Goal: Information Seeking & Learning: Find specific fact

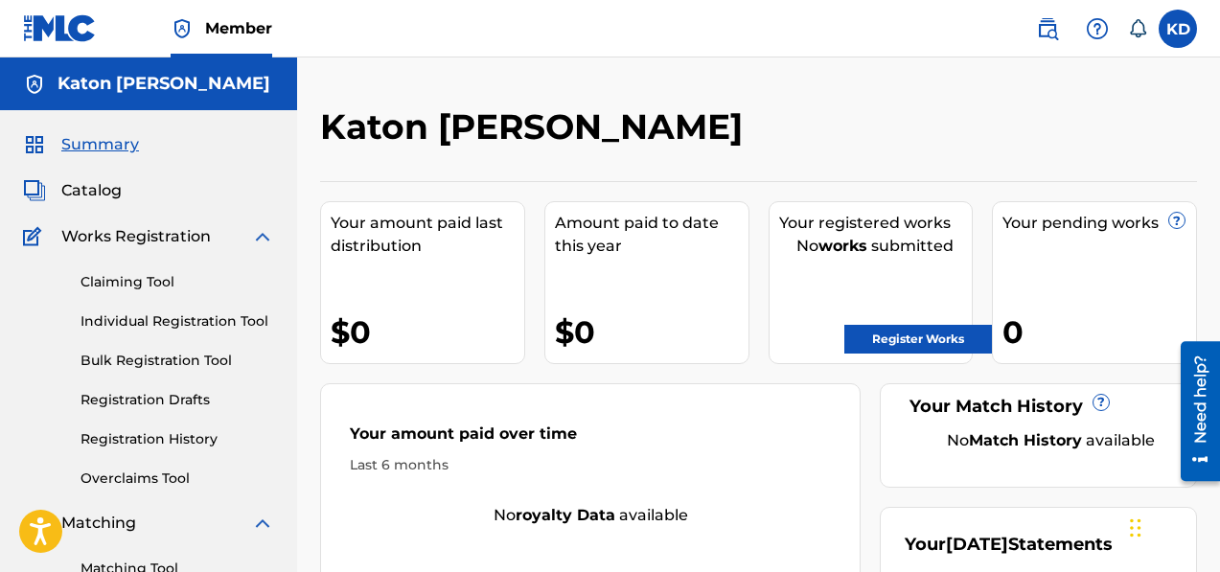
click at [100, 191] on span "Catalog" at bounding box center [91, 190] width 60 height 23
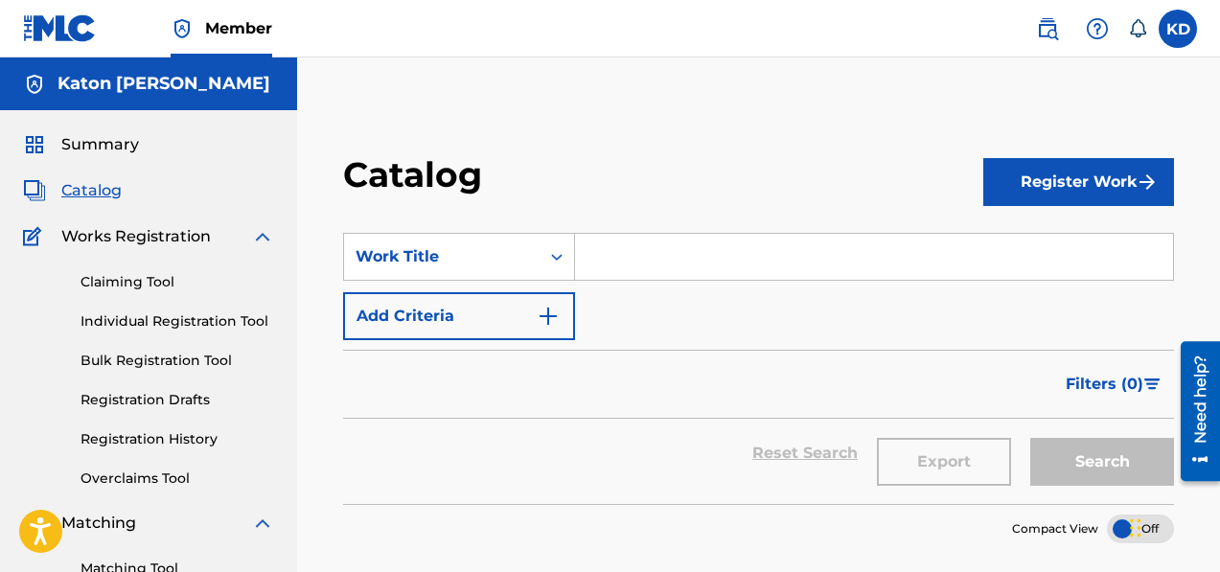
click at [141, 280] on link "Claiming Tool" at bounding box center [178, 282] width 194 height 20
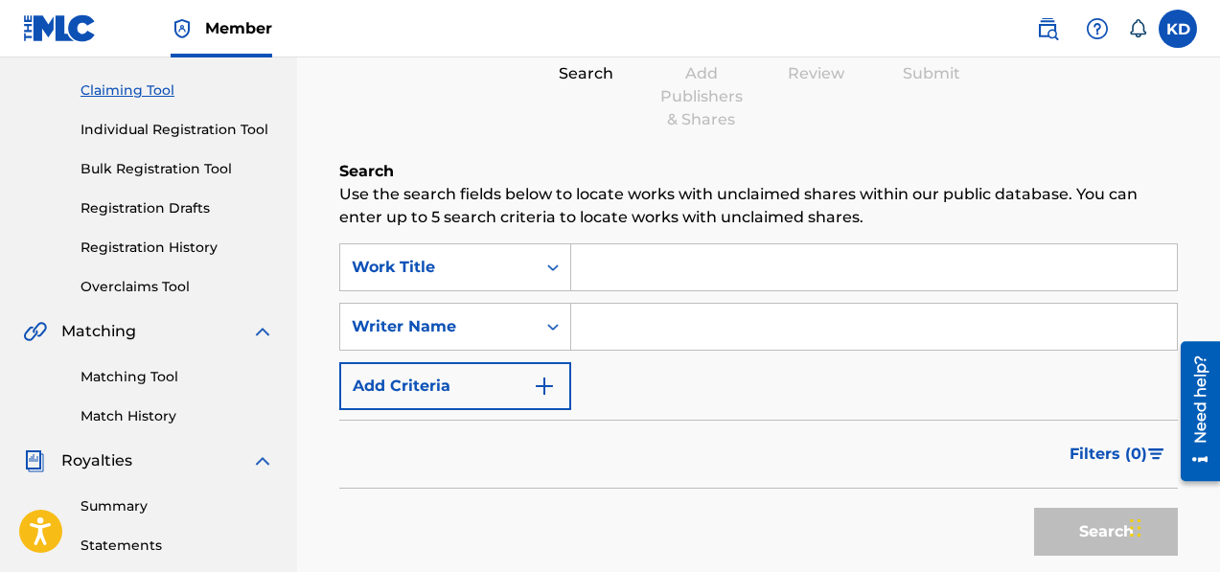
scroll to position [217, 0]
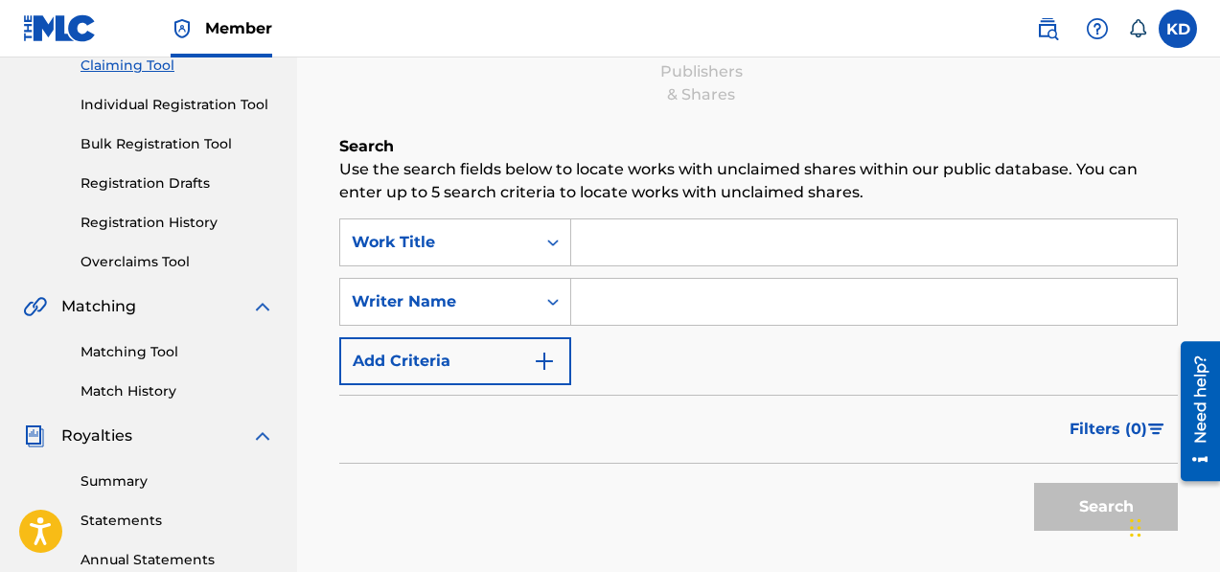
click at [635, 306] on input "Search Form" at bounding box center [874, 302] width 606 height 46
click at [629, 249] on input "Search Form" at bounding box center [874, 242] width 606 height 46
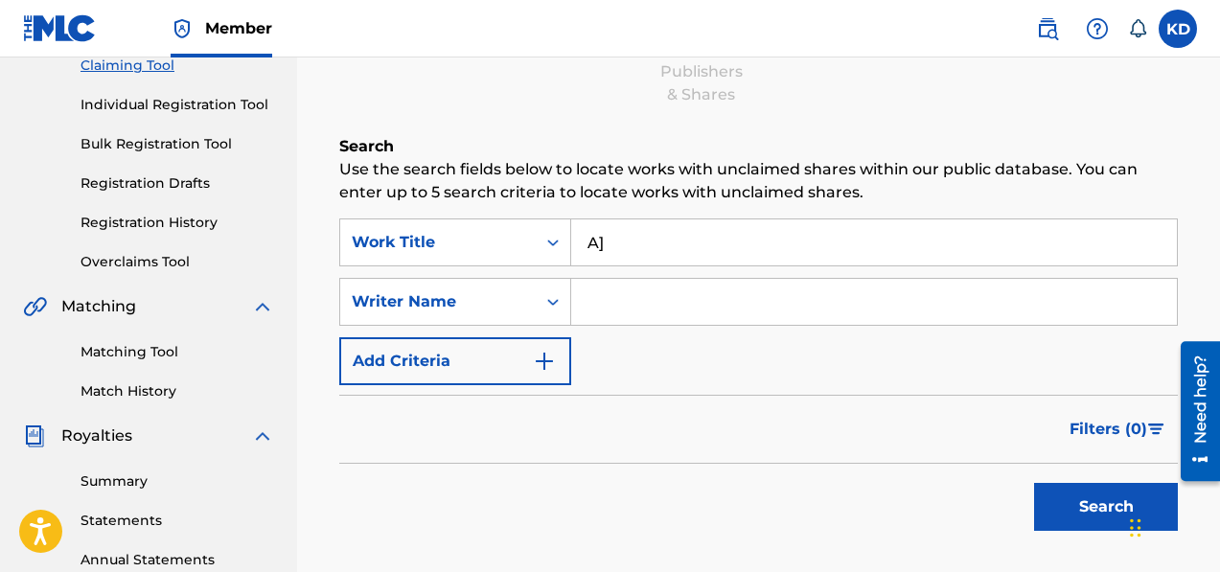
type input "A"
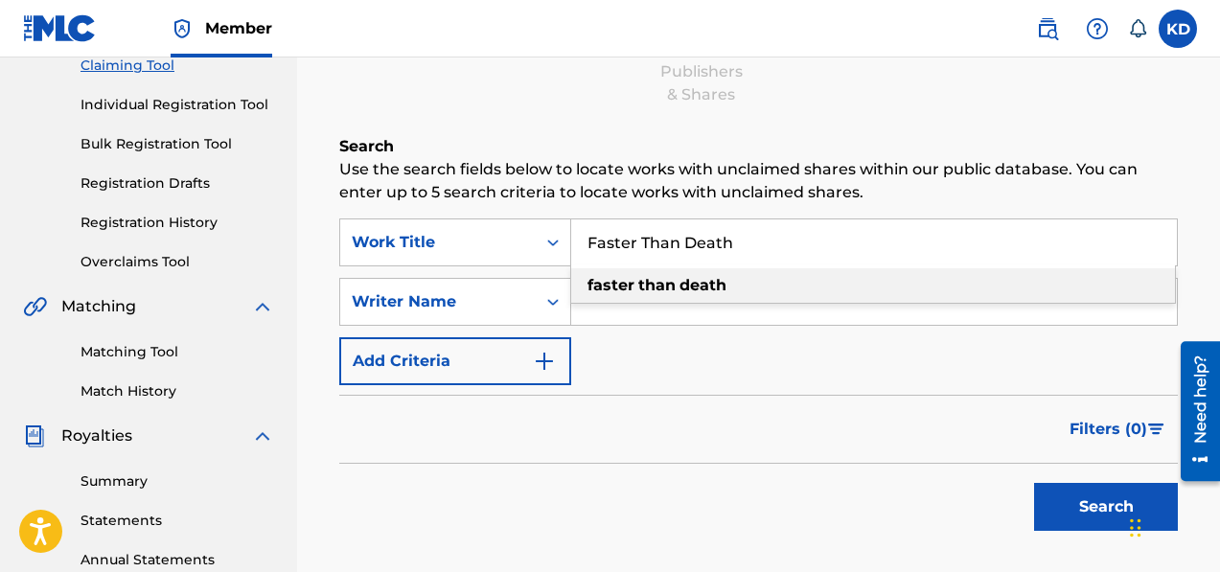
type input "Faster Than Death"
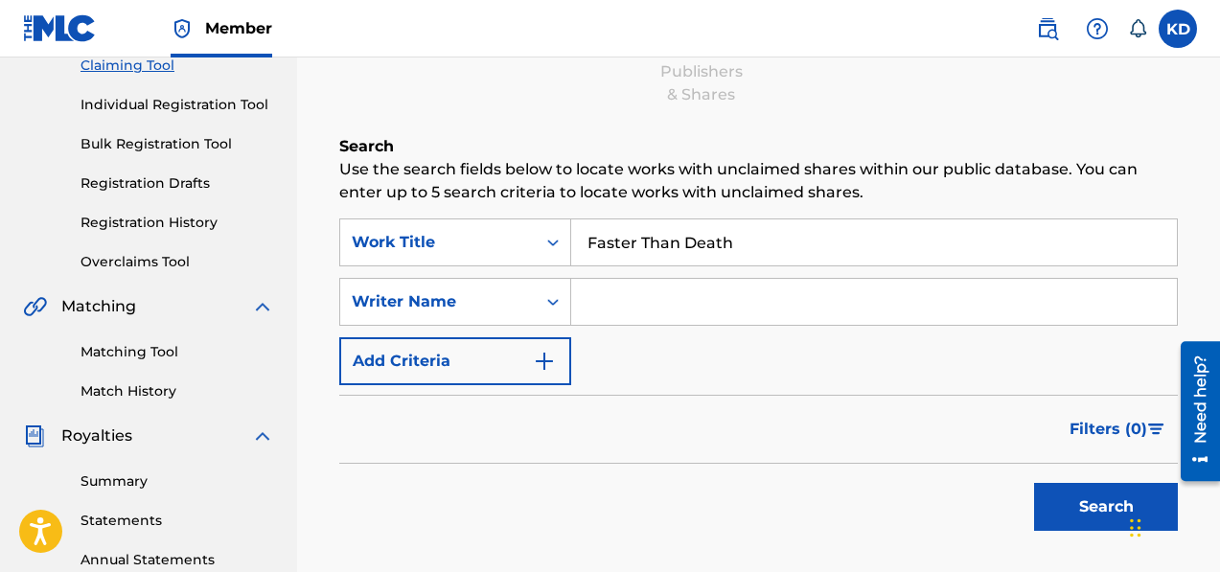
click at [682, 310] on input "Search Form" at bounding box center [874, 302] width 606 height 46
click at [545, 355] on img "Search Form" at bounding box center [544, 361] width 23 height 23
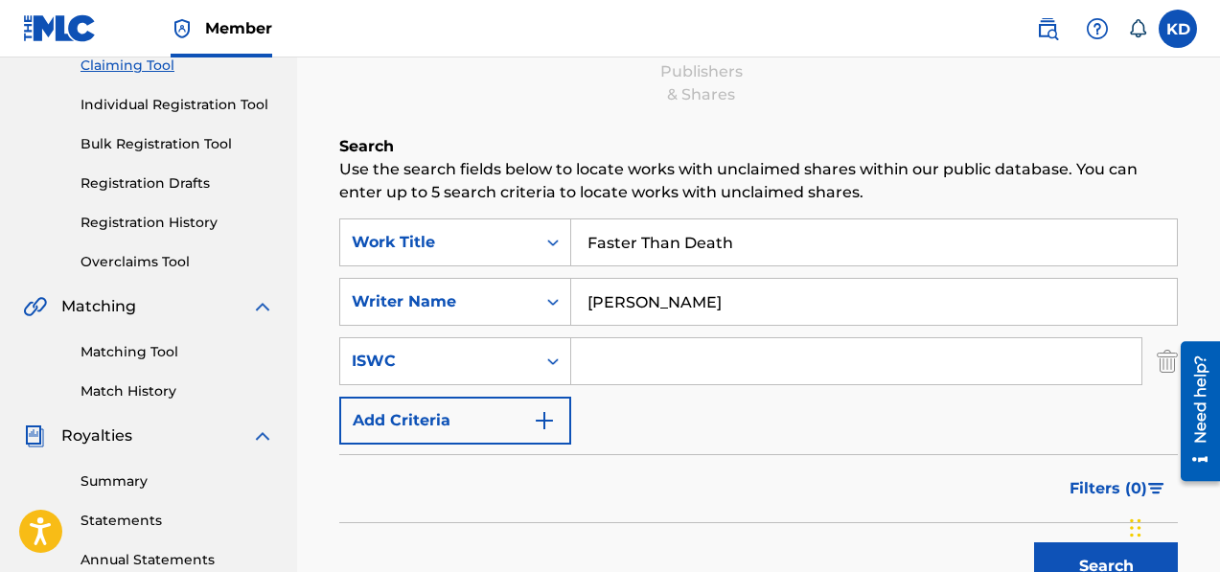
click at [553, 414] on img "Search Form" at bounding box center [544, 420] width 23 height 23
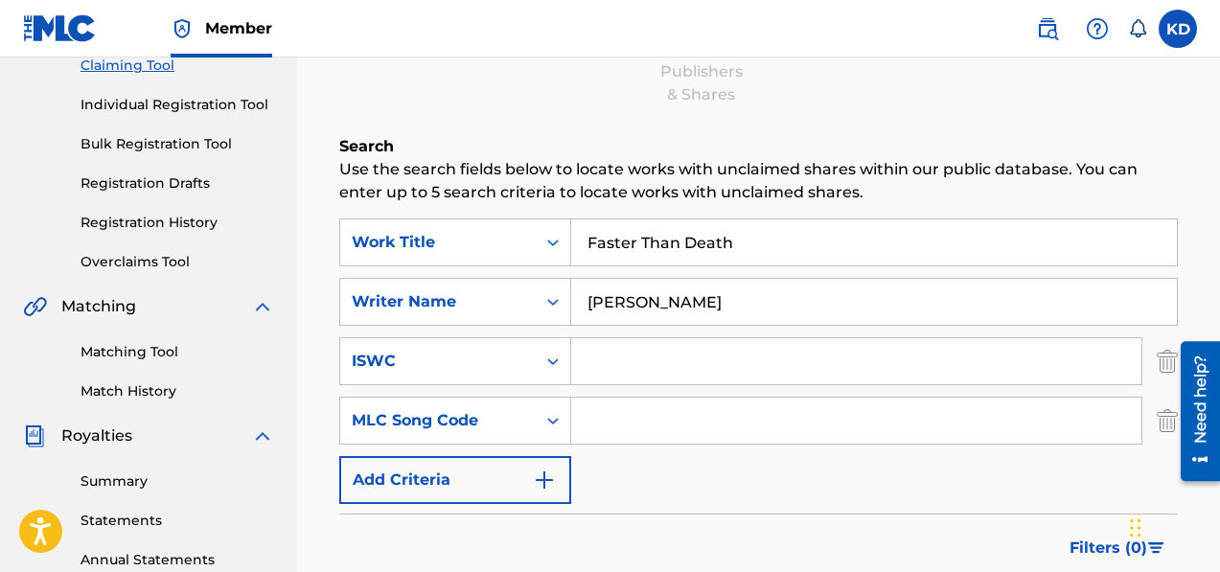
click at [545, 477] on img "Search Form" at bounding box center [544, 480] width 23 height 23
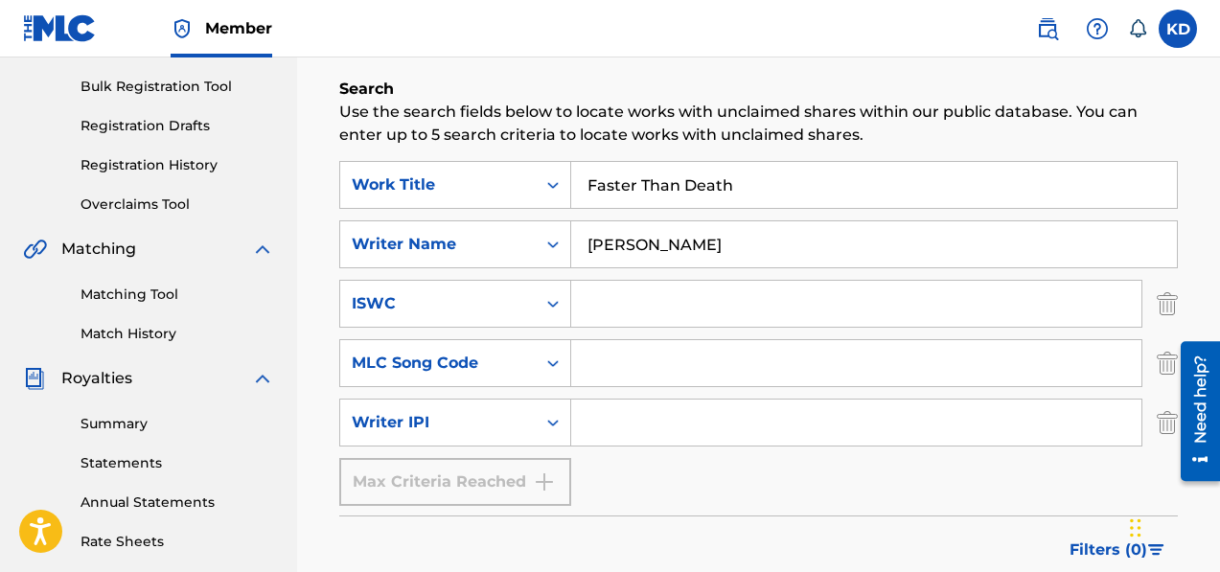
scroll to position [291, 0]
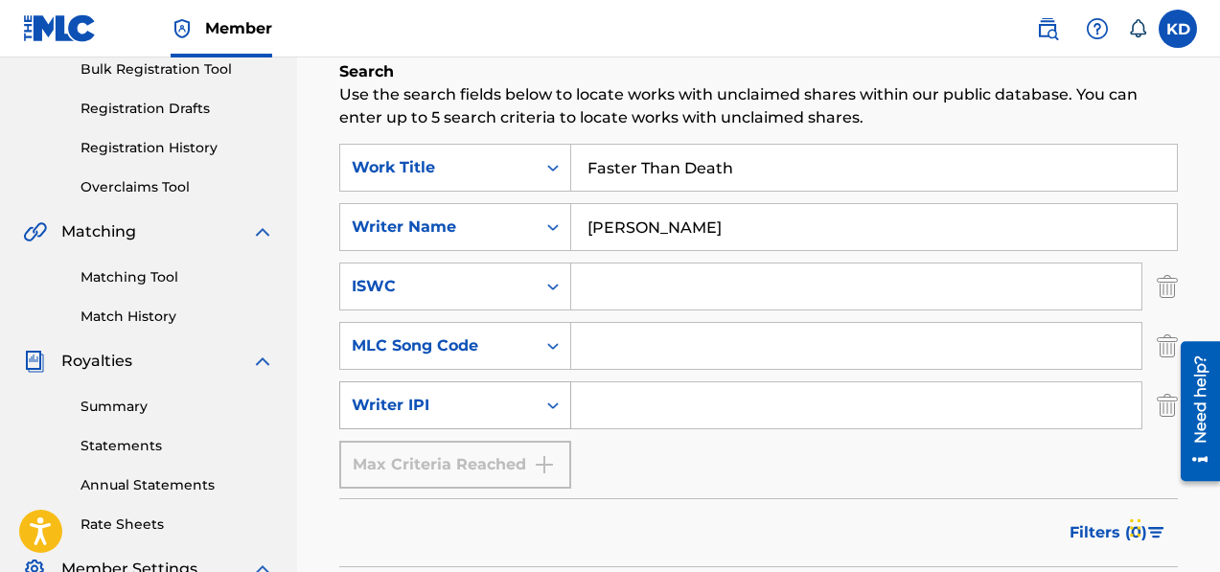
click at [553, 401] on icon "Search Form" at bounding box center [552, 405] width 19 height 19
click at [553, 221] on icon "Search Form" at bounding box center [552, 227] width 19 height 19
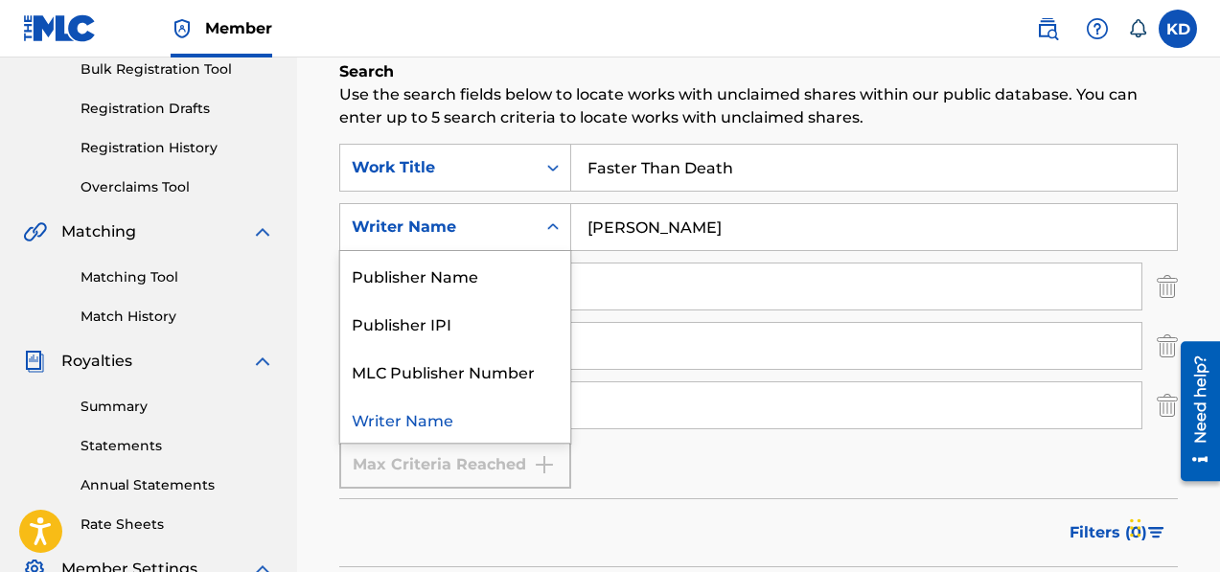
click at [553, 221] on icon "Search Form" at bounding box center [552, 227] width 19 height 19
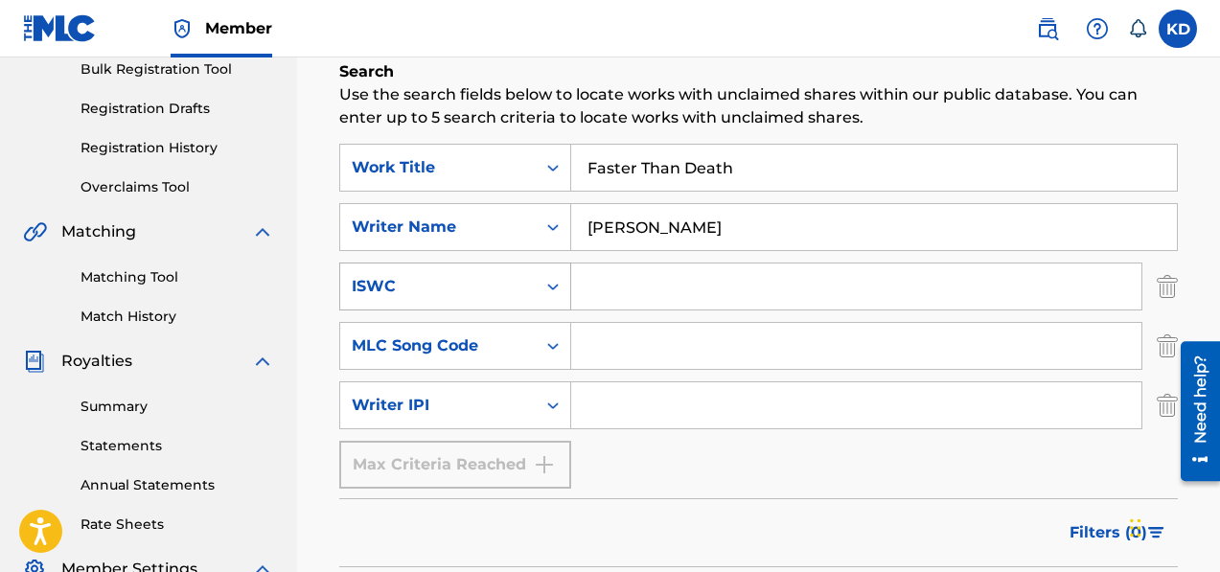
click at [553, 285] on icon "Search Form" at bounding box center [552, 286] width 19 height 19
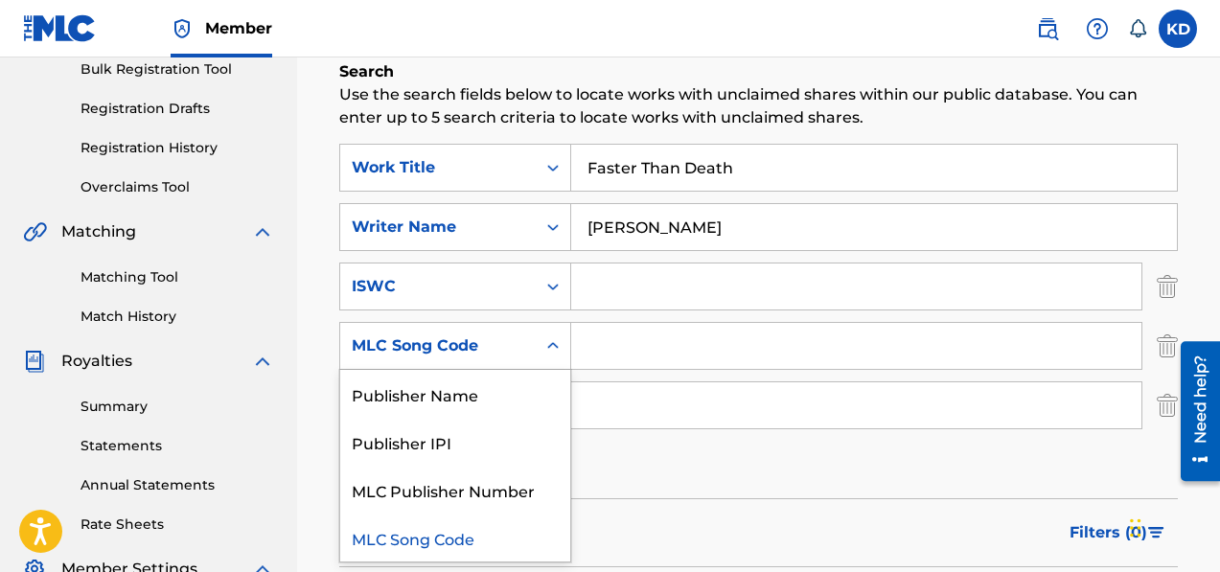
click at [553, 347] on icon "Search Form" at bounding box center [552, 345] width 19 height 19
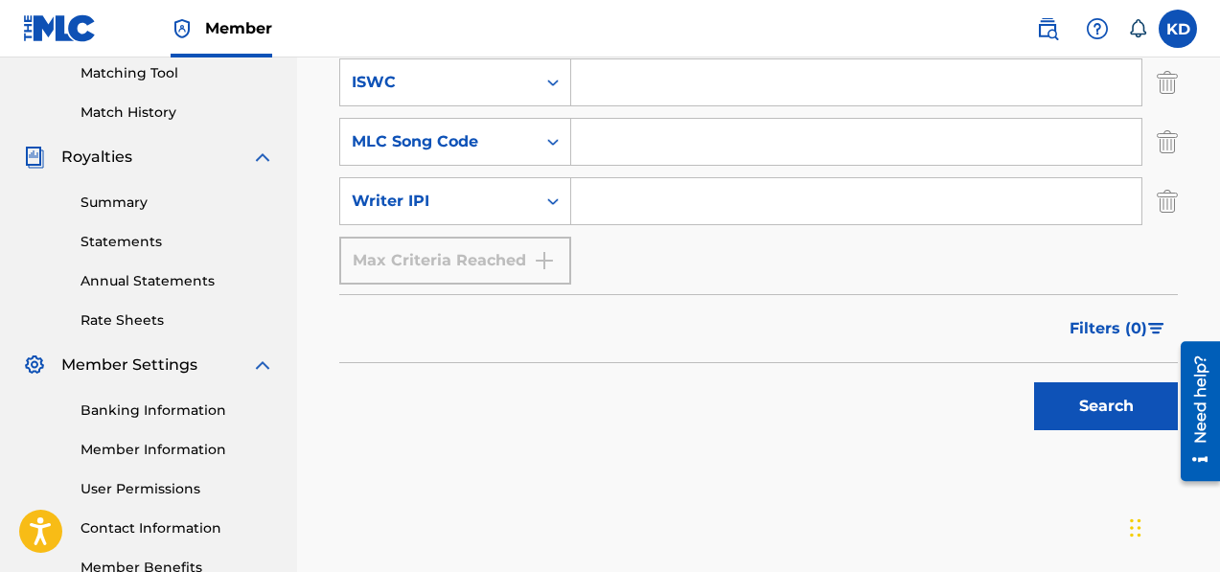
scroll to position [616, 0]
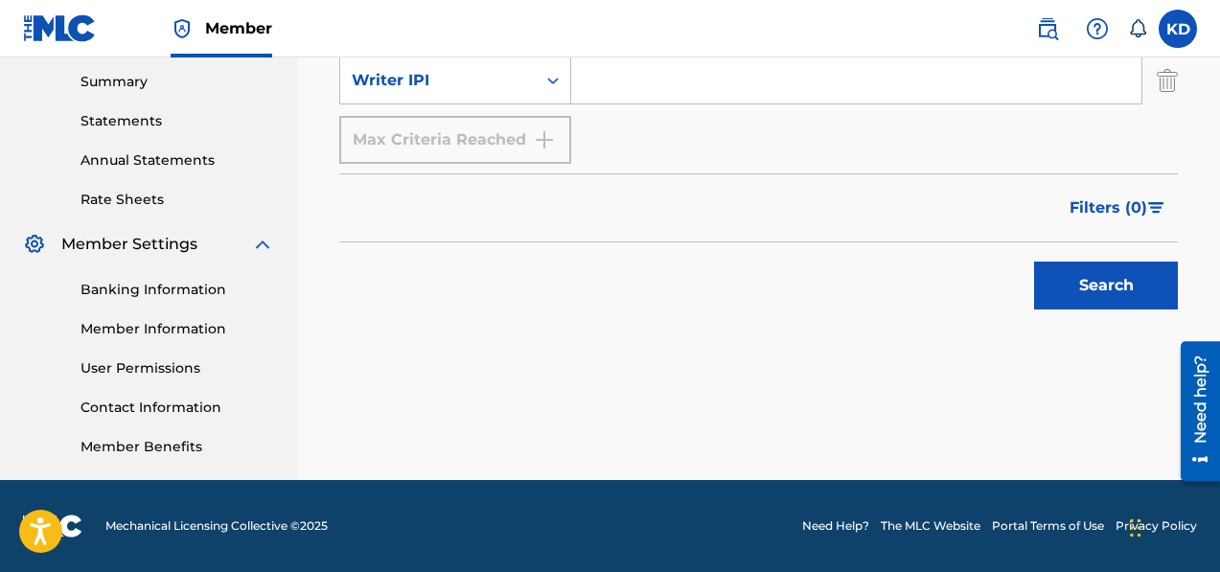
click at [1087, 283] on button "Search" at bounding box center [1106, 286] width 144 height 48
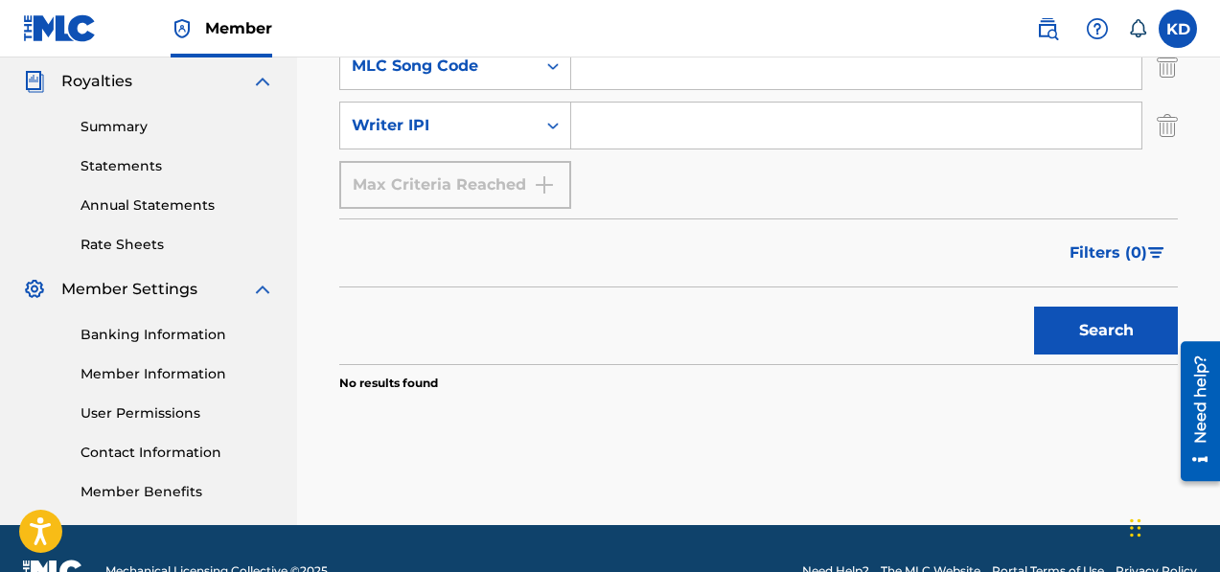
scroll to position [569, 0]
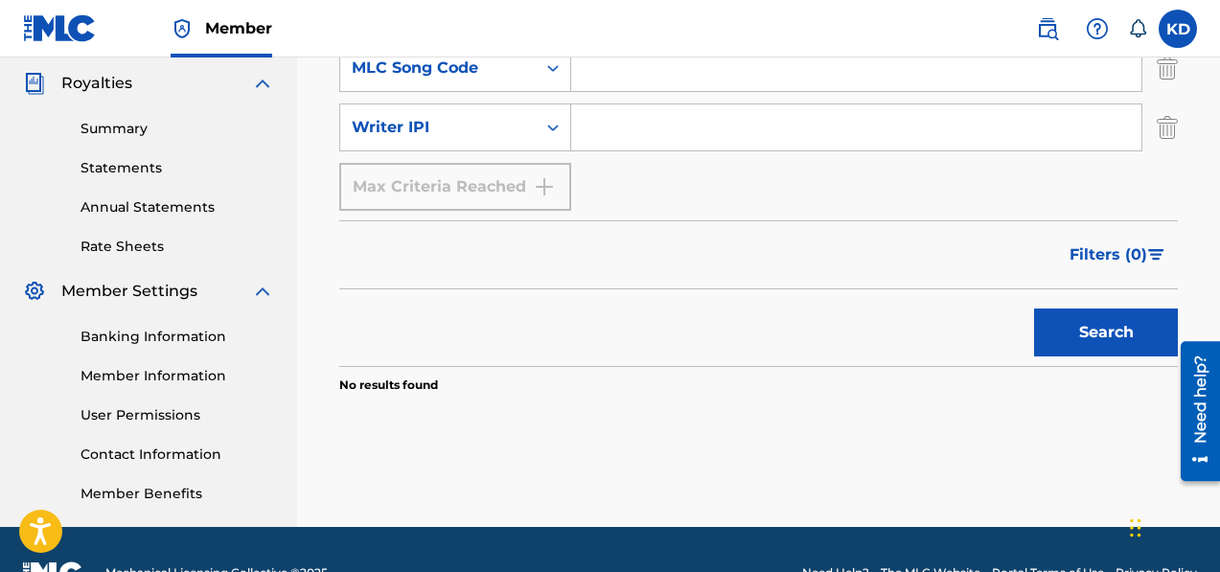
click at [1050, 320] on button "Search" at bounding box center [1106, 333] width 144 height 48
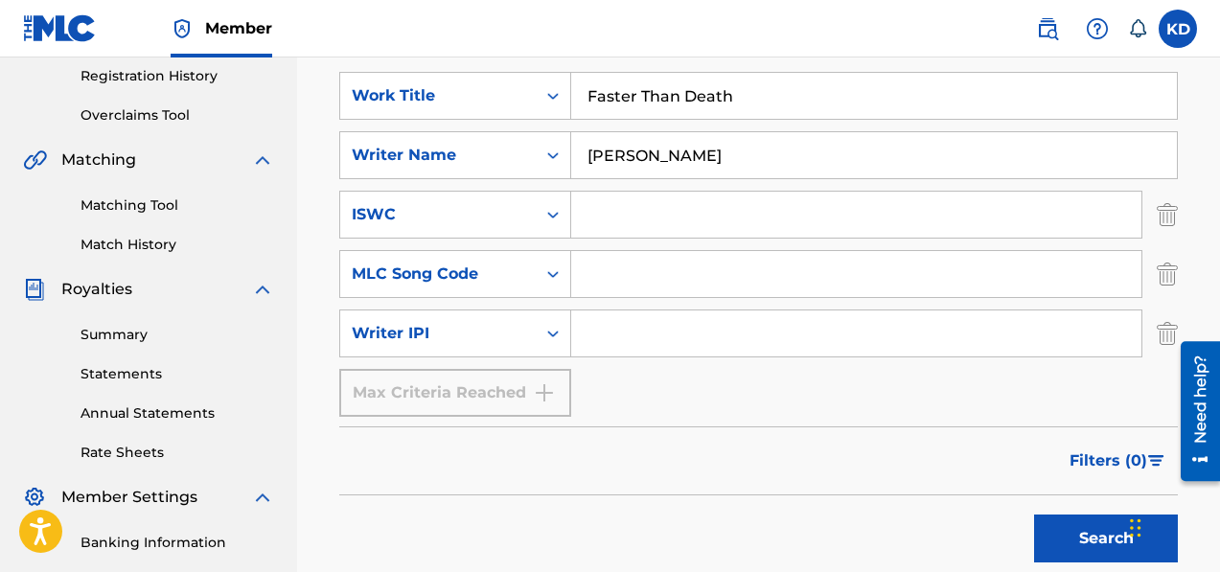
scroll to position [294, 0]
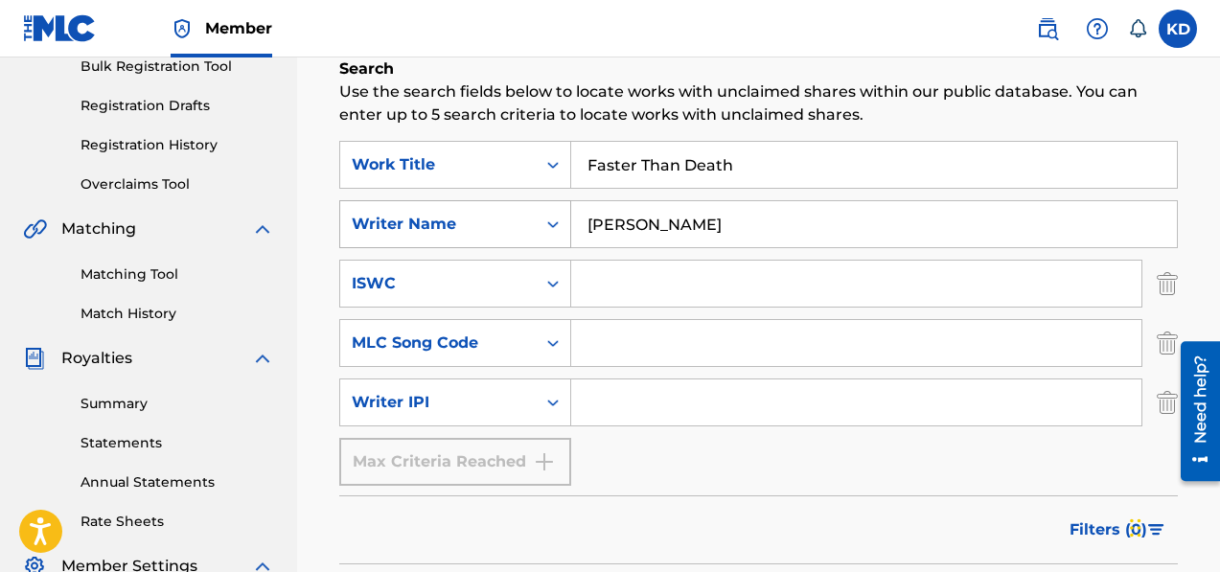
drag, startPoint x: 685, startPoint y: 225, endPoint x: 530, endPoint y: 218, distance: 155.5
click at [530, 218] on div "SearchWithCriteriaeafadd2e-7016-4ebd-a989-6eb6cd6773c8 Writer Name [PERSON_NAME]" at bounding box center [758, 224] width 839 height 48
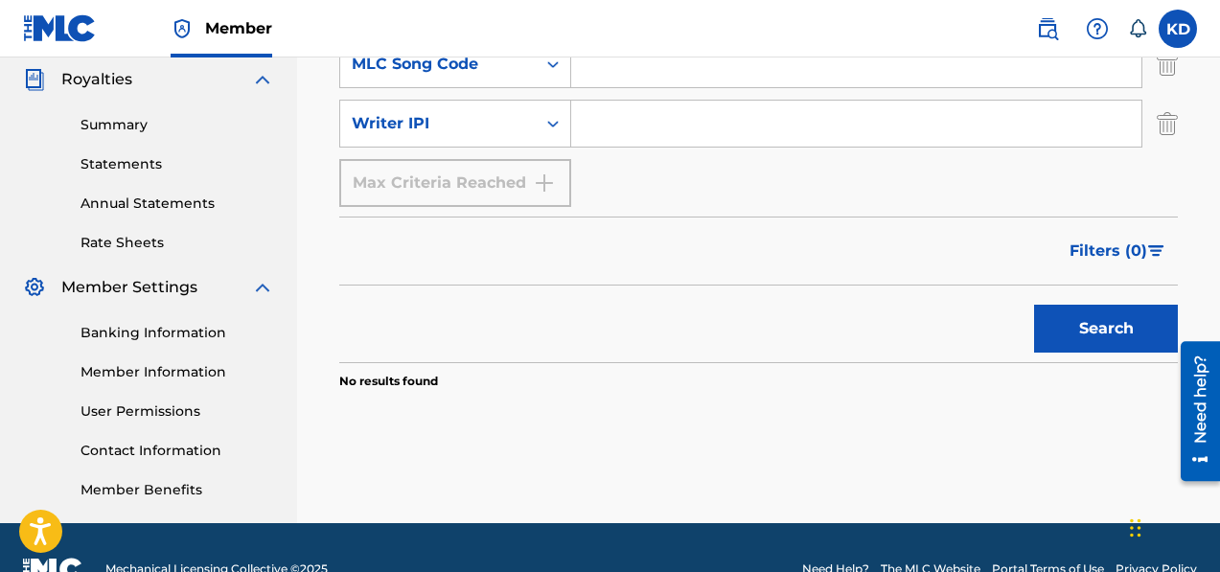
scroll to position [601, 0]
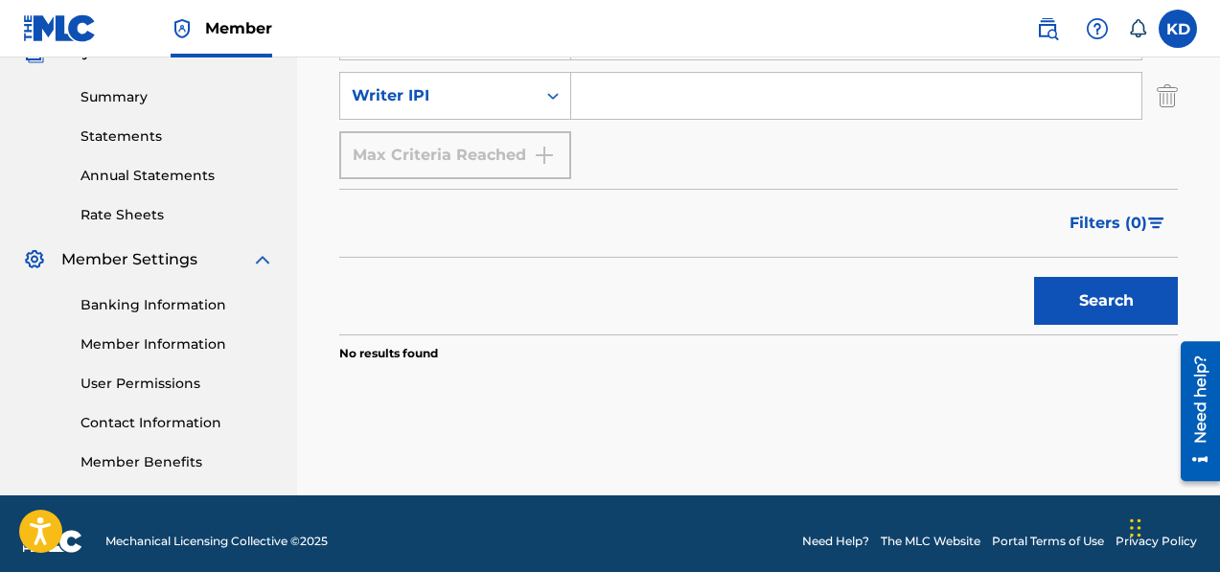
type input "hirax"
click at [1059, 302] on button "Search" at bounding box center [1106, 301] width 144 height 48
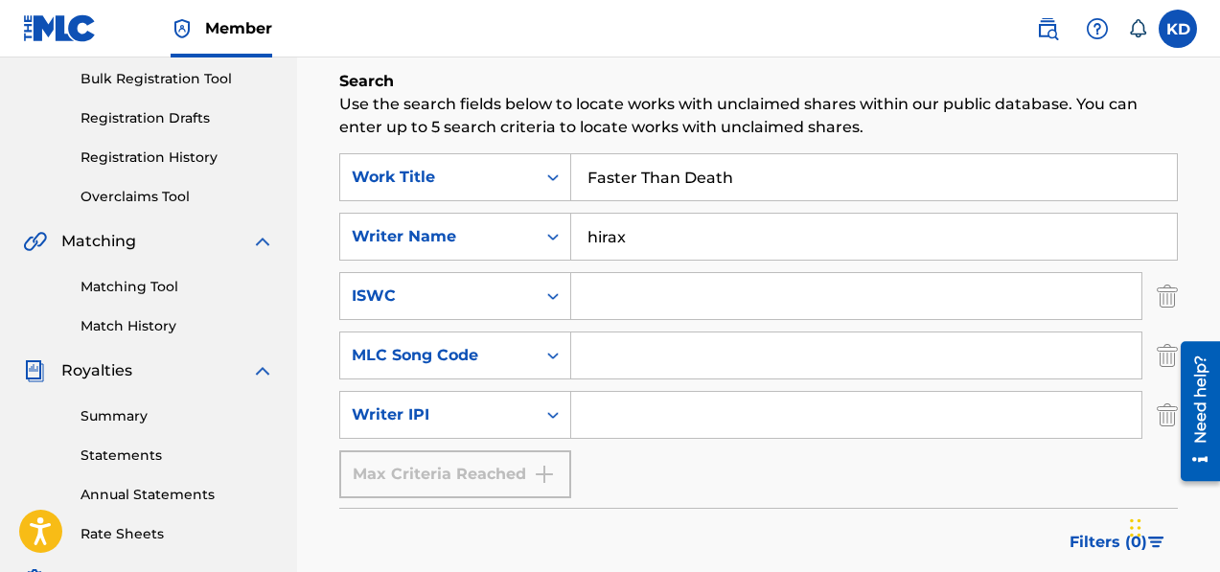
scroll to position [287, 0]
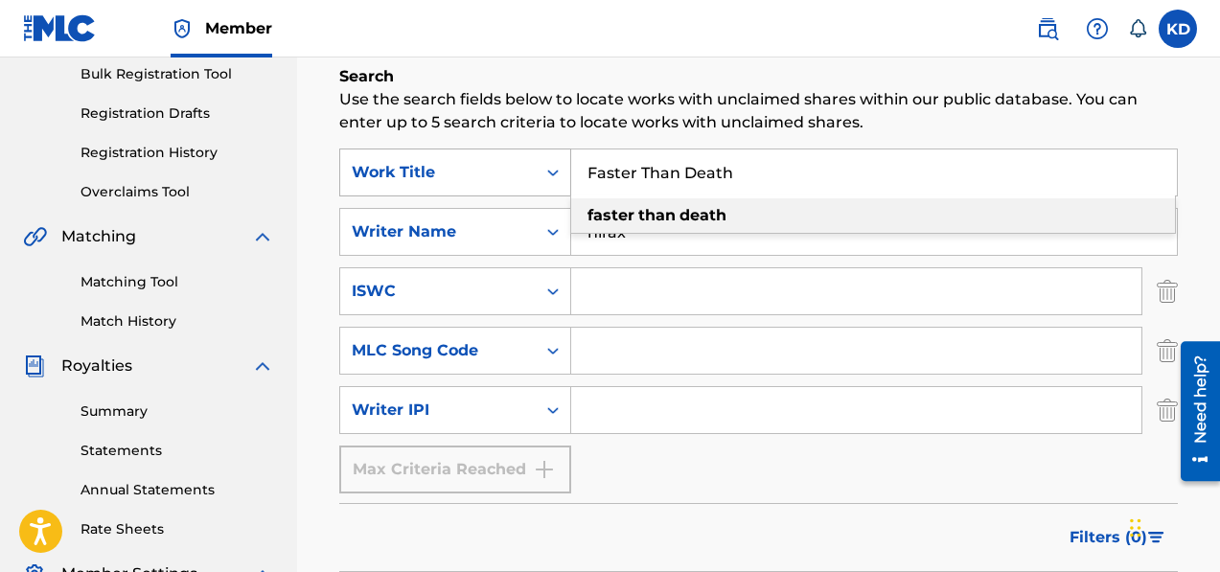
drag, startPoint x: 764, startPoint y: 174, endPoint x: 515, endPoint y: 172, distance: 249.2
click at [514, 165] on div "SearchWithCriteriaed44e3e0-ece7-448f-9353-8ae14b7b7596 Work Title Faster Than D…" at bounding box center [758, 173] width 839 height 48
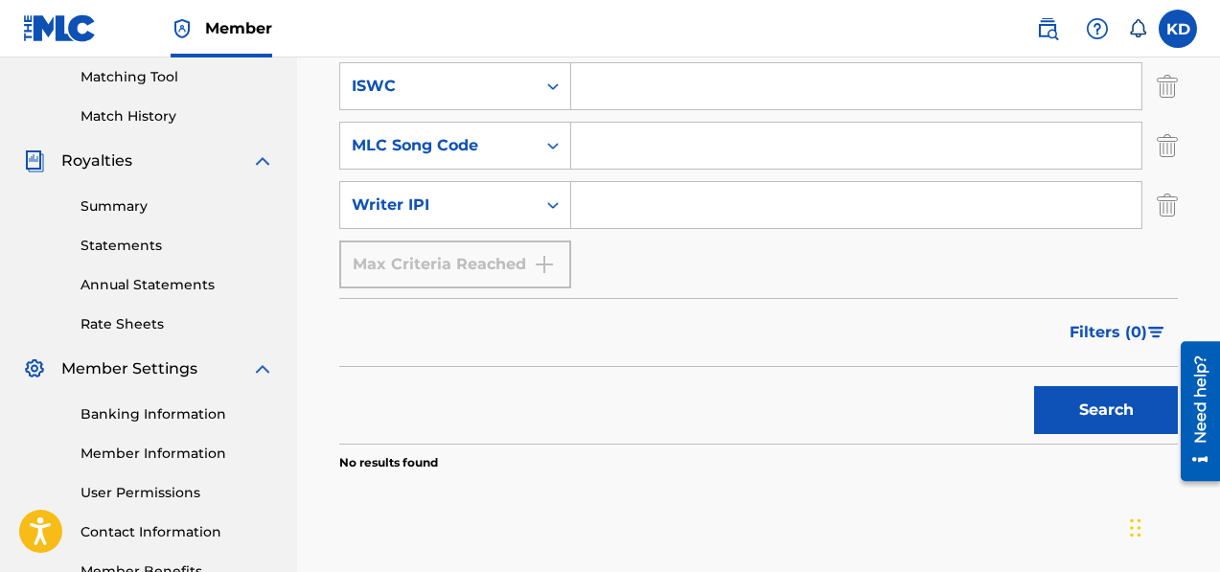
scroll to position [496, 0]
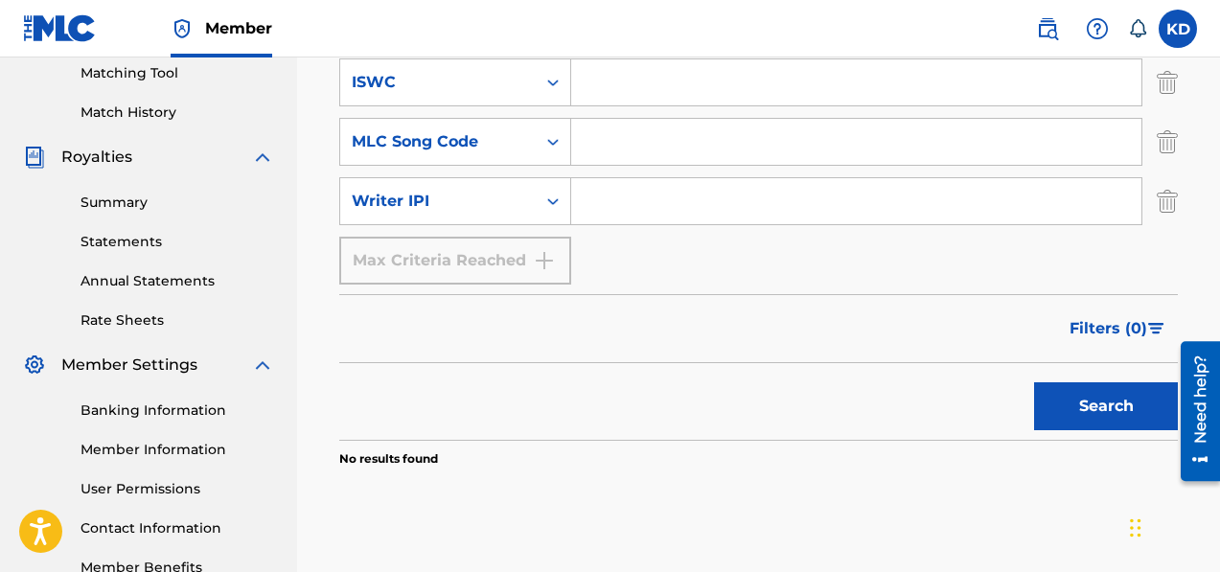
click at [1112, 404] on button "Search" at bounding box center [1106, 406] width 144 height 48
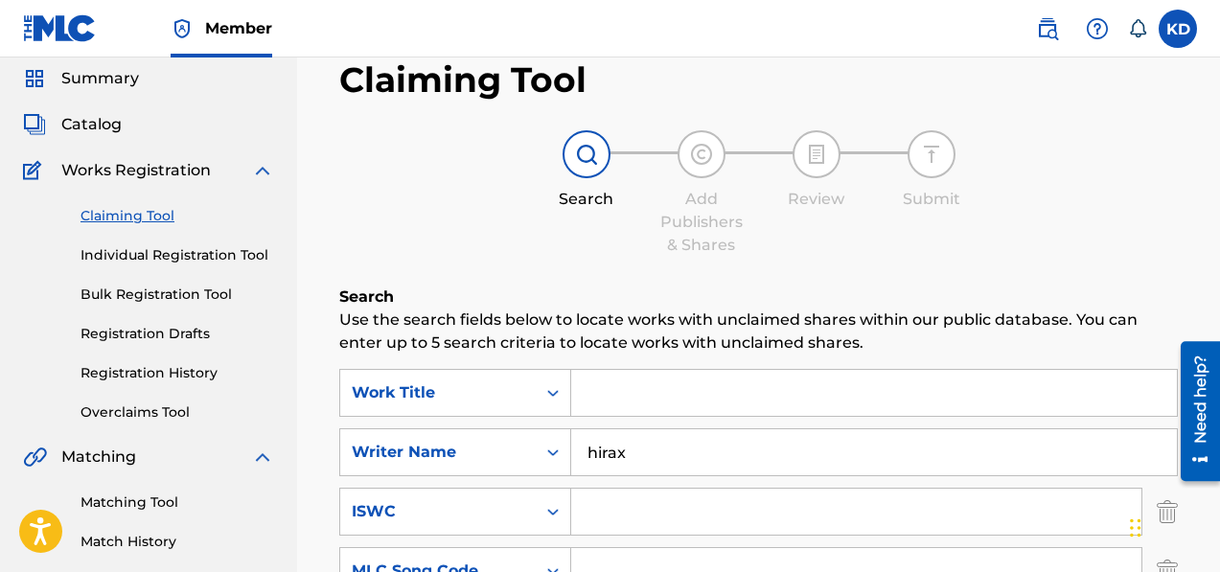
scroll to position [69, 0]
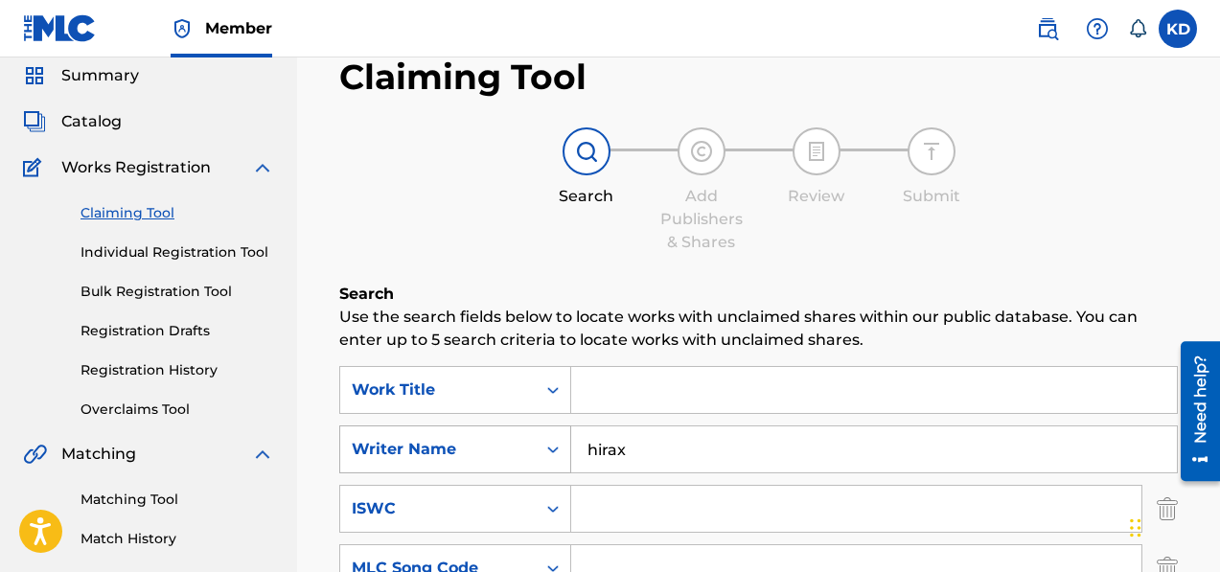
drag, startPoint x: 693, startPoint y: 449, endPoint x: 443, endPoint y: 435, distance: 250.5
click at [443, 435] on div "SearchWithCriteriaeafadd2e-7016-4ebd-a989-6eb6cd6773c8 Writer Name [PERSON_NAME]" at bounding box center [758, 450] width 839 height 48
click at [612, 392] on input "Search Form" at bounding box center [874, 390] width 606 height 46
click at [605, 446] on input "Search Form" at bounding box center [874, 450] width 606 height 46
type input "[PERSON_NAME]"
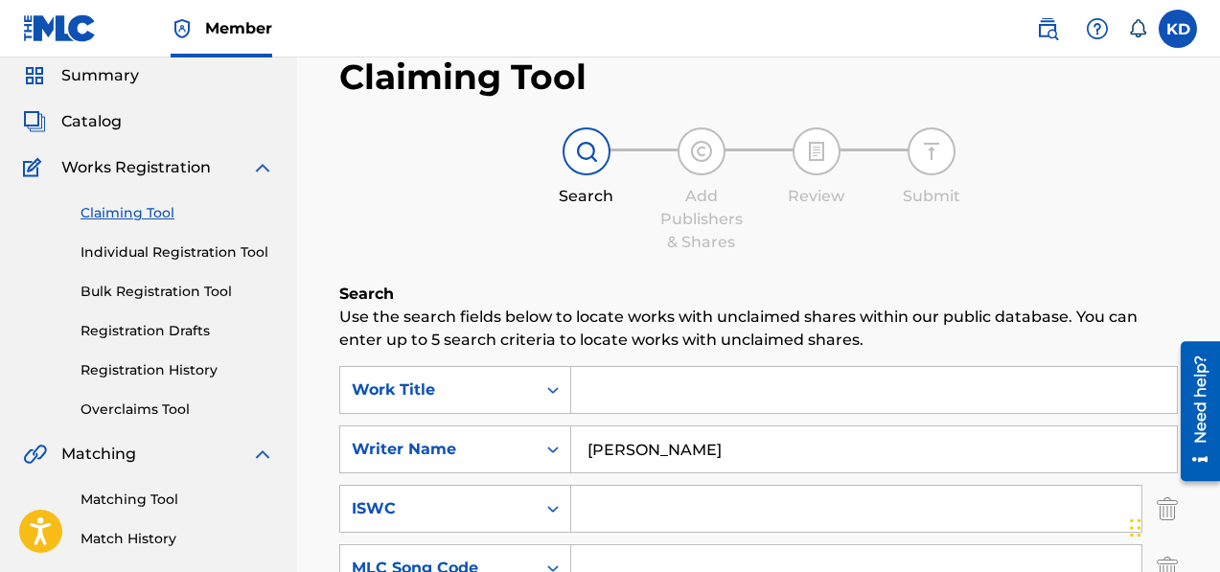
click at [658, 382] on input "Search Form" at bounding box center [874, 390] width 606 height 46
drag, startPoint x: 665, startPoint y: 450, endPoint x: 528, endPoint y: 423, distance: 139.9
click at [528, 423] on div "SearchWithCriteriaed44e3e0-ece7-448f-9353-8ae14b7b7596 Work Title SearchWithCri…" at bounding box center [758, 538] width 839 height 345
click at [640, 395] on input "Search Form" at bounding box center [874, 390] width 606 height 46
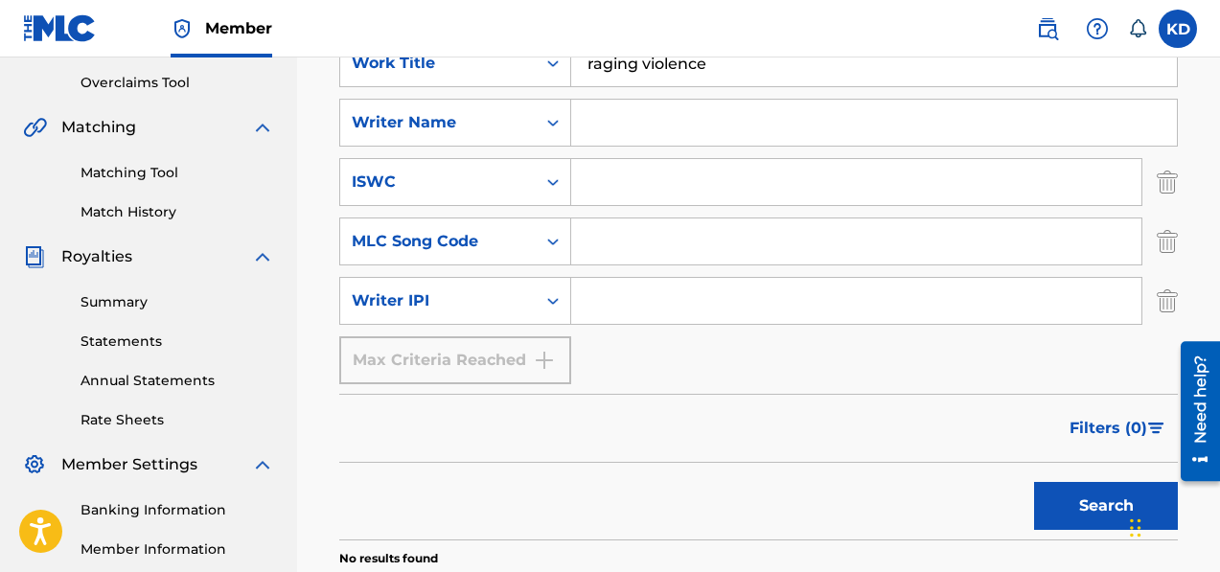
scroll to position [397, 0]
click at [1096, 511] on button "Search" at bounding box center [1106, 505] width 144 height 48
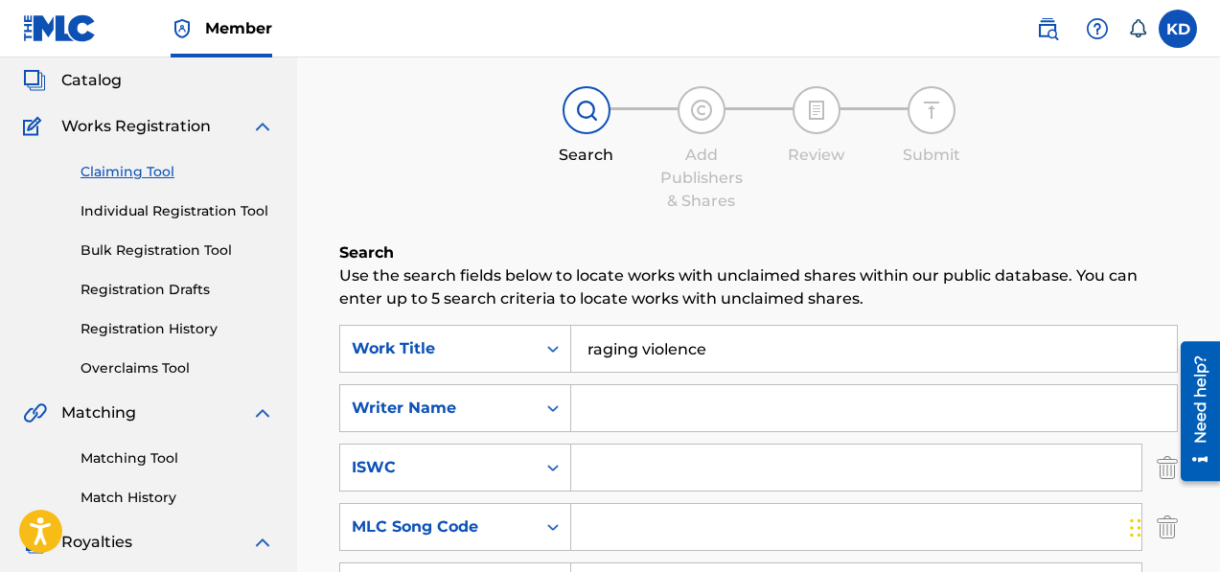
scroll to position [106, 0]
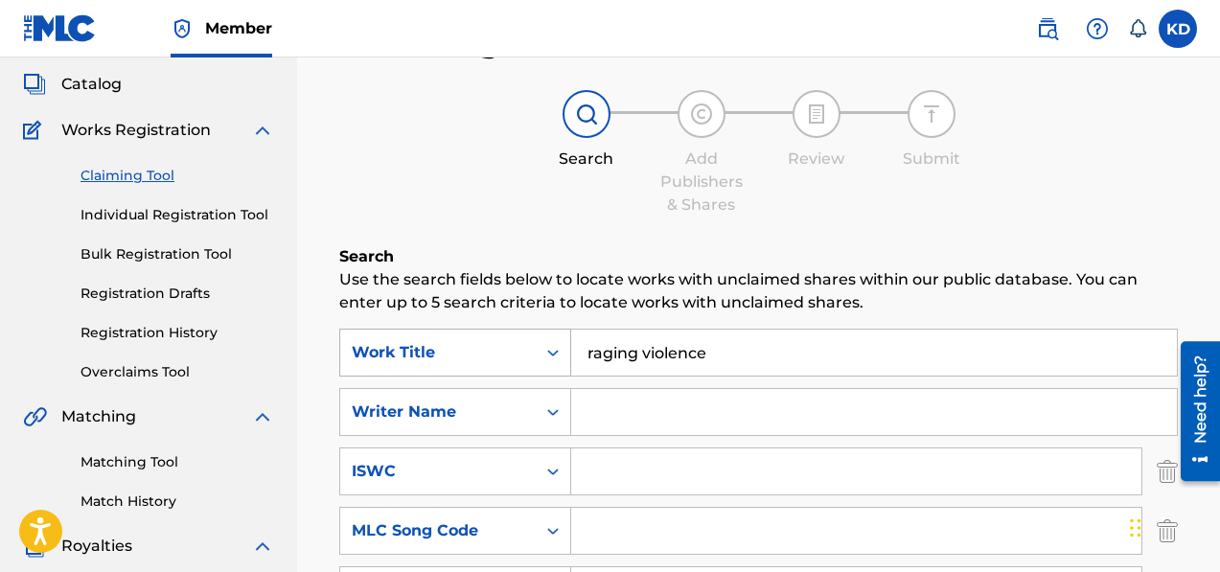
drag, startPoint x: 719, startPoint y: 360, endPoint x: 447, endPoint y: 353, distance: 272.3
click at [444, 353] on div "SearchWithCriteriaed44e3e0-ece7-448f-9353-8ae14b7b7596 Work Title raging violen…" at bounding box center [758, 353] width 839 height 48
type input "bombs of death"
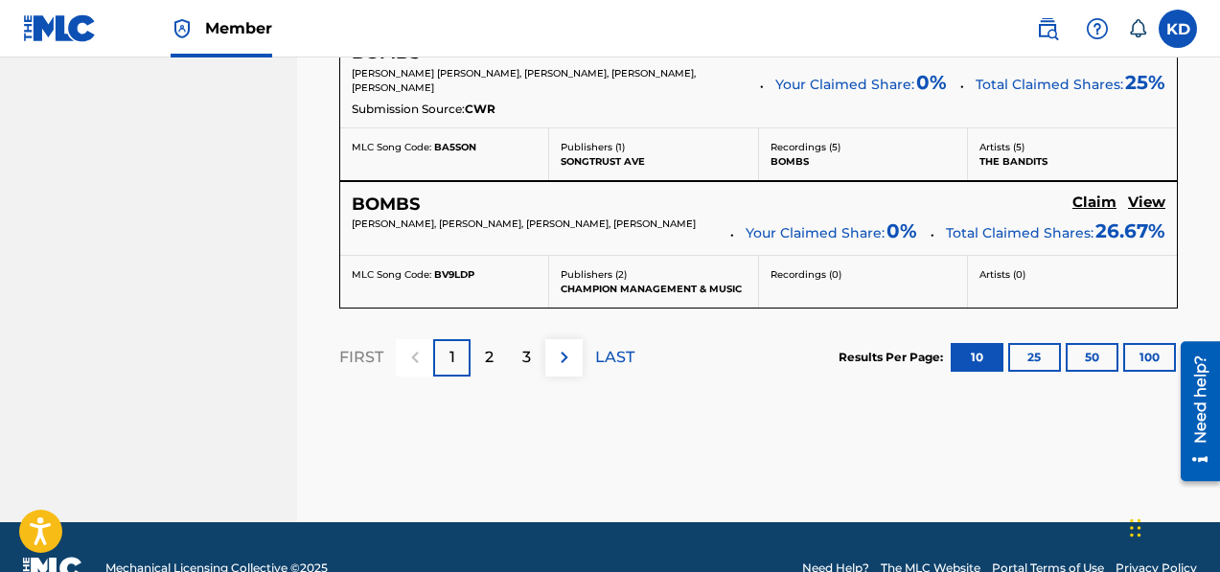
scroll to position [2128, 0]
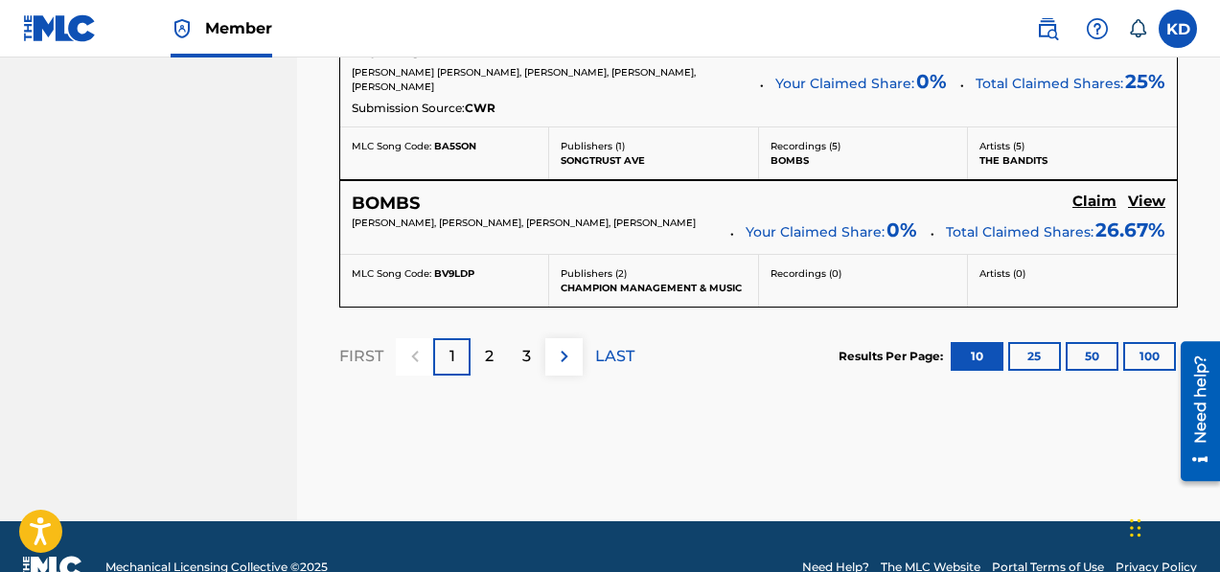
click at [1150, 358] on button "100" at bounding box center [1149, 356] width 53 height 29
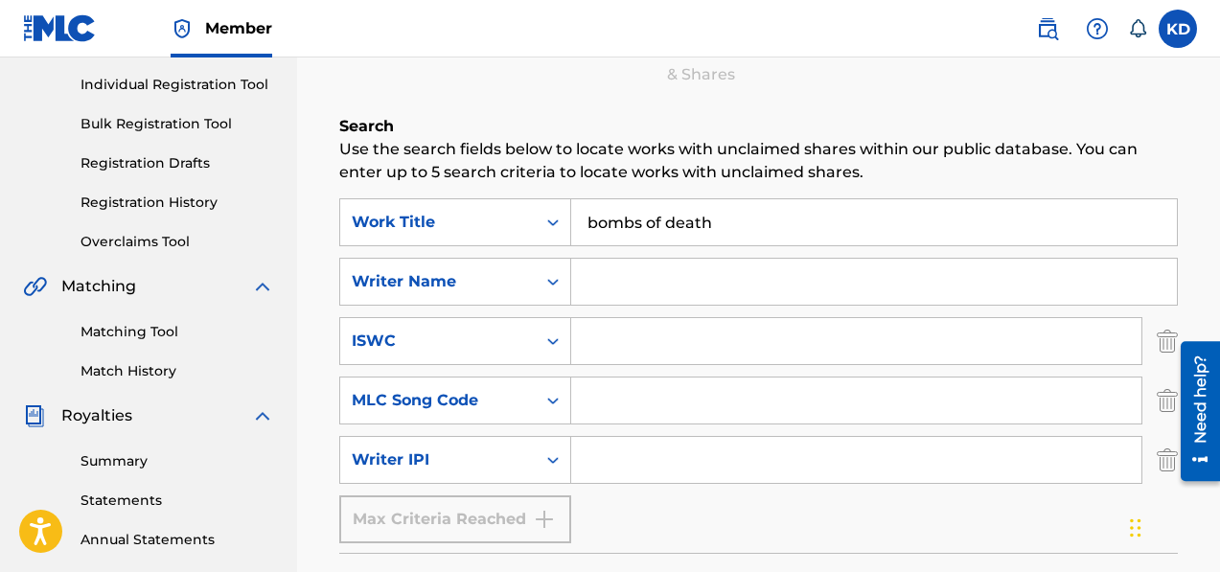
scroll to position [340, 0]
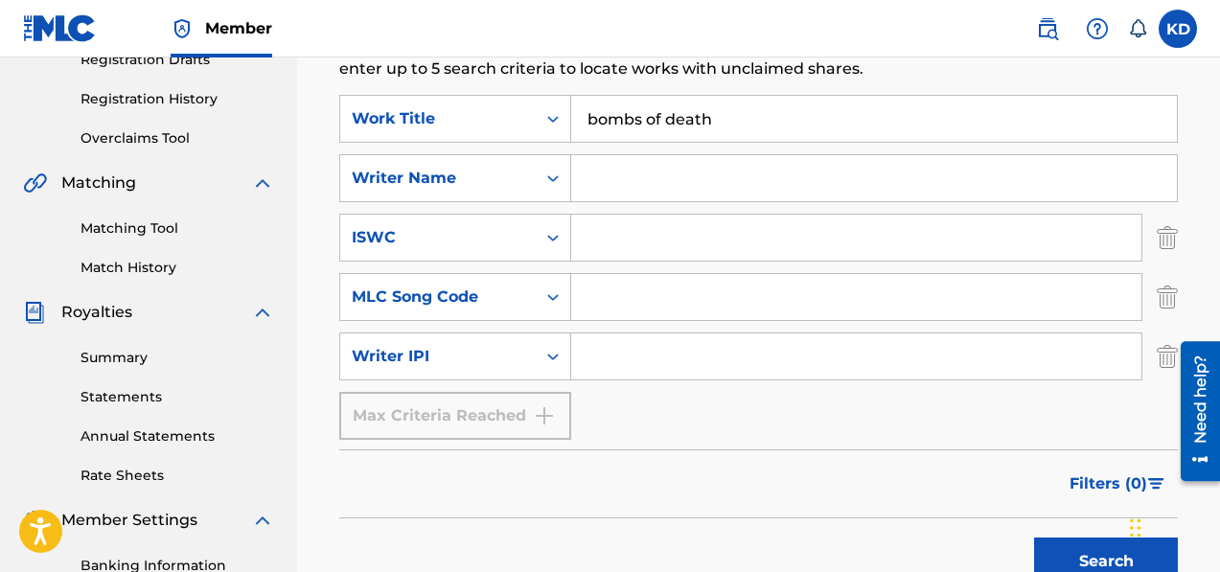
click at [610, 184] on input "Search Form" at bounding box center [874, 178] width 606 height 46
type input "[PERSON_NAME]"
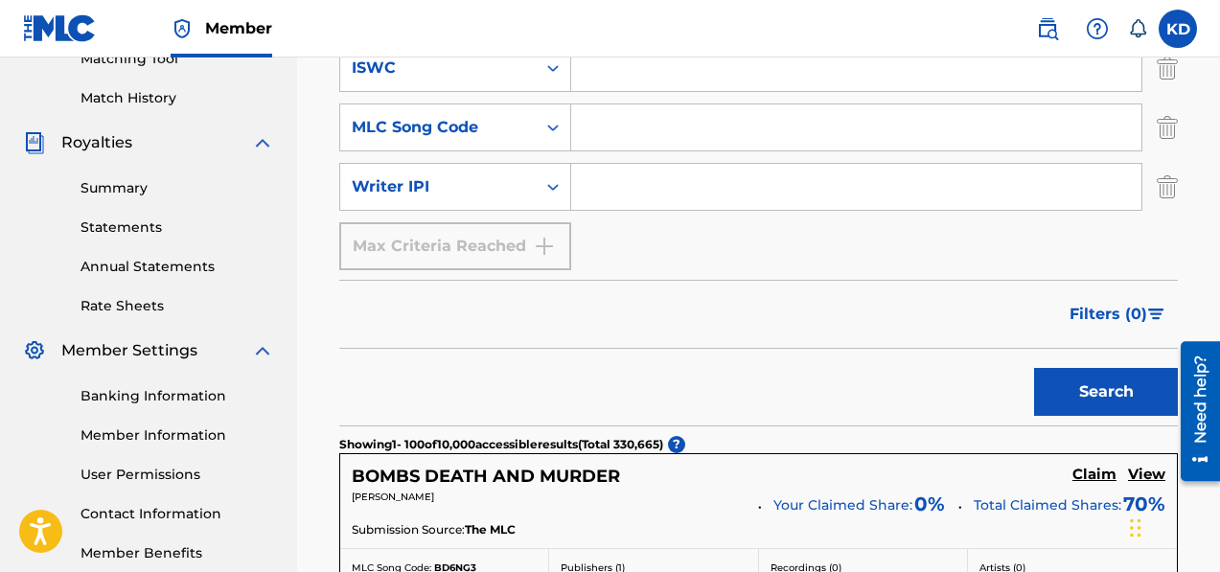
scroll to position [546, 0]
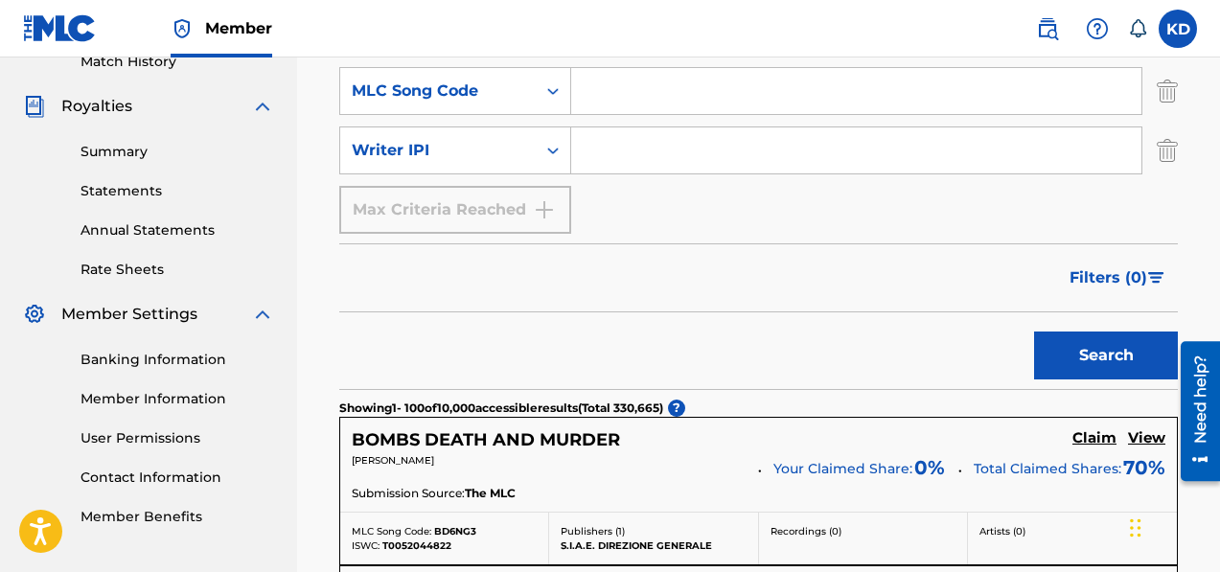
click at [1072, 352] on button "Search" at bounding box center [1106, 356] width 144 height 48
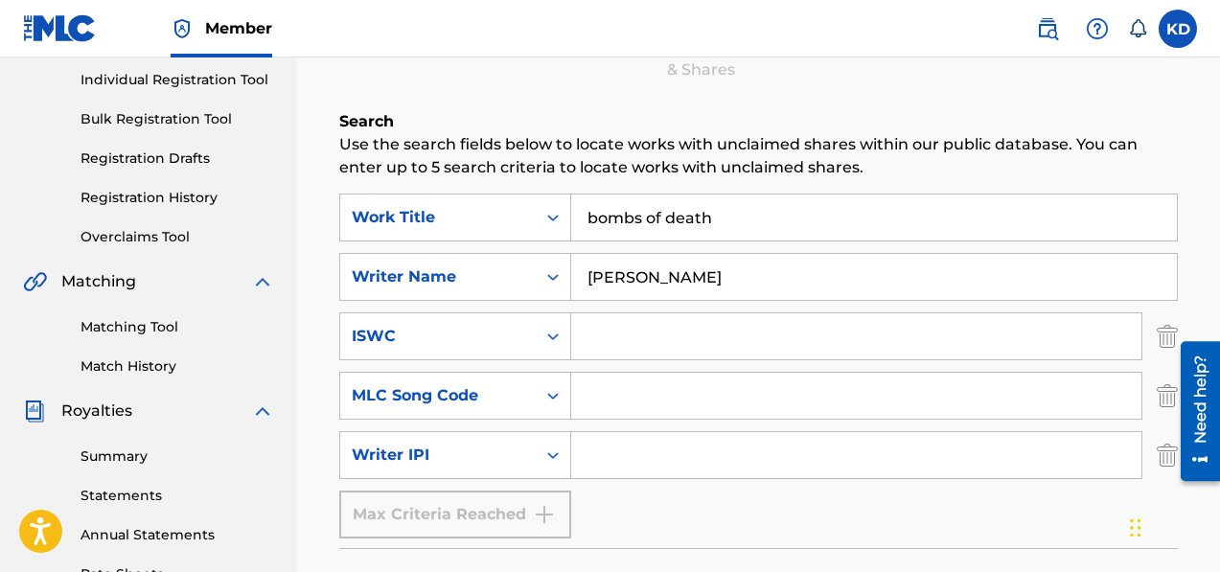
scroll to position [83, 0]
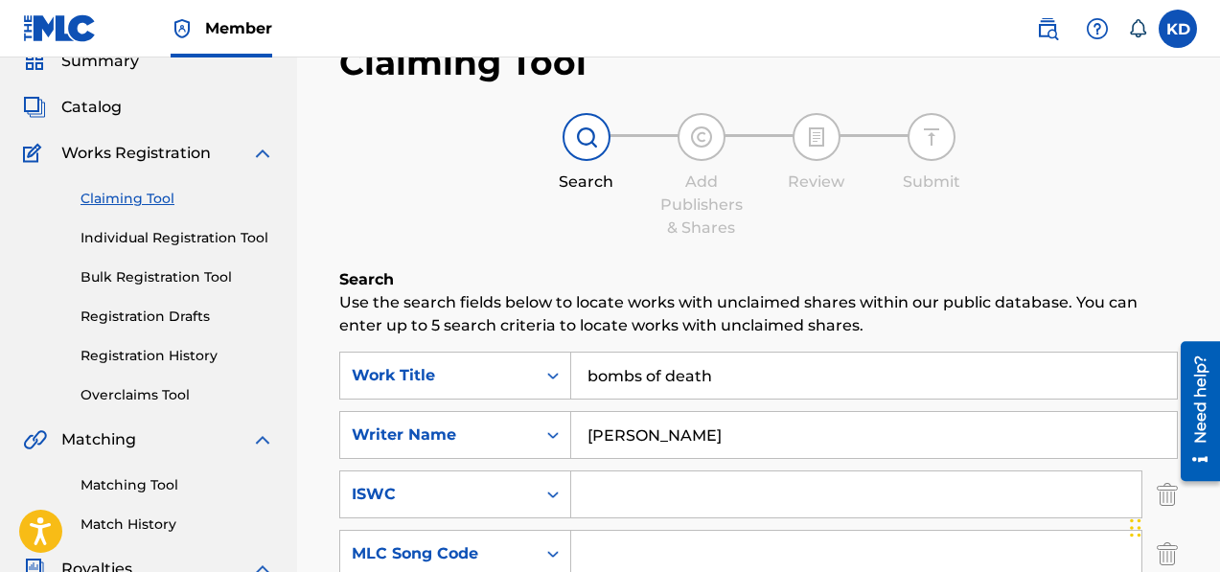
click at [121, 358] on link "Registration History" at bounding box center [178, 356] width 194 height 20
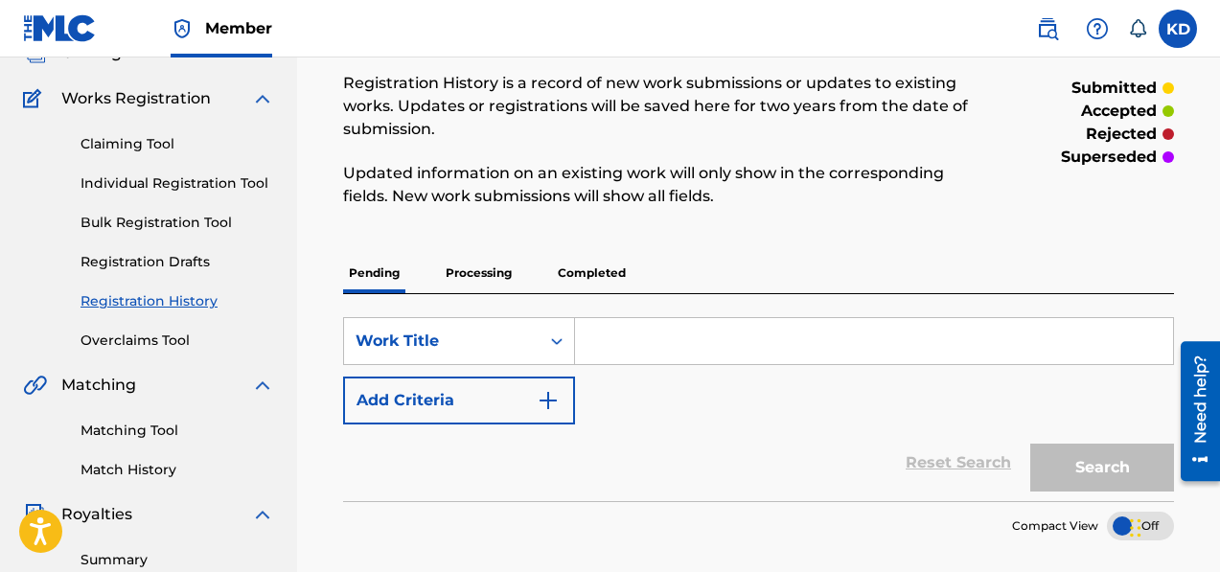
scroll to position [150, 0]
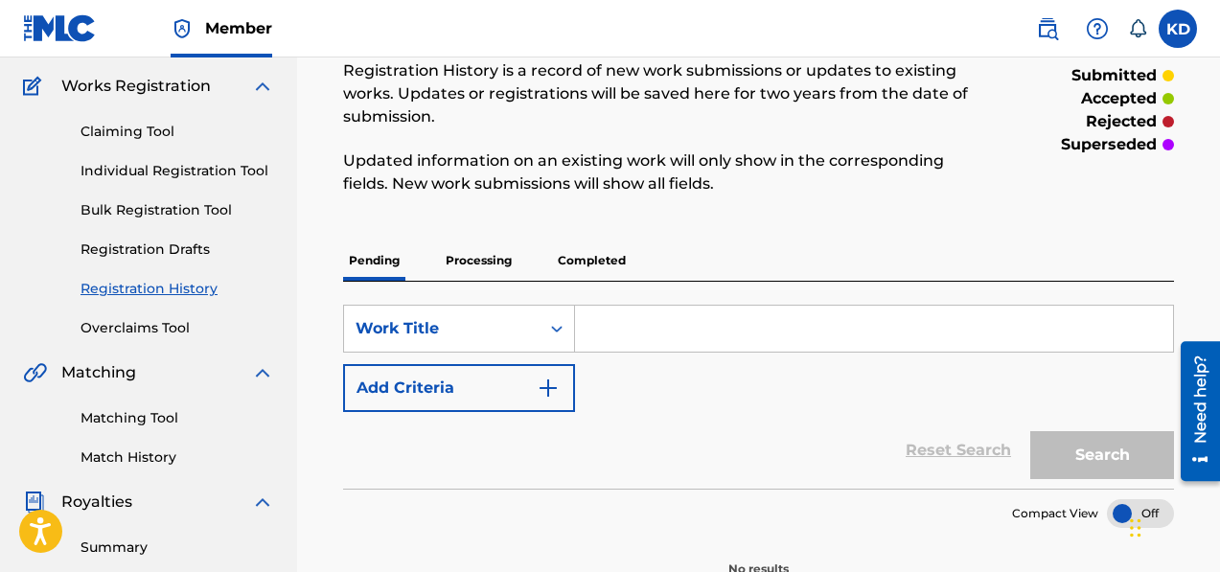
click at [472, 254] on p "Processing" at bounding box center [479, 261] width 78 height 40
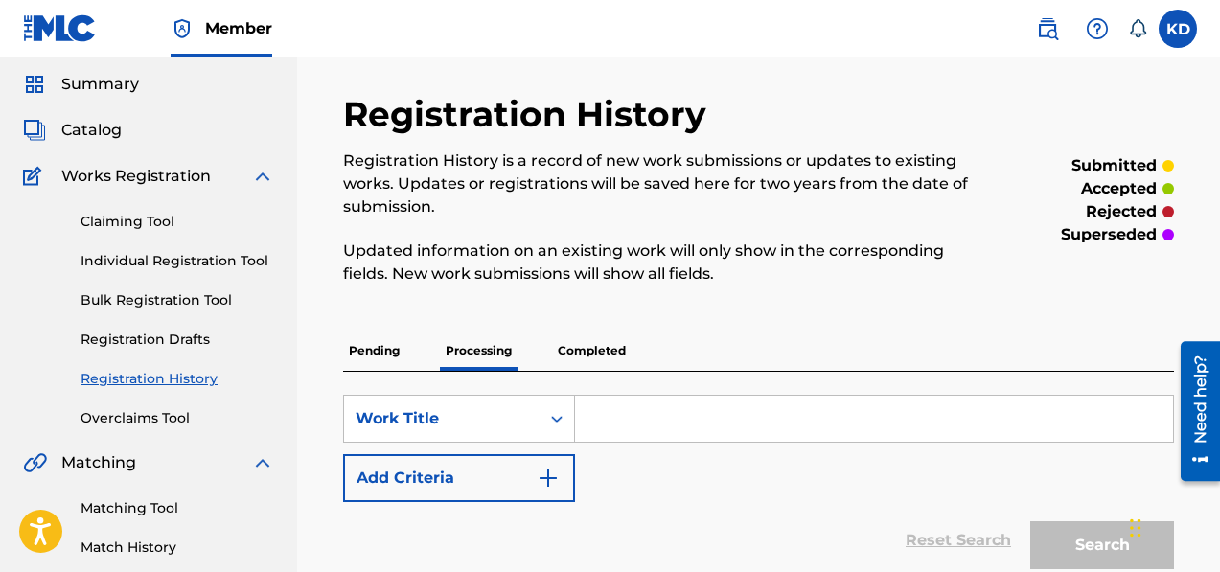
scroll to position [62, 0]
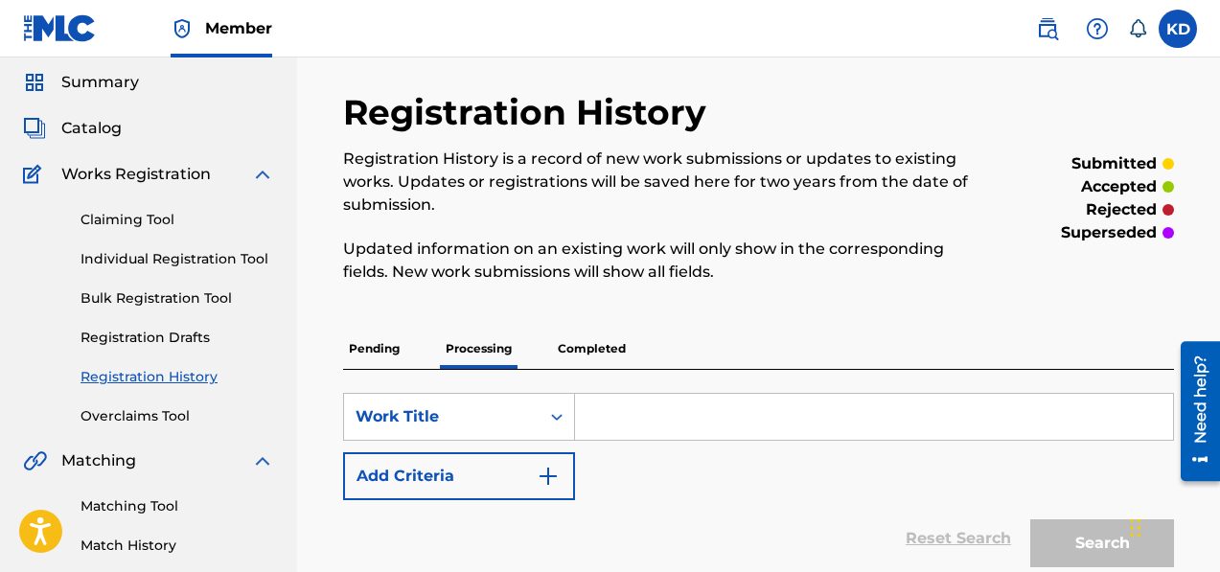
click at [586, 348] on p "Completed" at bounding box center [592, 349] width 80 height 40
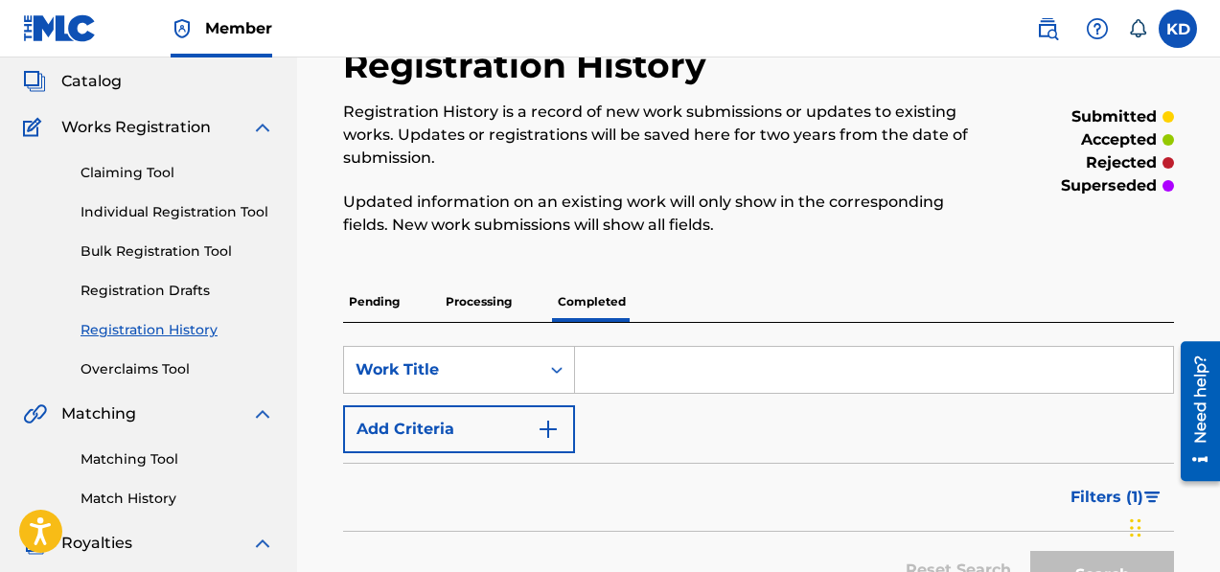
scroll to position [91, 0]
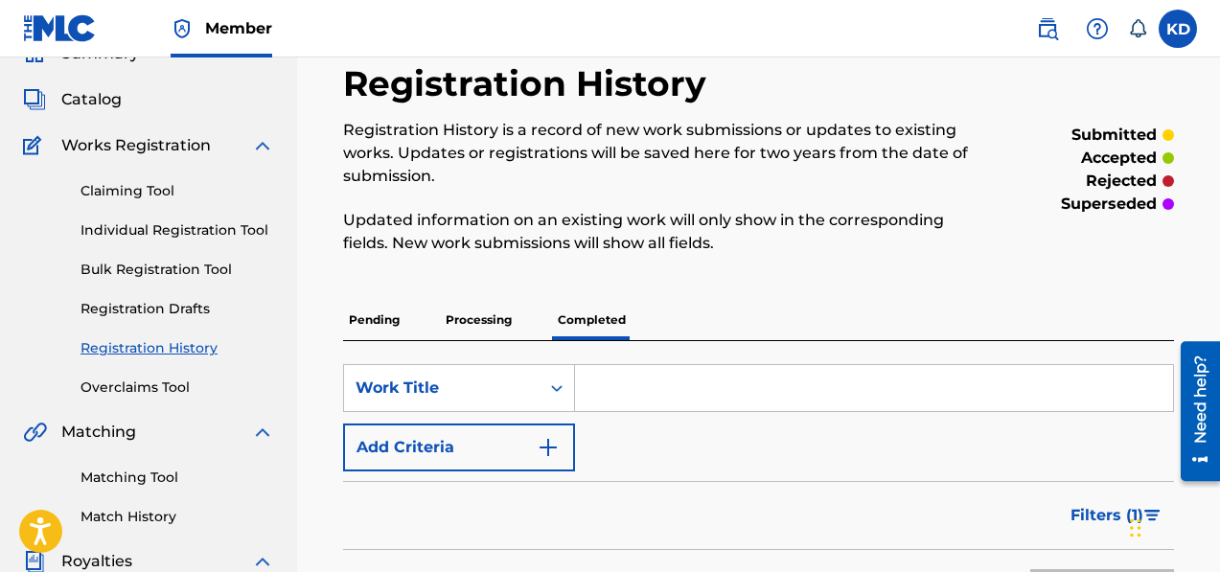
click at [135, 184] on link "Claiming Tool" at bounding box center [178, 191] width 194 height 20
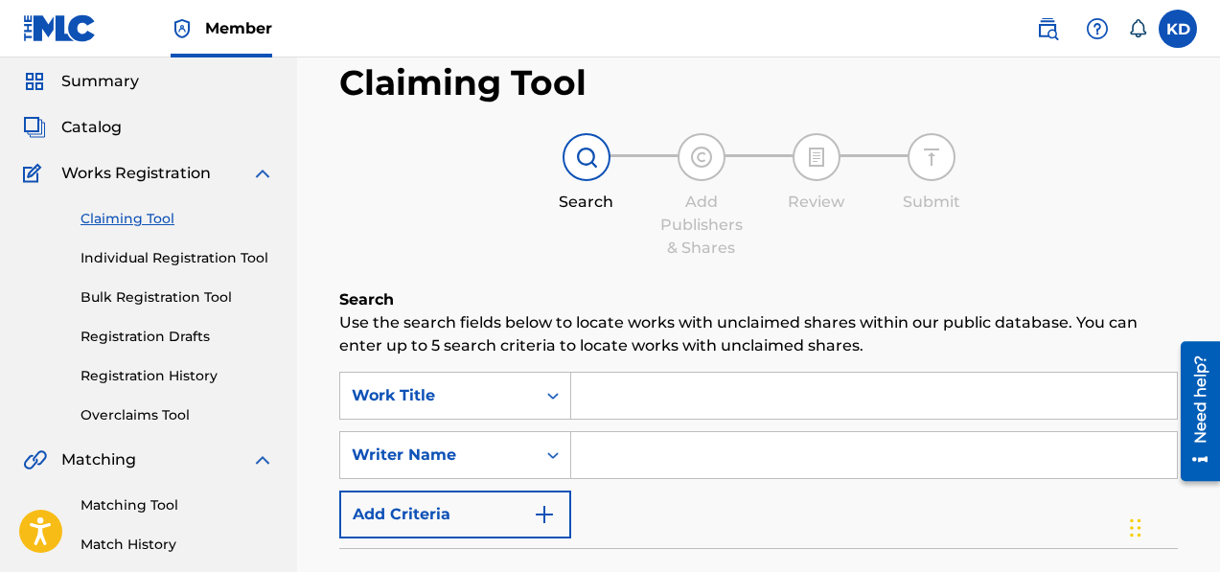
scroll to position [76, 0]
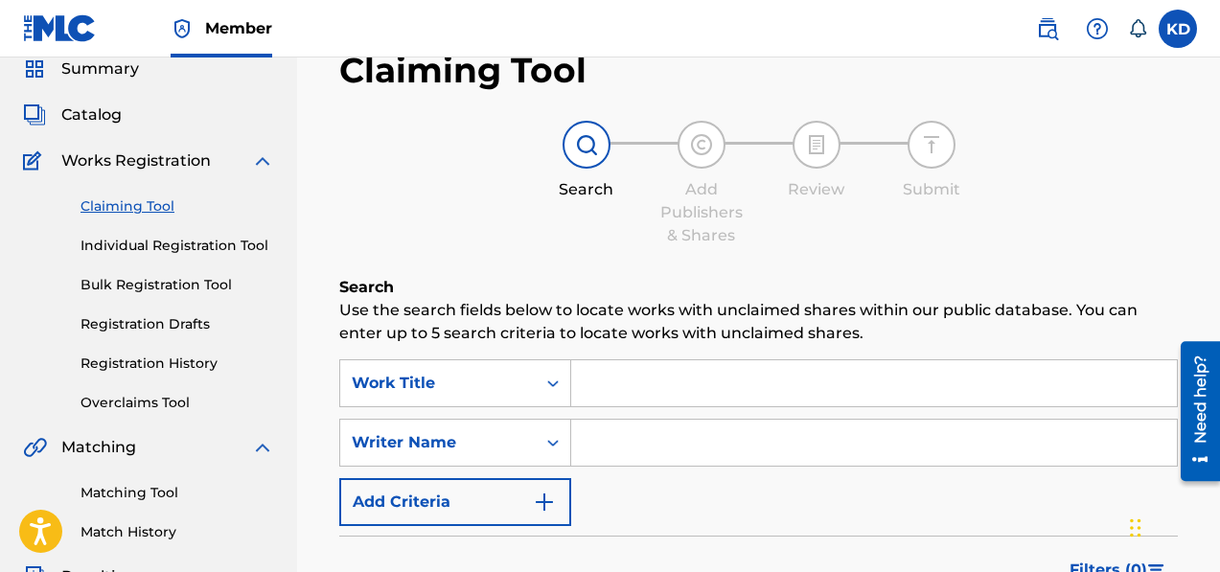
click at [620, 390] on input "Search Form" at bounding box center [874, 383] width 606 height 46
click at [598, 446] on input "Search Form" at bounding box center [874, 443] width 606 height 46
type input "[PERSON_NAME]"
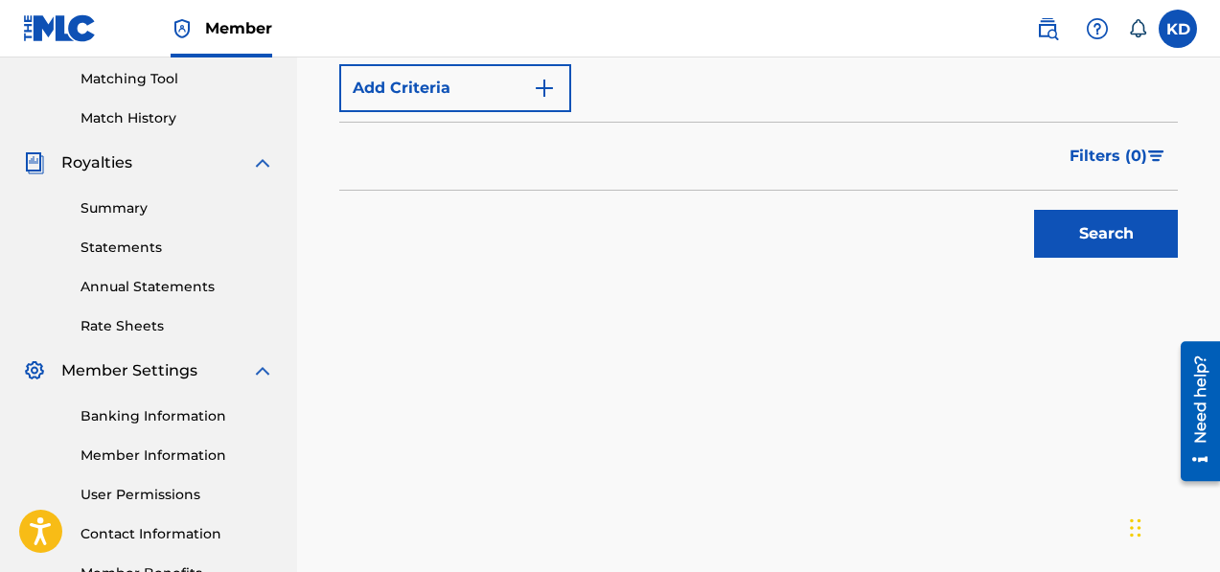
scroll to position [552, 0]
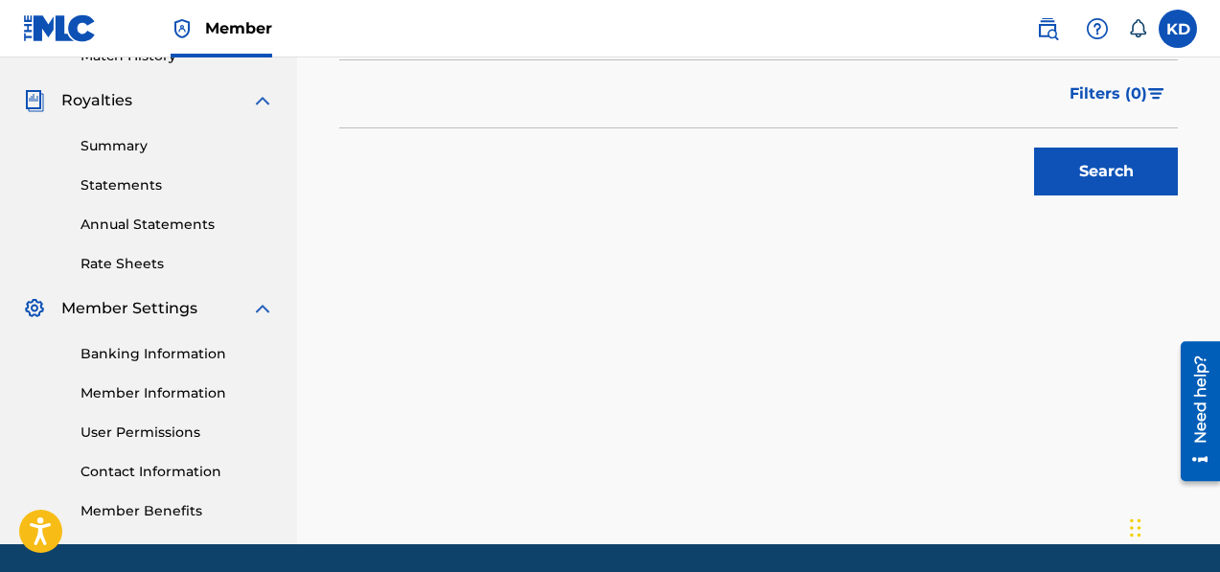
click at [1086, 180] on button "Search" at bounding box center [1106, 172] width 144 height 48
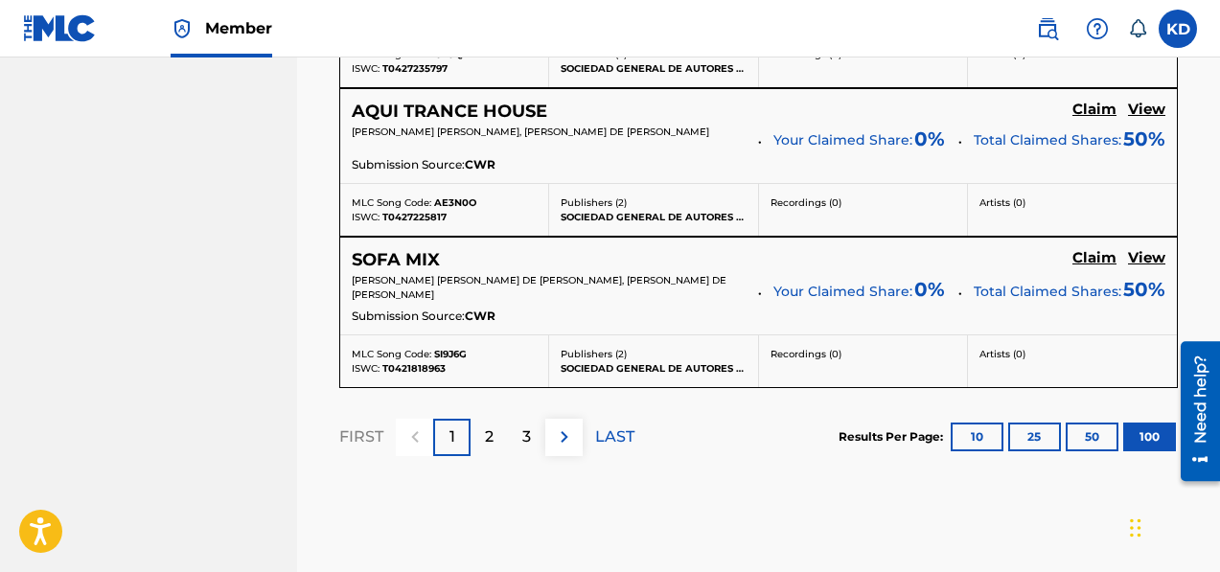
scroll to position [15974, 0]
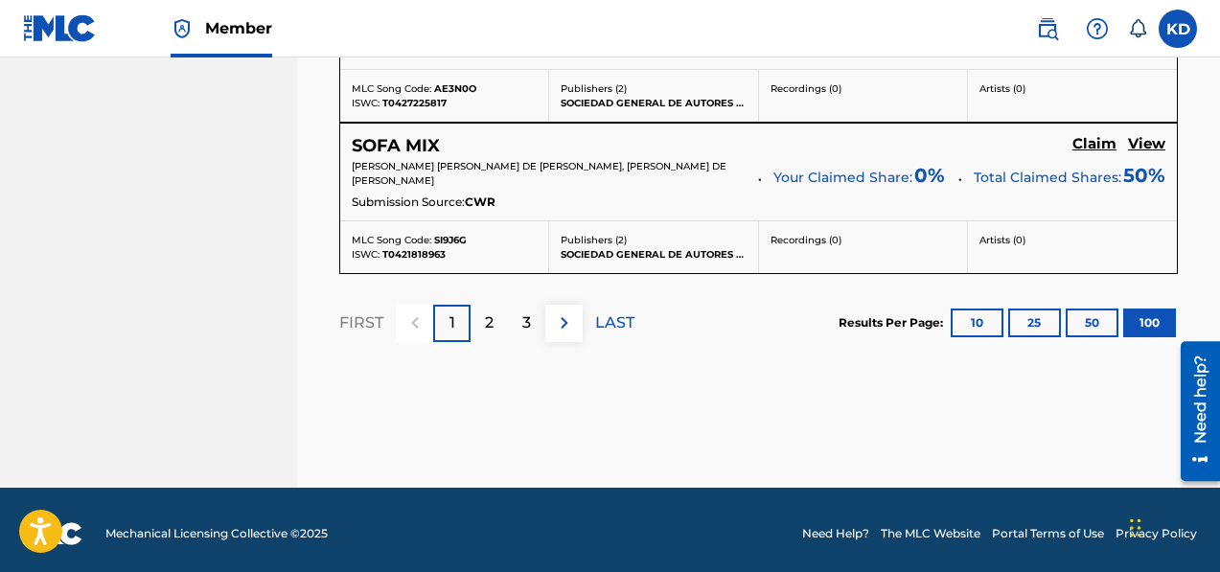
click at [567, 316] on img at bounding box center [564, 323] width 23 height 23
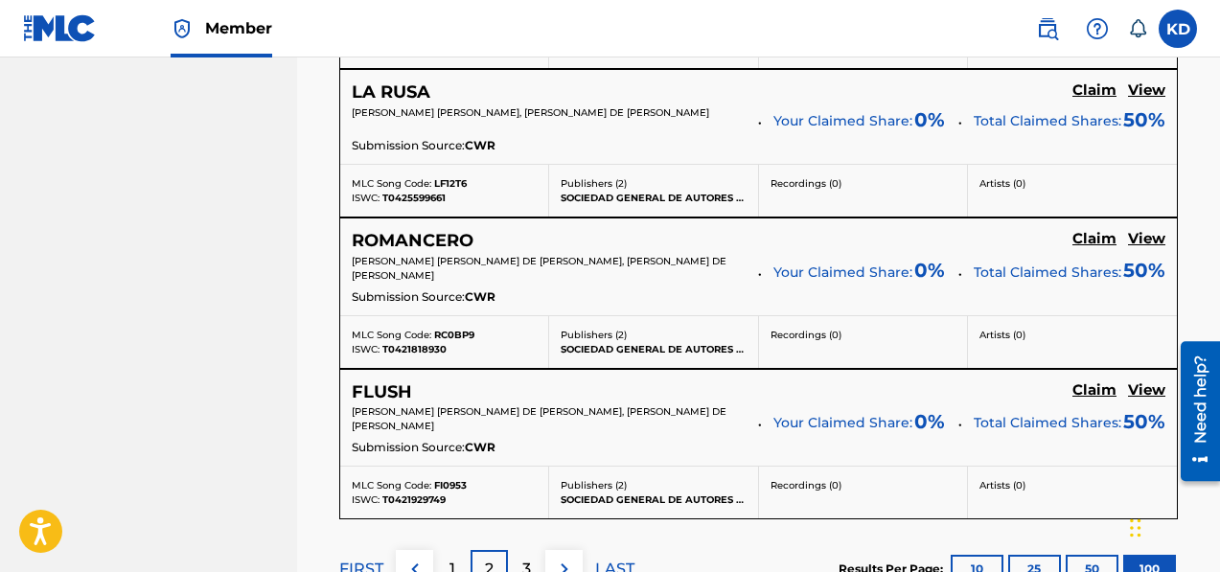
scroll to position [16027, 0]
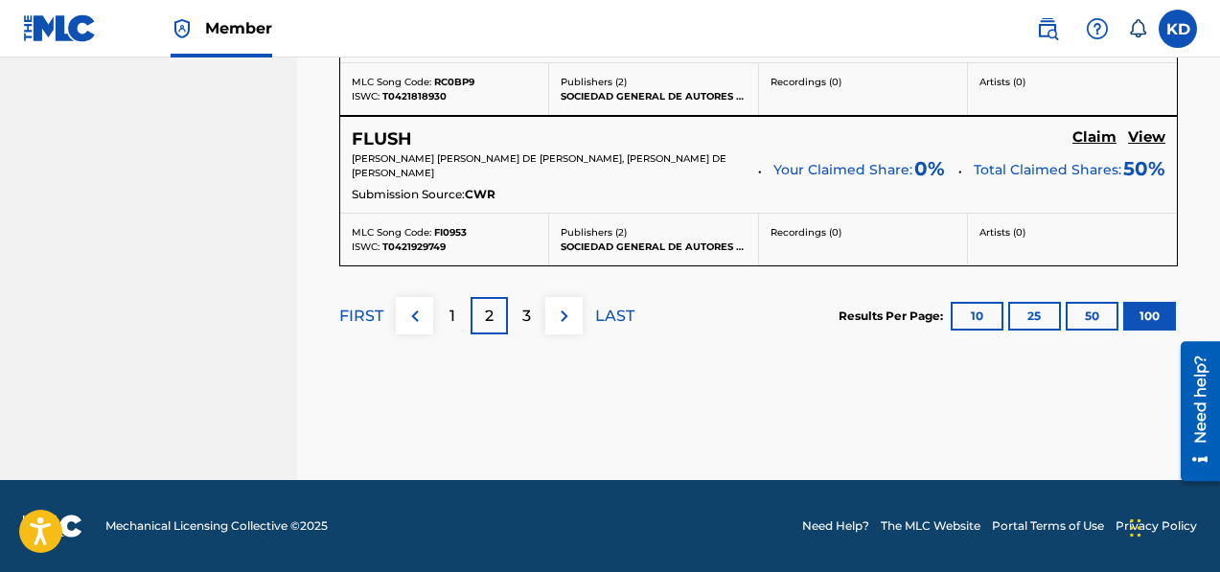
click at [574, 311] on img at bounding box center [564, 316] width 23 height 23
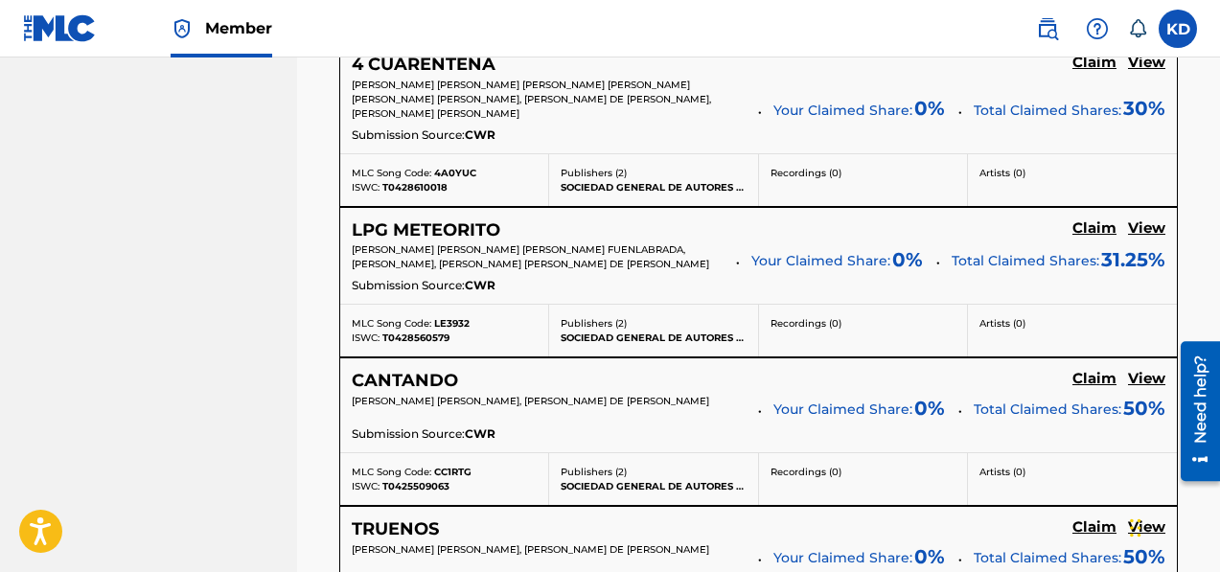
scroll to position [15995, 0]
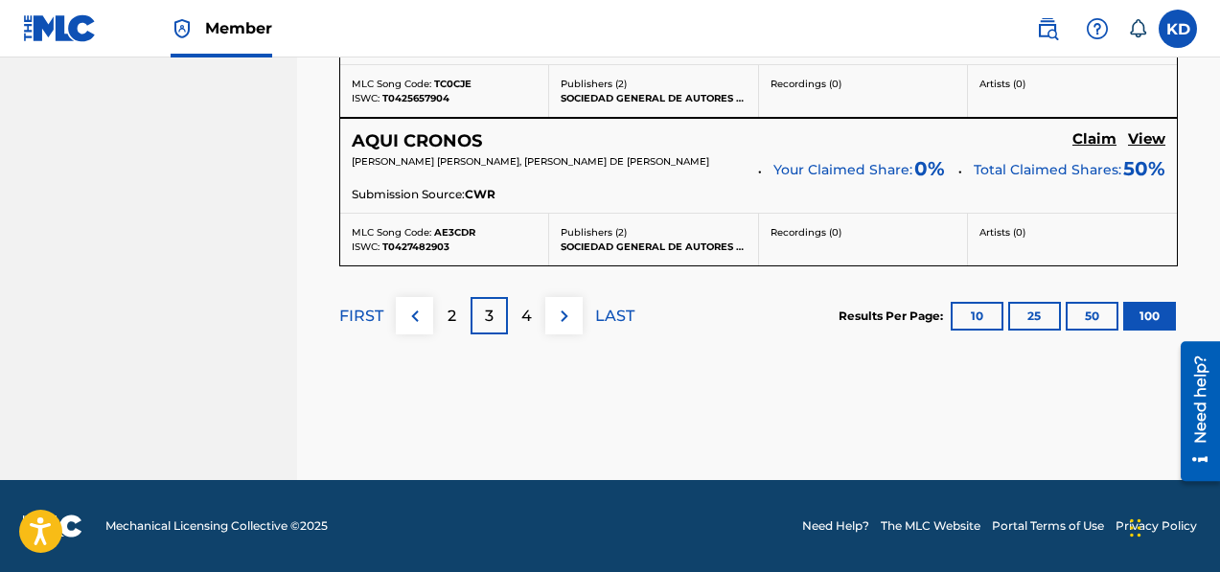
click at [521, 318] on p "4" at bounding box center [526, 316] width 11 height 23
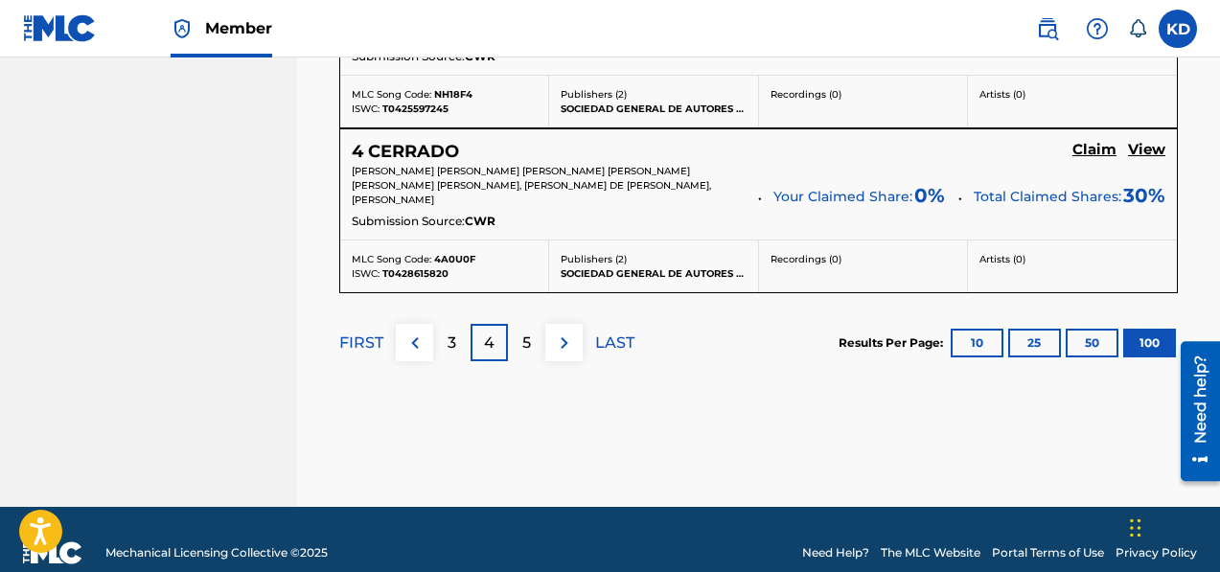
click at [523, 332] on p "5" at bounding box center [526, 343] width 9 height 23
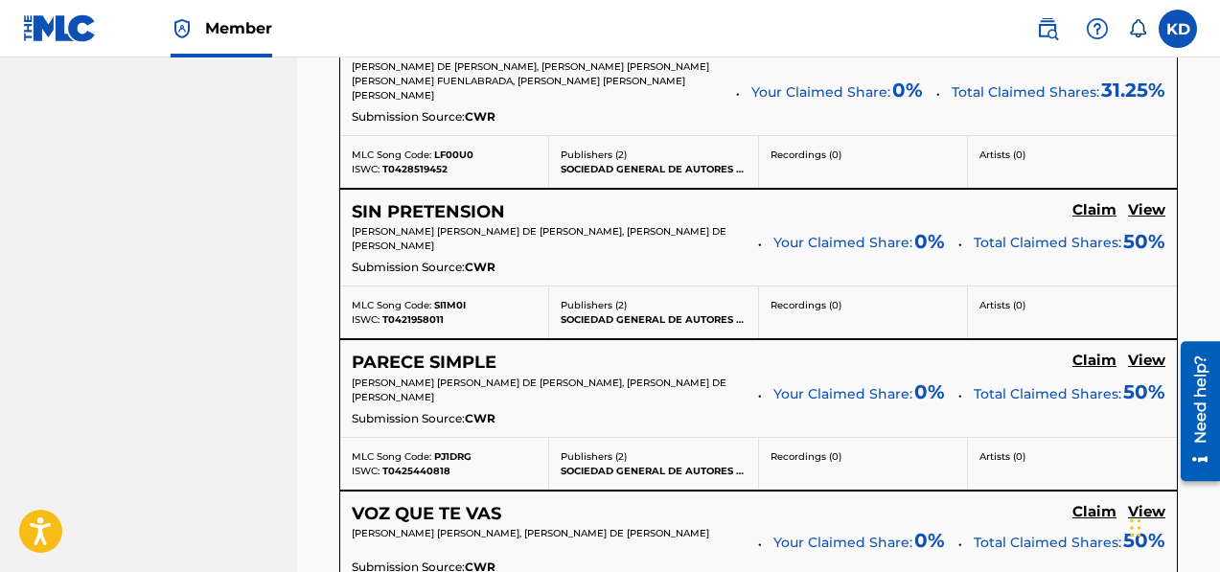
scroll to position [16084, 0]
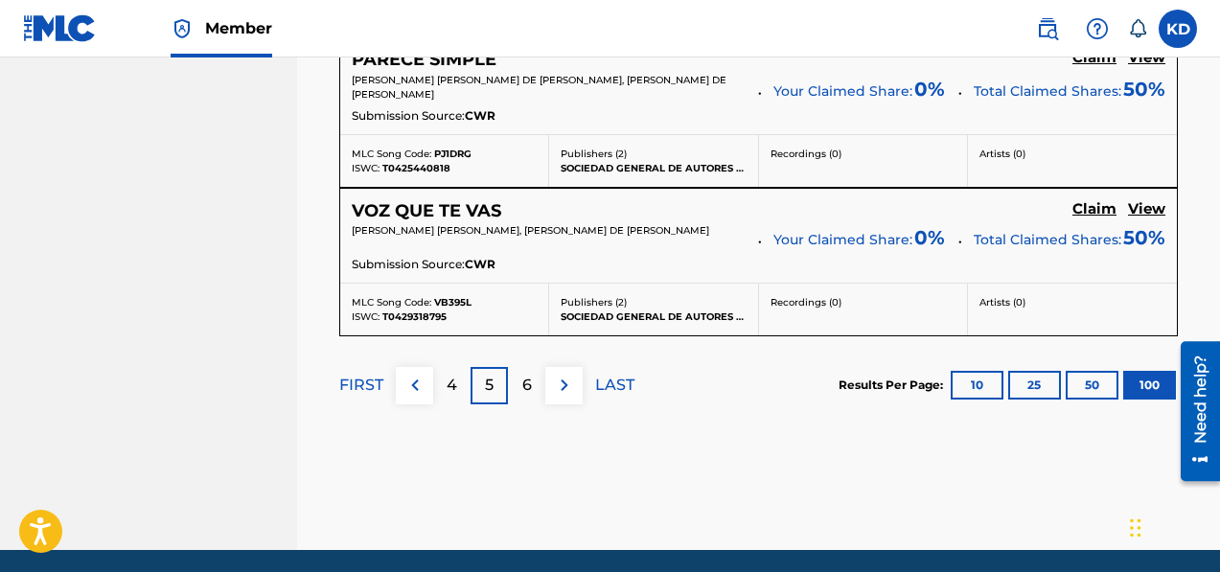
click at [561, 374] on img at bounding box center [564, 385] width 23 height 23
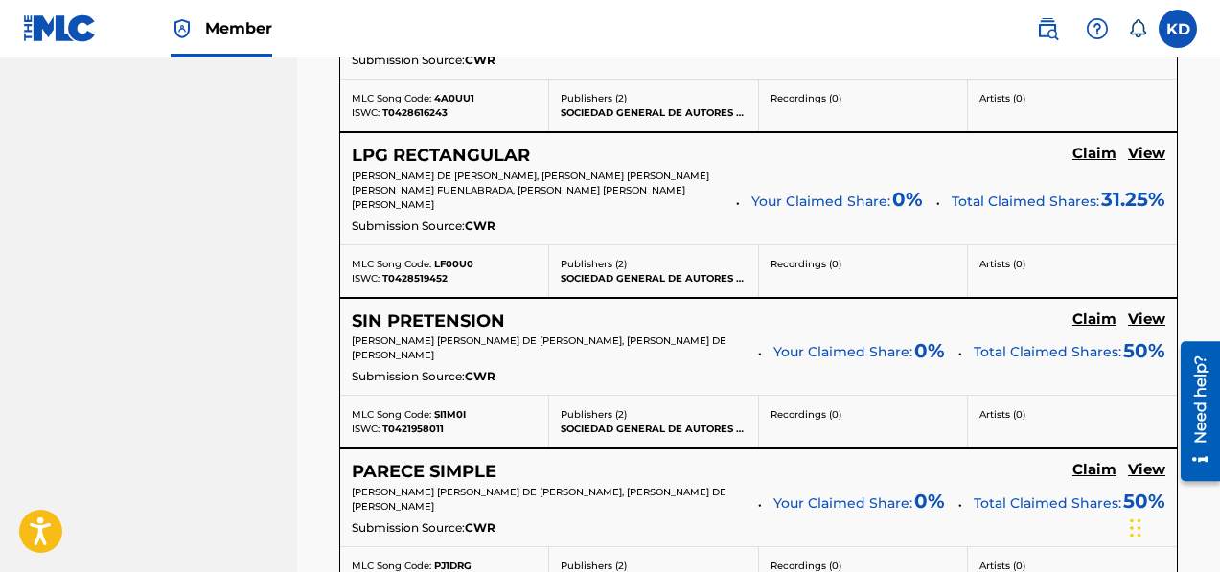
scroll to position [16057, 0]
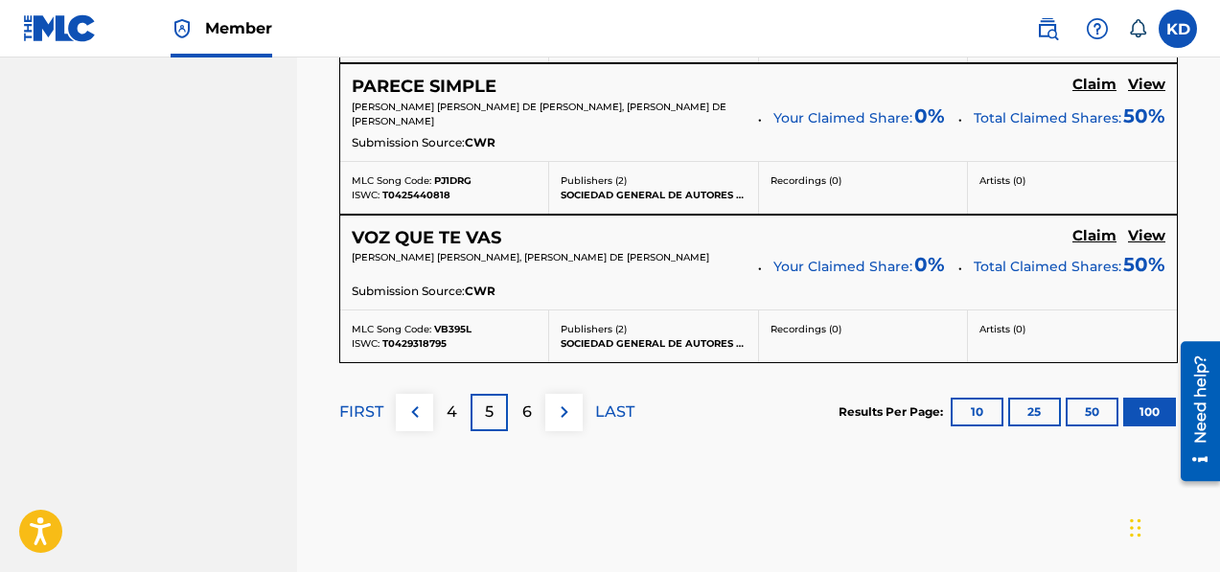
click at [572, 401] on img at bounding box center [564, 412] width 23 height 23
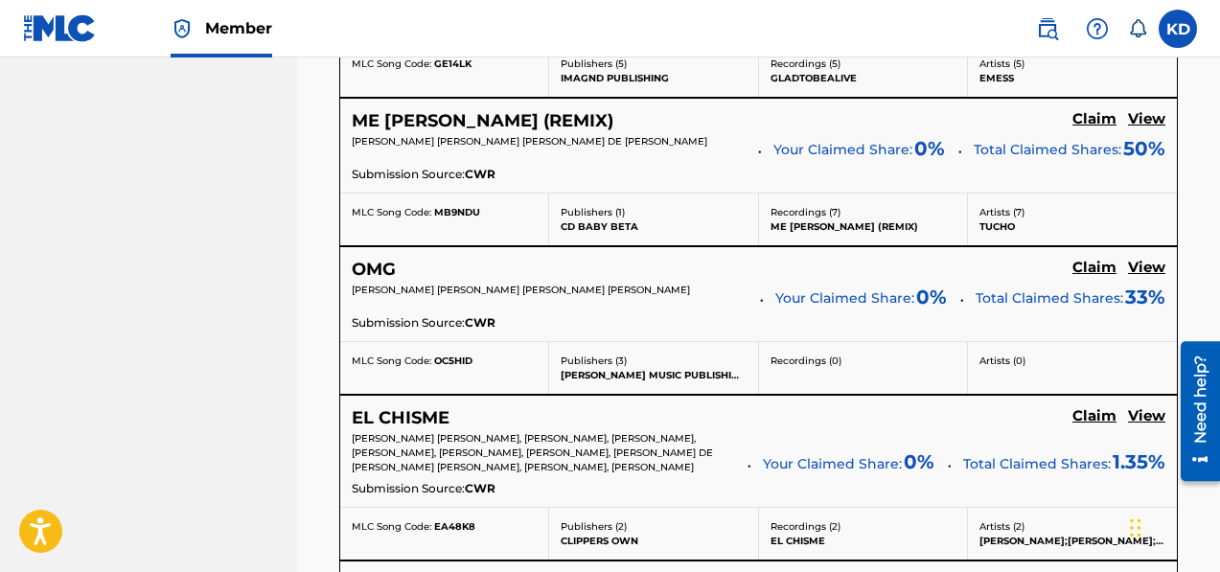
scroll to position [15947, 0]
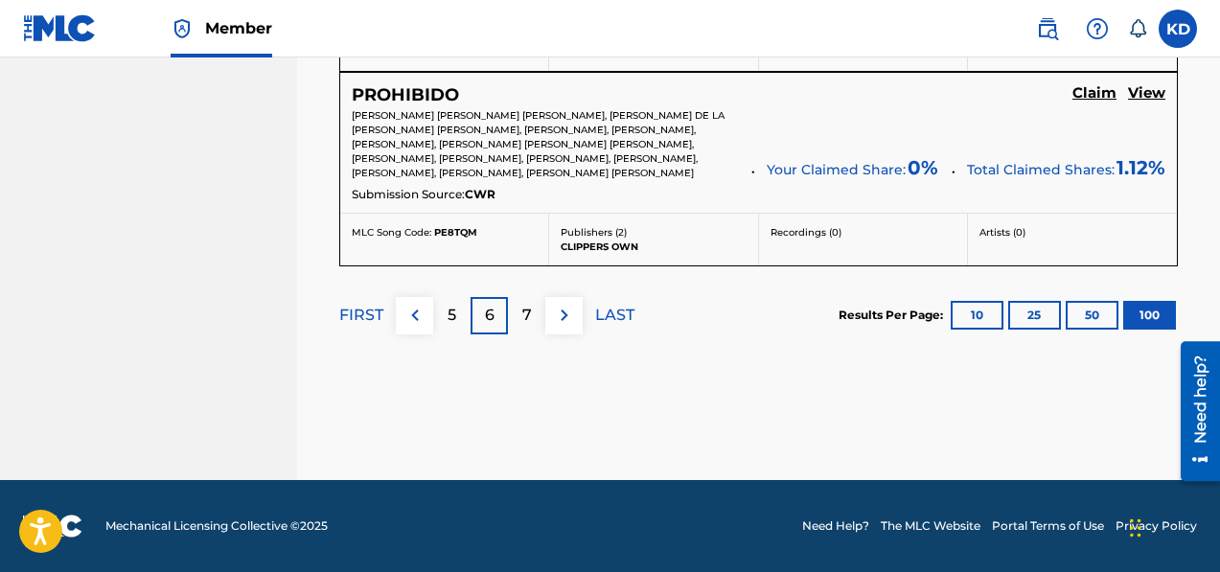
click at [561, 312] on img at bounding box center [564, 315] width 23 height 23
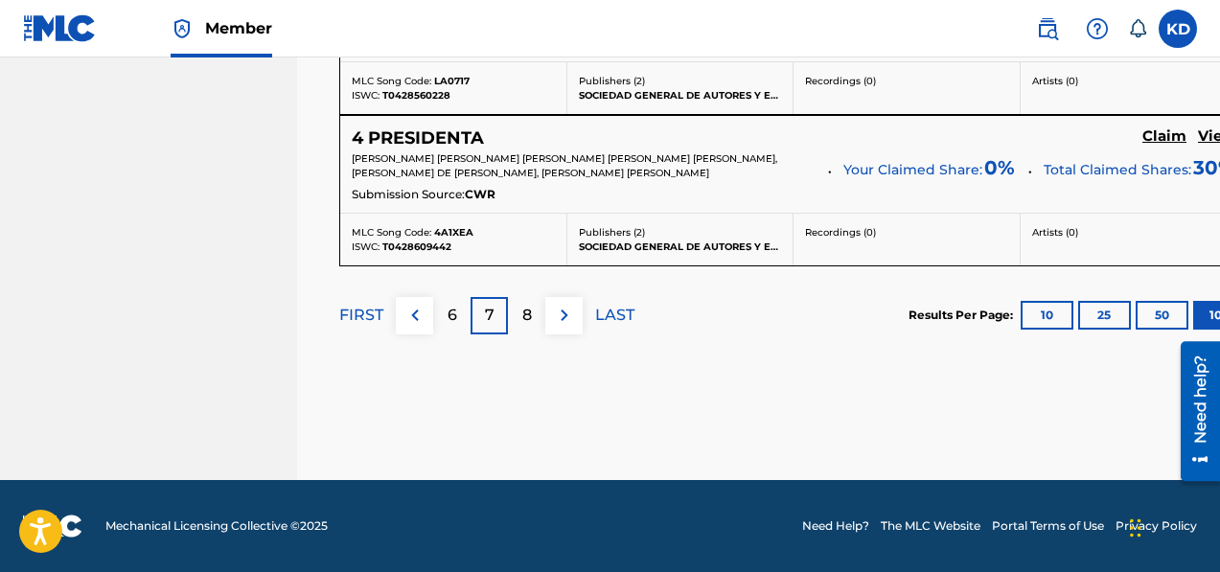
scroll to position [15720, 0]
click at [568, 319] on img at bounding box center [564, 315] width 23 height 23
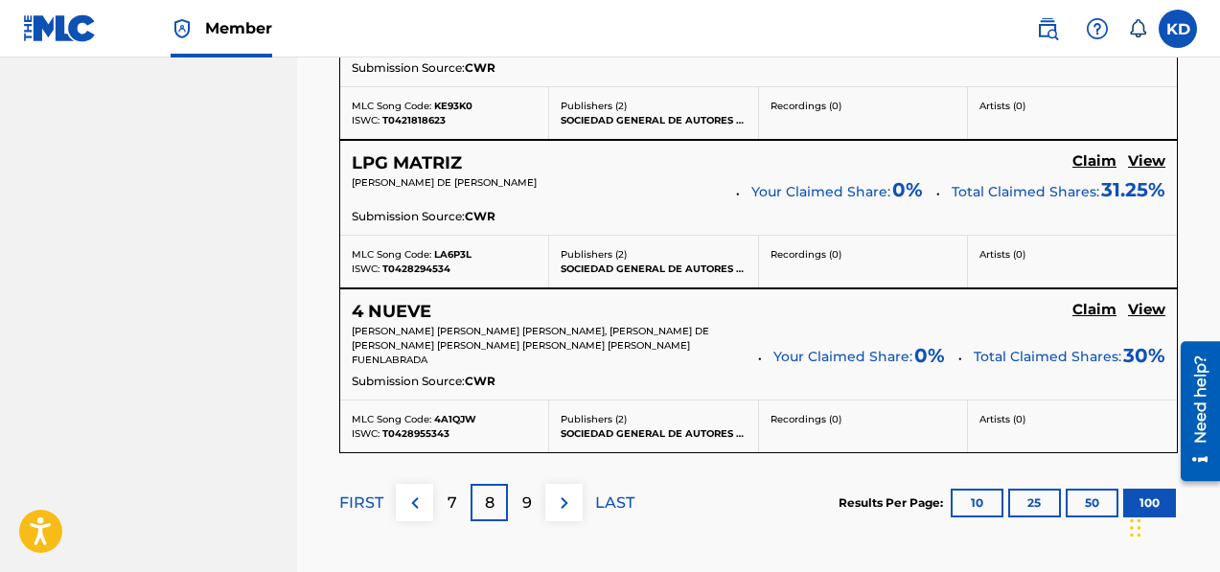
scroll to position [15576, 0]
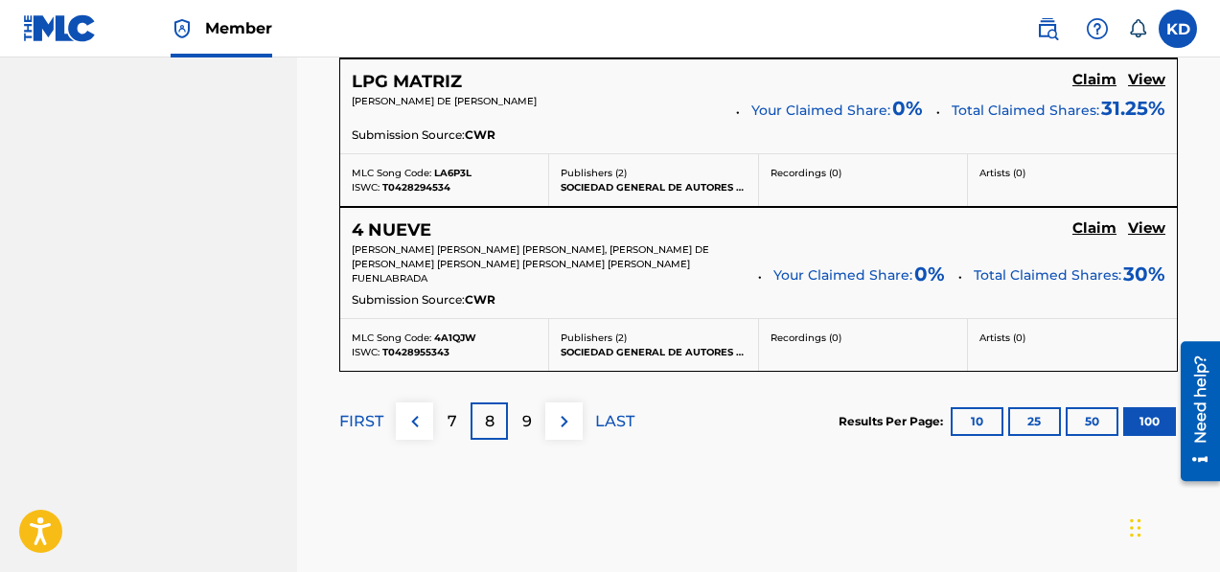
click at [569, 410] on img at bounding box center [564, 421] width 23 height 23
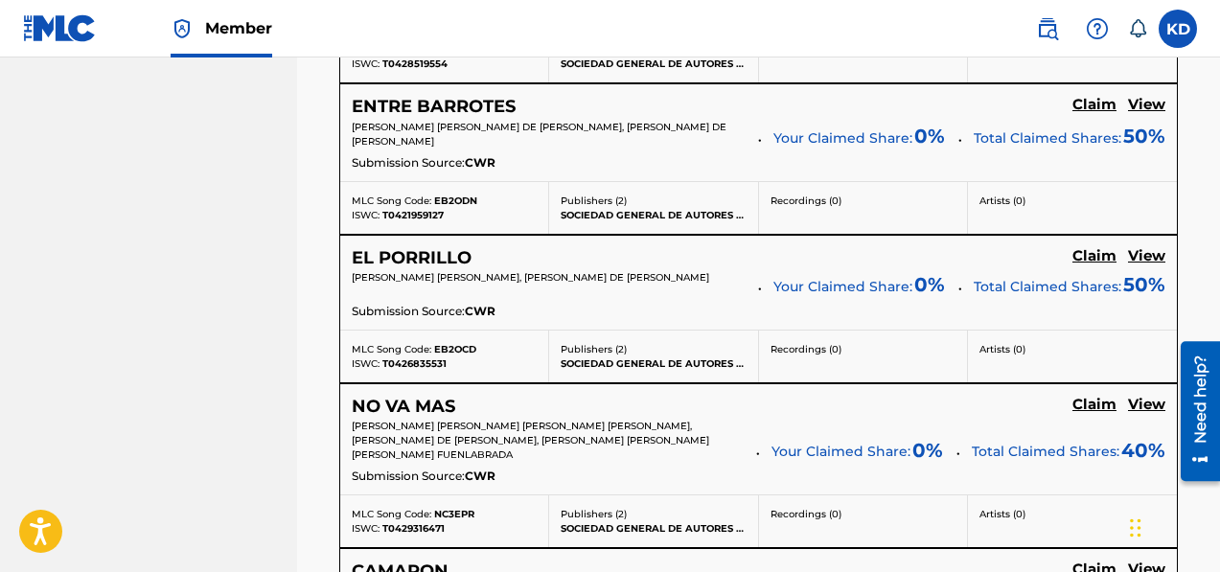
scroll to position [15616, 0]
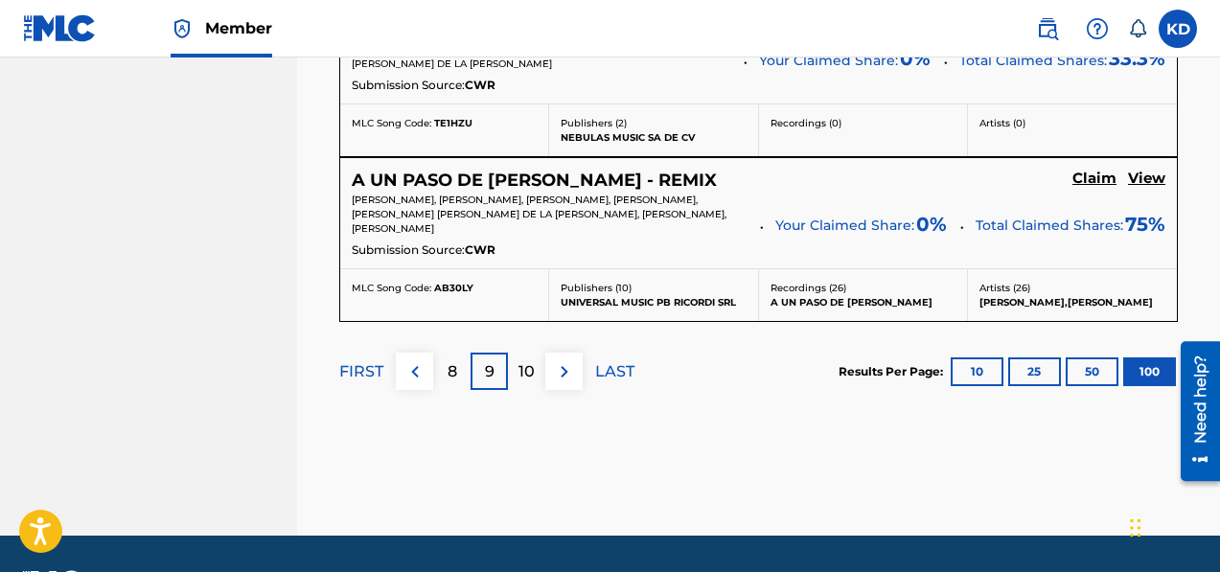
click at [566, 360] on img at bounding box center [564, 371] width 23 height 23
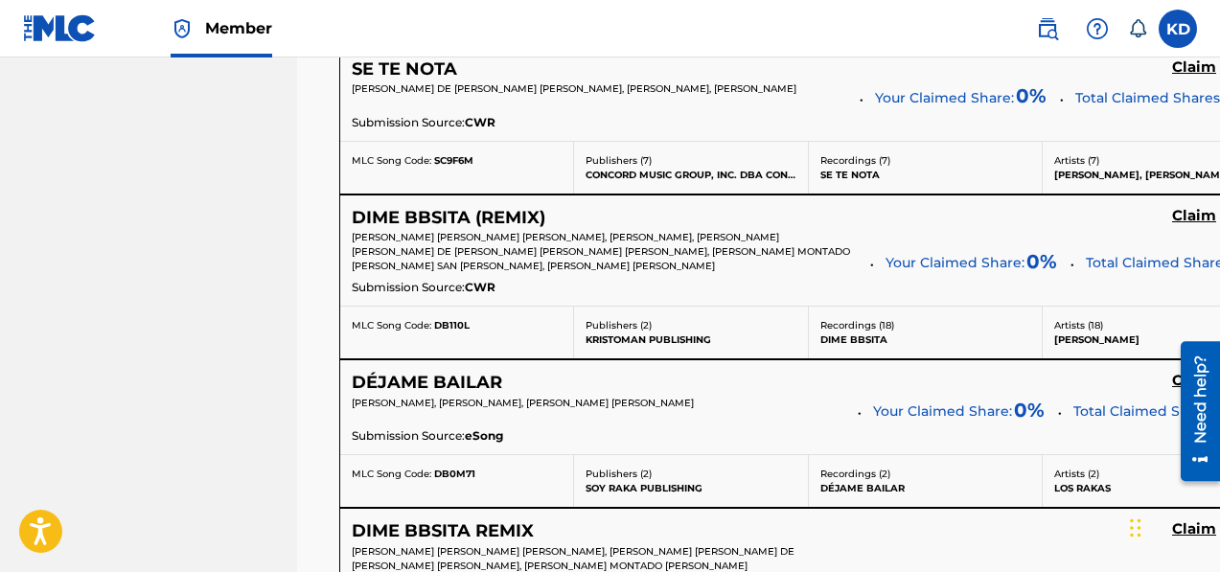
scroll to position [16263, 0]
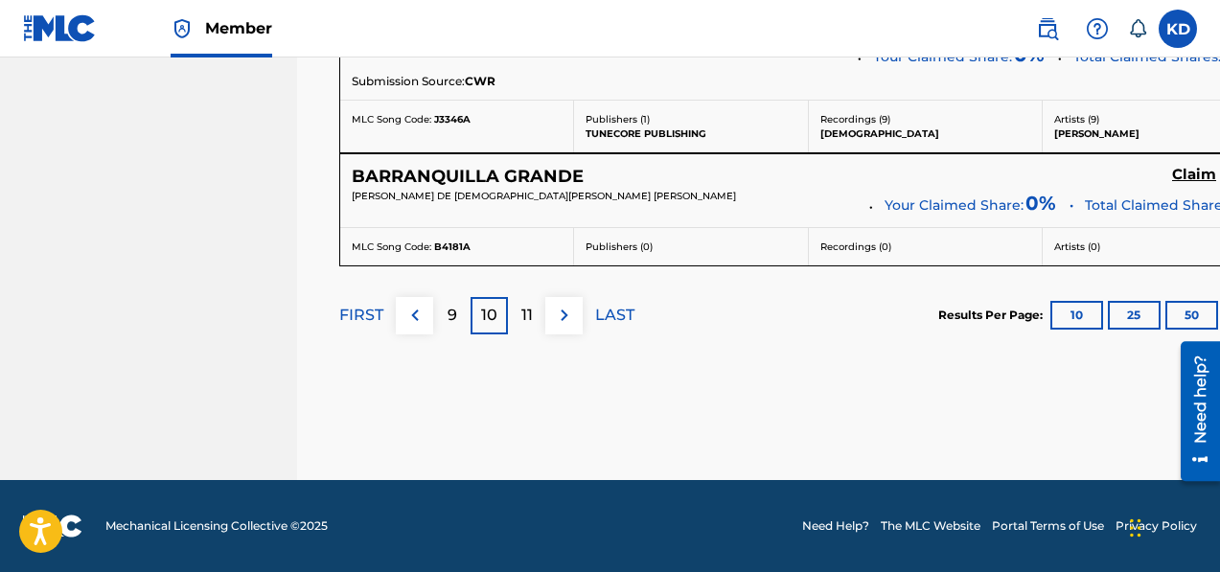
click at [521, 320] on p "11" at bounding box center [527, 315] width 12 height 23
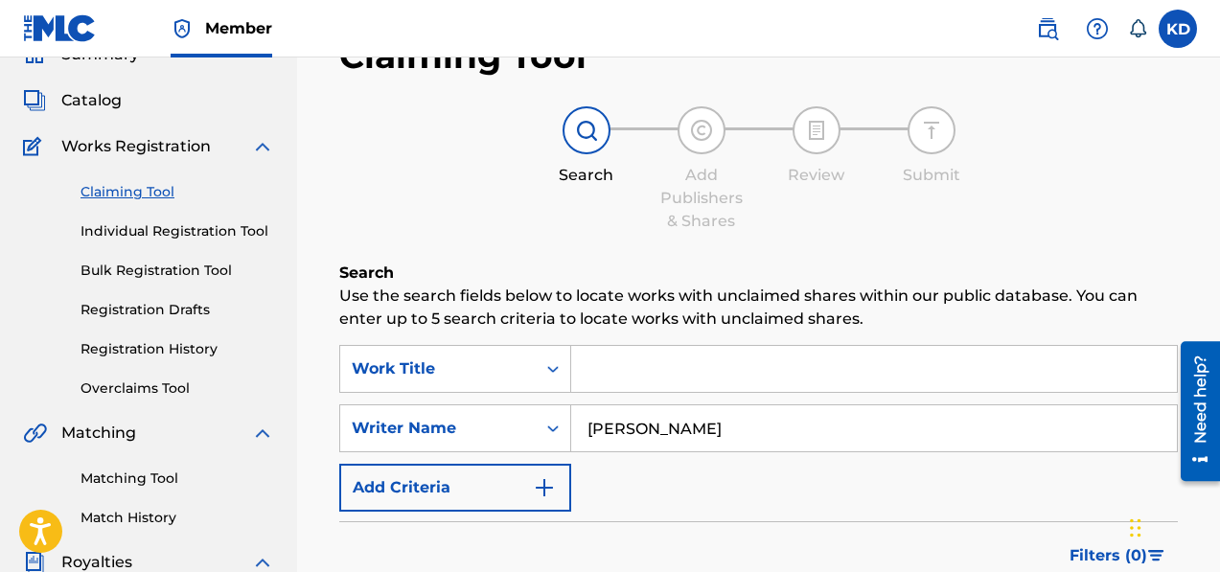
scroll to position [0, 0]
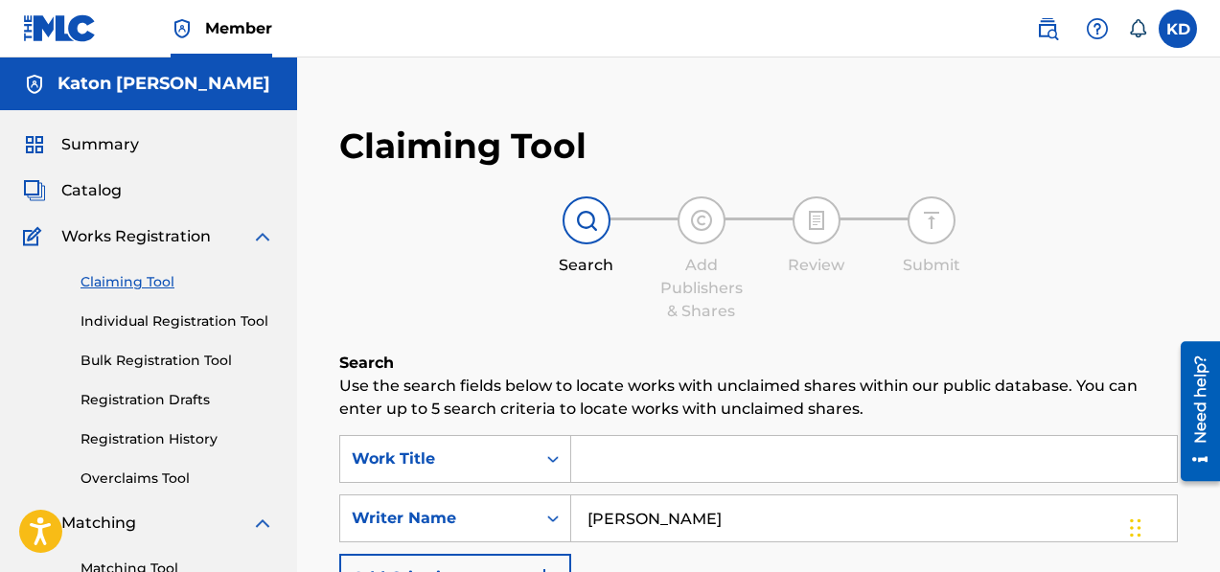
click at [160, 322] on link "Individual Registration Tool" at bounding box center [178, 322] width 194 height 20
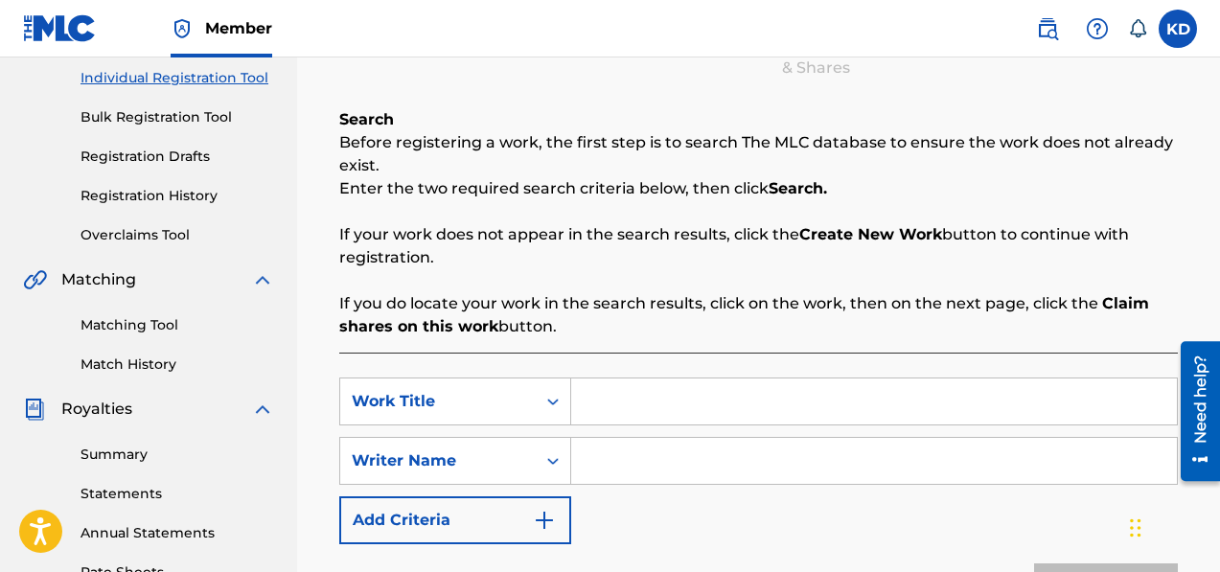
scroll to position [242, 0]
click at [684, 396] on input "Search Form" at bounding box center [874, 403] width 606 height 46
click at [596, 409] on input "Search Form" at bounding box center [874, 403] width 606 height 46
type input "Black Smoke"
click at [629, 463] on input "Search Form" at bounding box center [874, 462] width 606 height 46
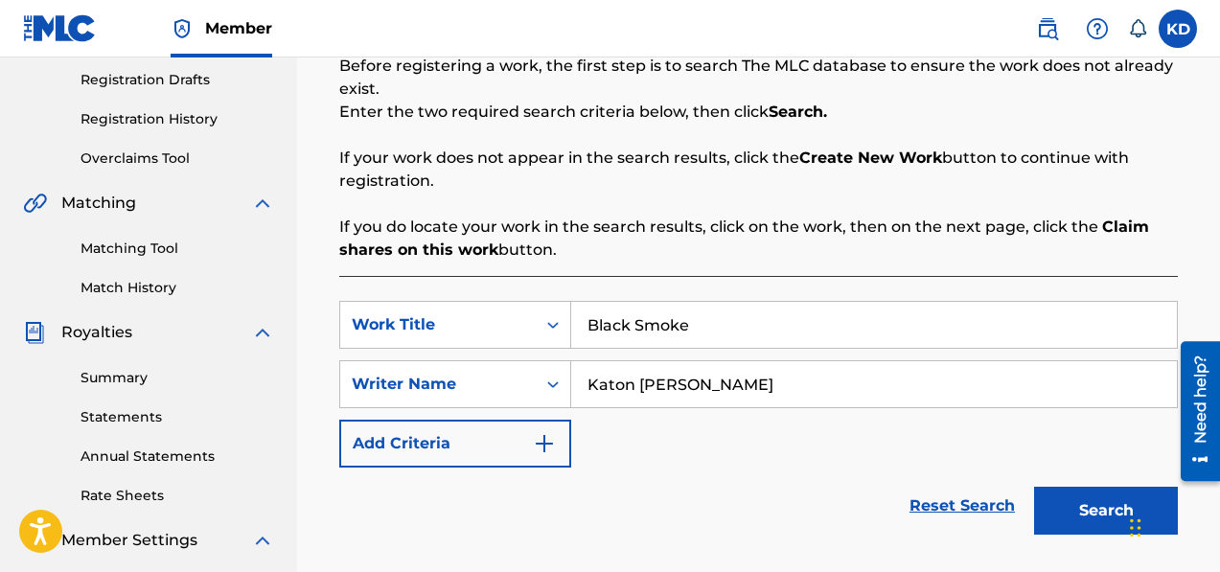
scroll to position [337, 0]
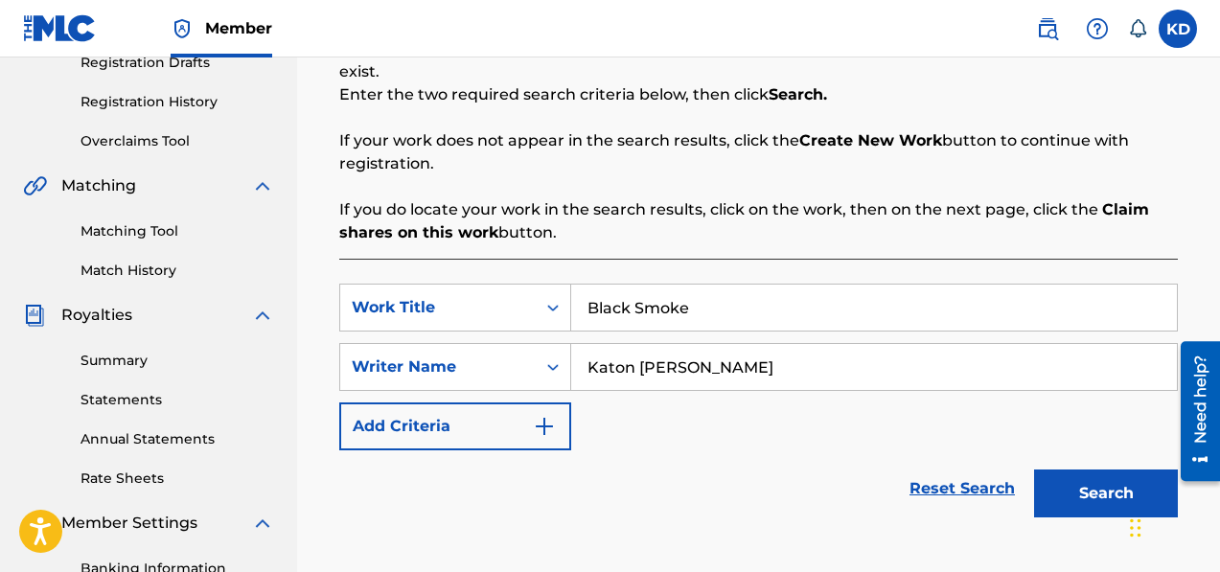
type input "Katon [PERSON_NAME]"
click at [1073, 477] on button "Search" at bounding box center [1106, 494] width 144 height 48
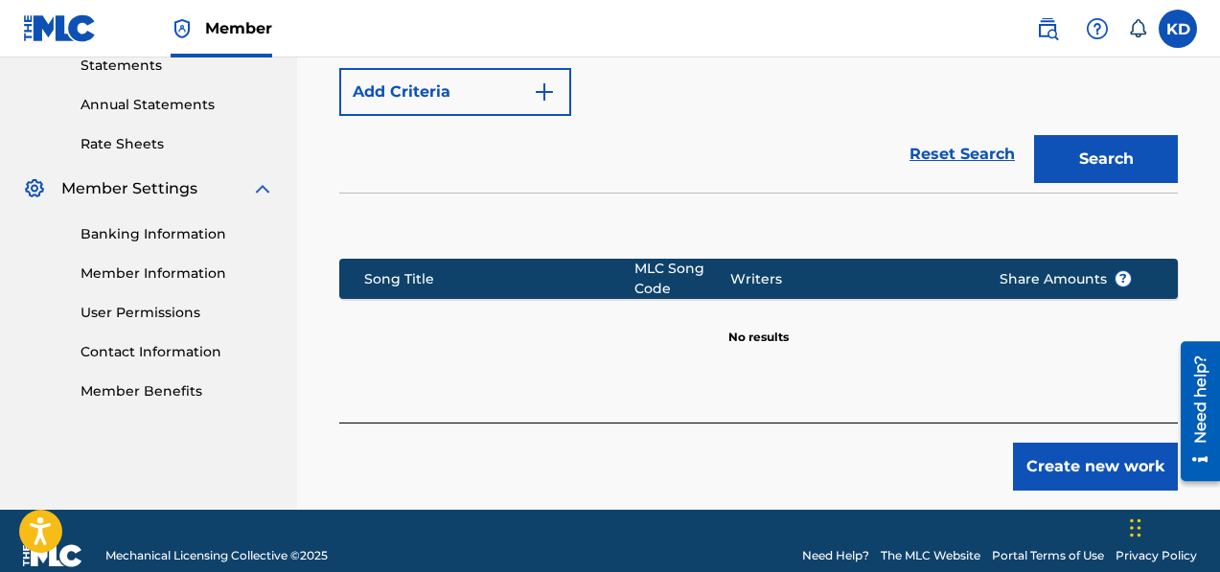
scroll to position [673, 0]
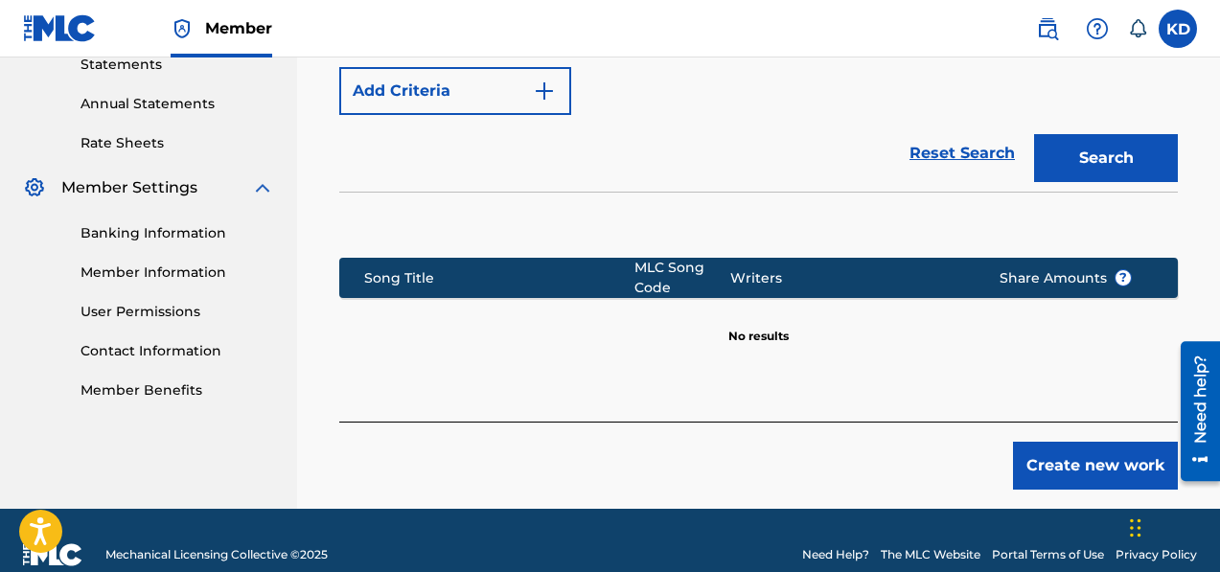
click at [1094, 473] on button "Create new work" at bounding box center [1095, 466] width 165 height 48
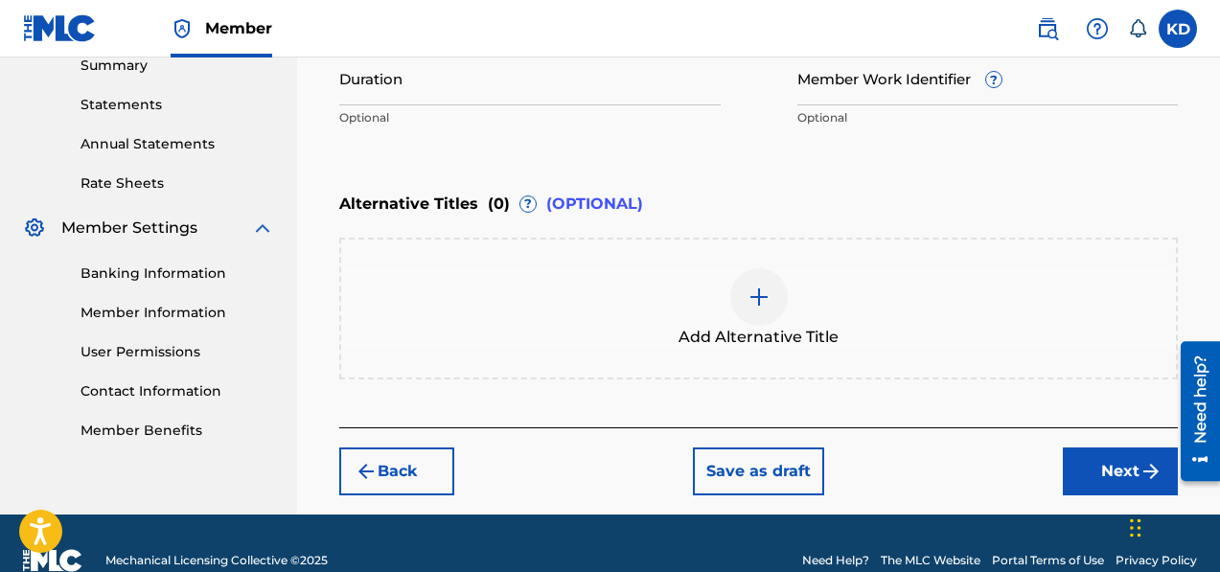
scroll to position [666, 0]
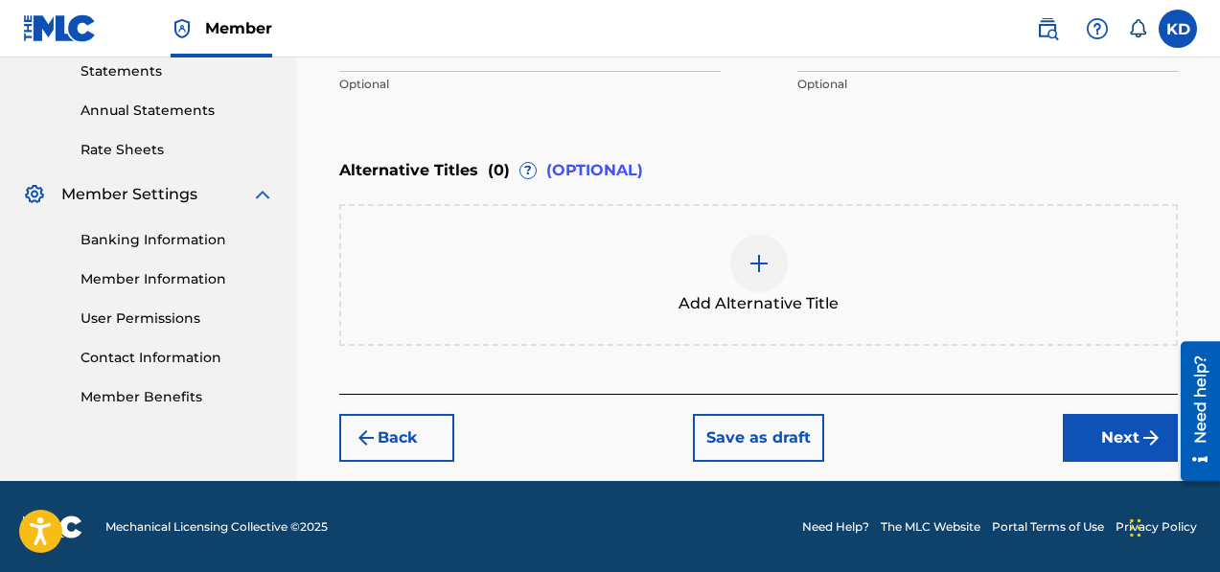
click at [1102, 446] on button "Next" at bounding box center [1120, 438] width 115 height 48
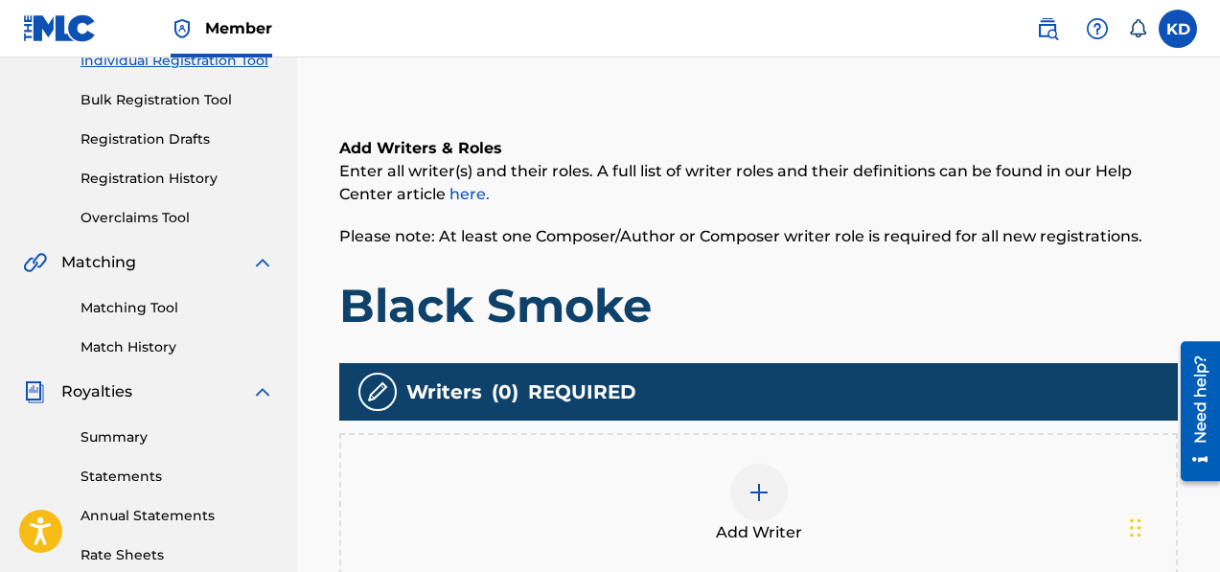
scroll to position [402, 0]
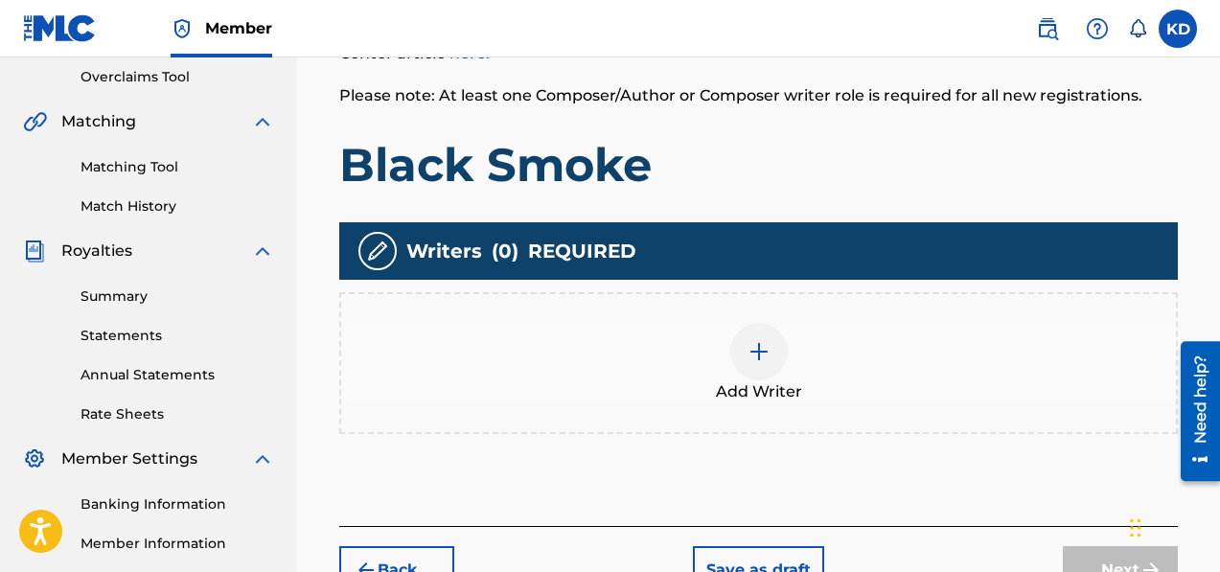
click at [756, 345] on img at bounding box center [759, 351] width 23 height 23
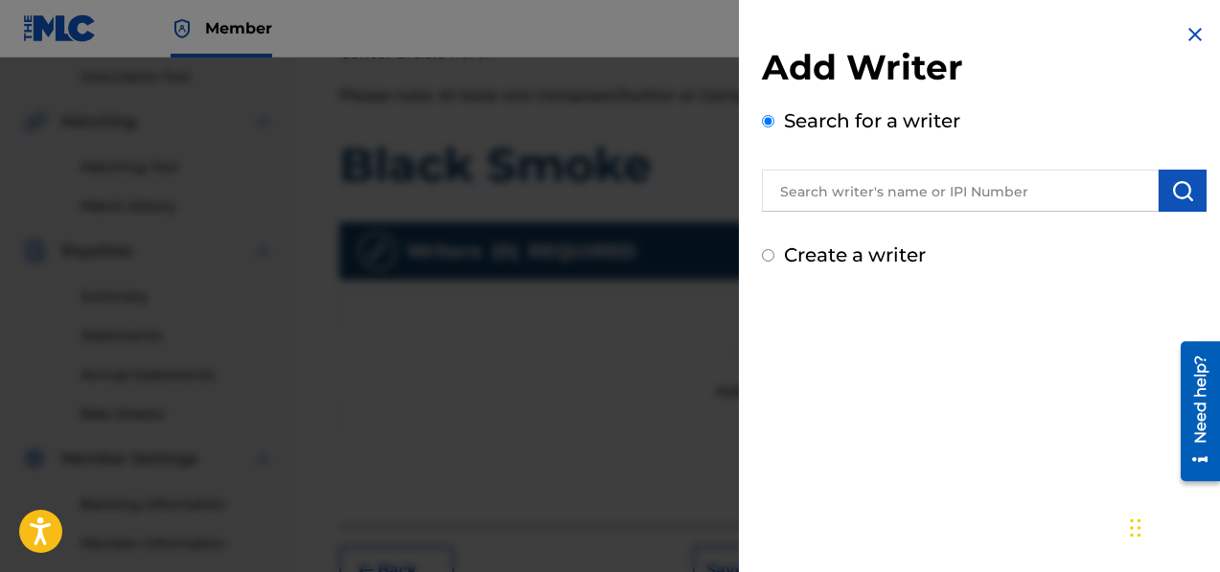
click at [842, 190] on input "text" at bounding box center [960, 191] width 397 height 42
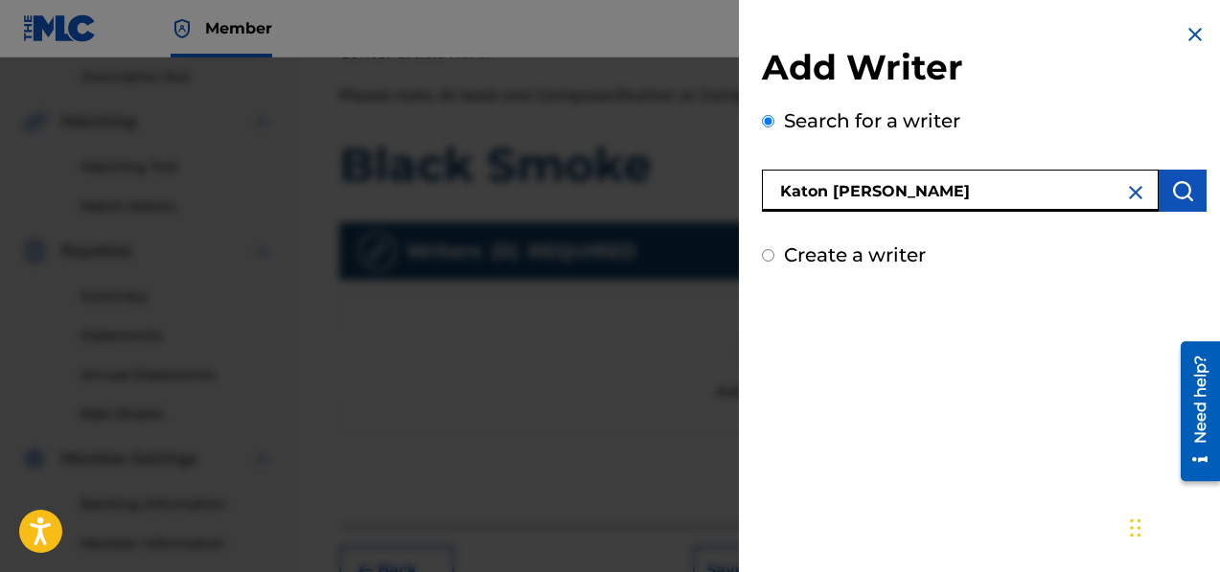
type input "Katon [PERSON_NAME]"
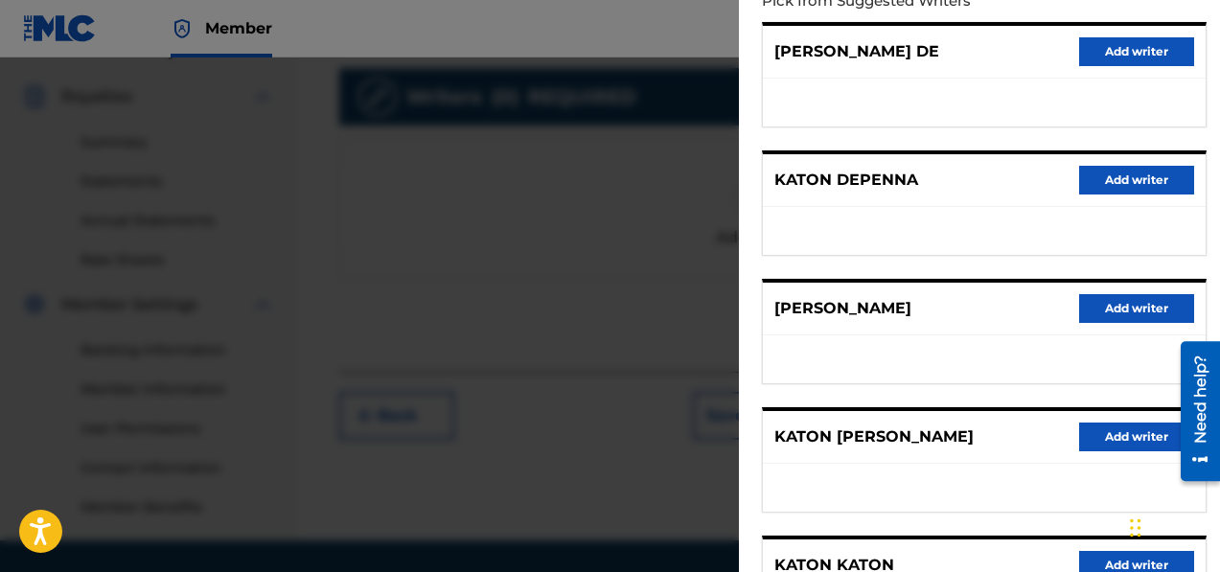
scroll to position [239, 0]
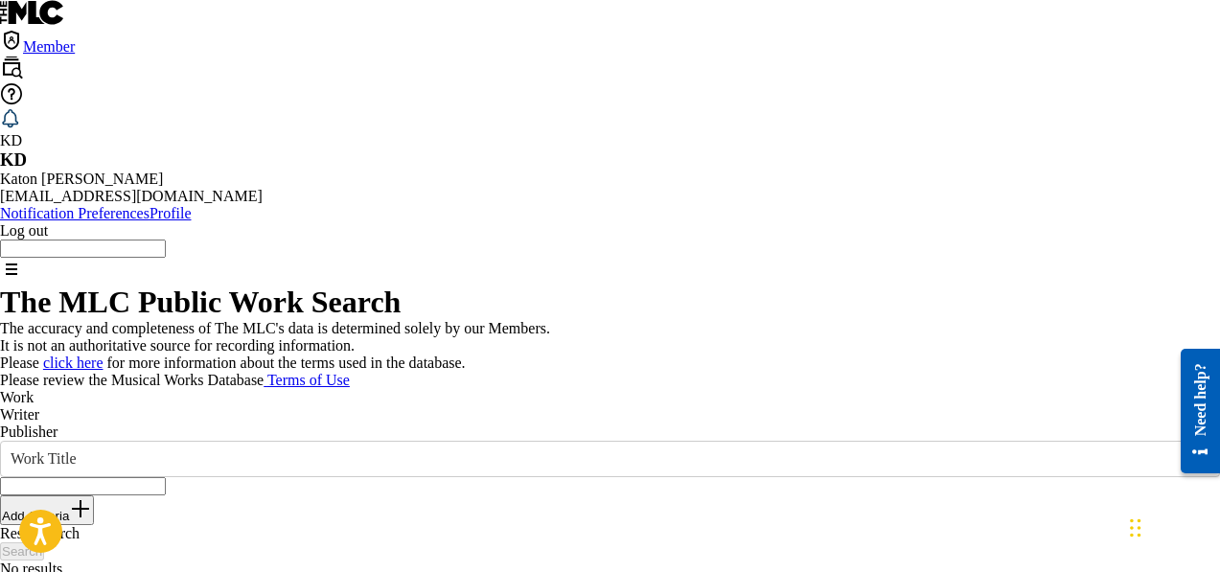
scroll to position [305, 0]
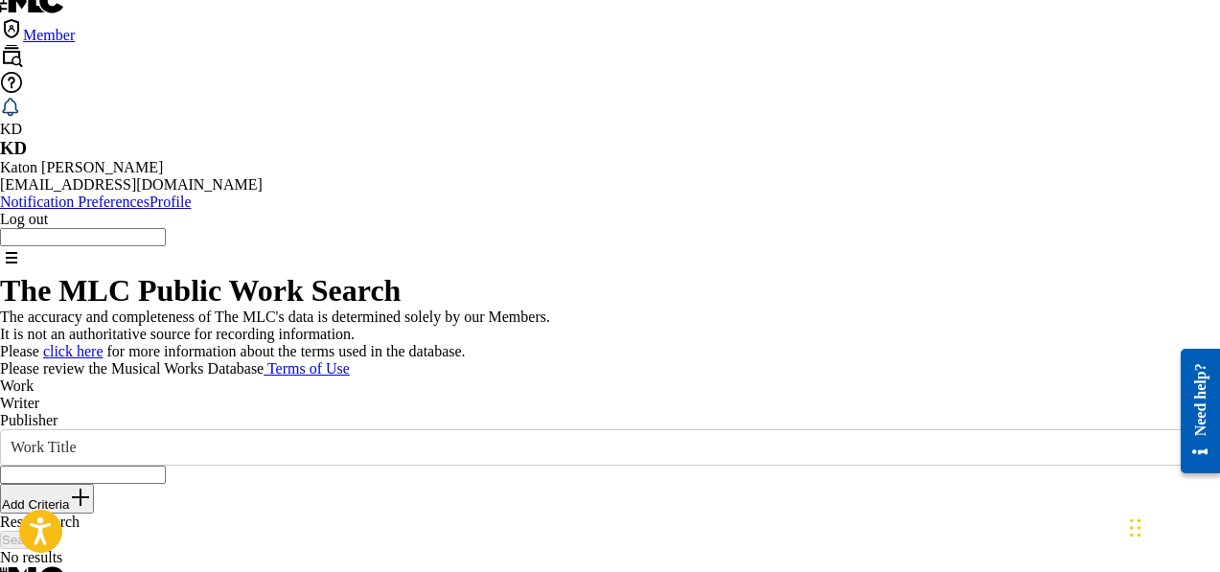
scroll to position [14, 0]
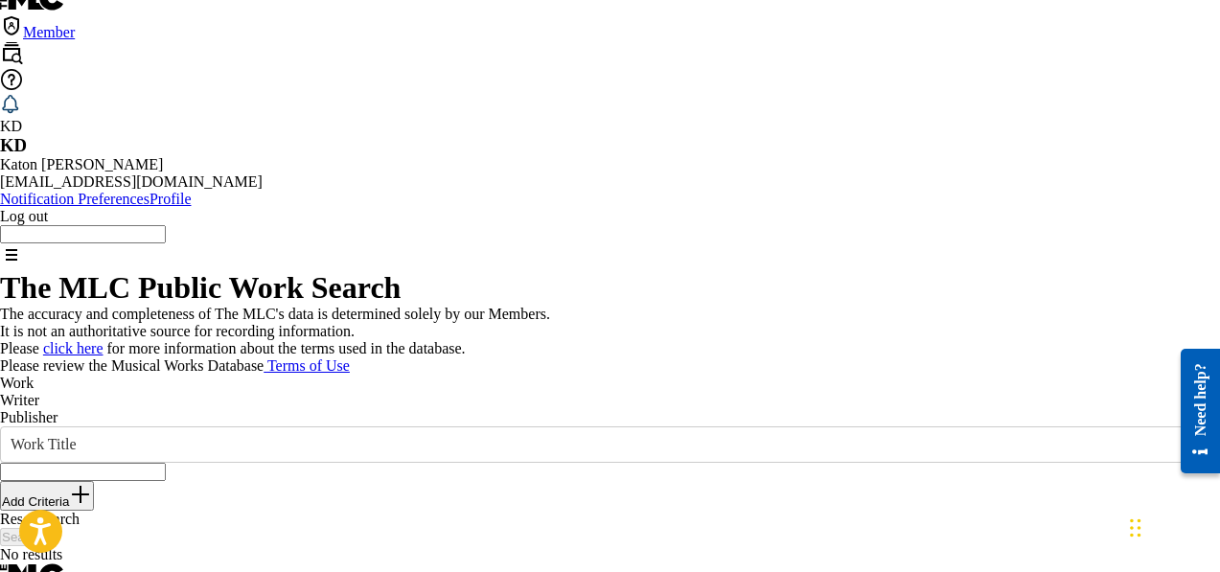
click at [166, 463] on input "Search Form" at bounding box center [83, 472] width 166 height 18
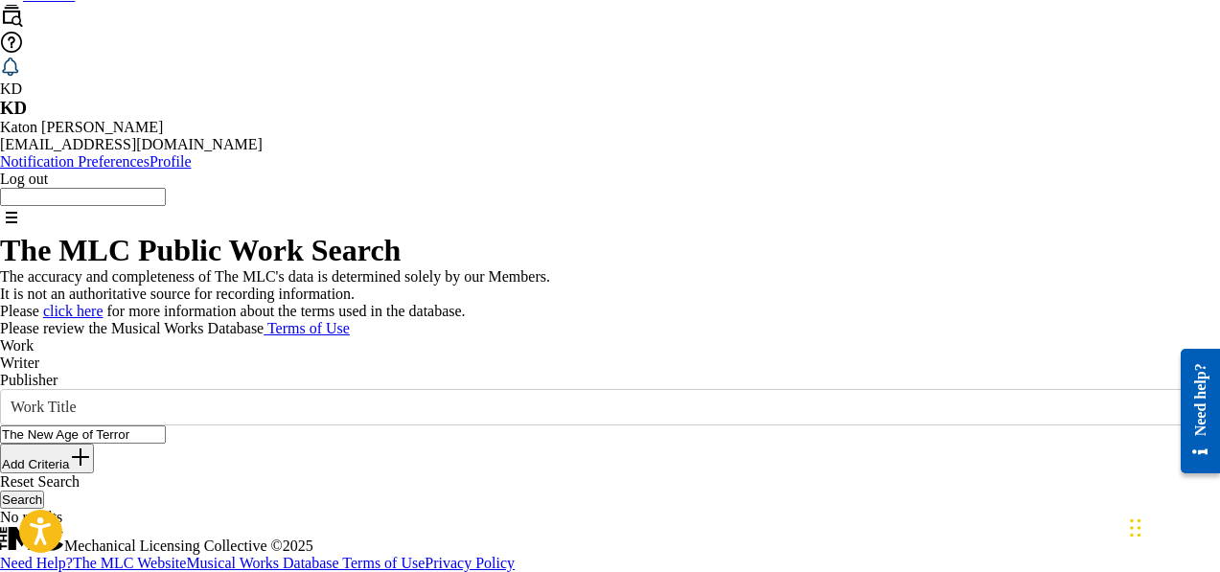
scroll to position [200, 0]
type input "The New Age of Terror"
click at [44, 491] on button "Search" at bounding box center [22, 500] width 44 height 18
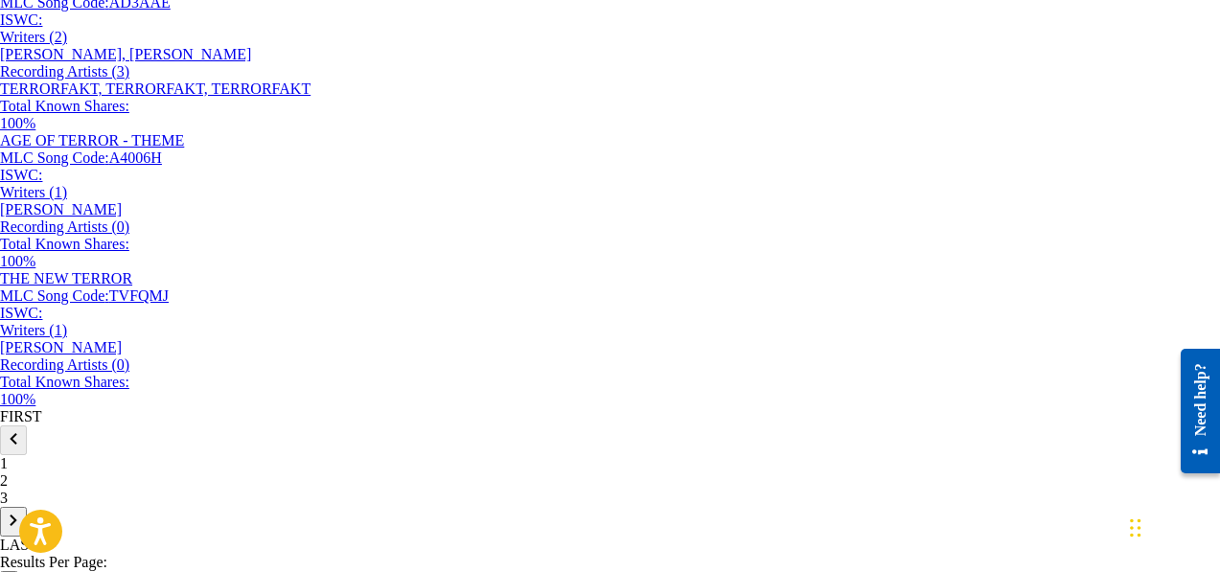
scroll to position [1715, 0]
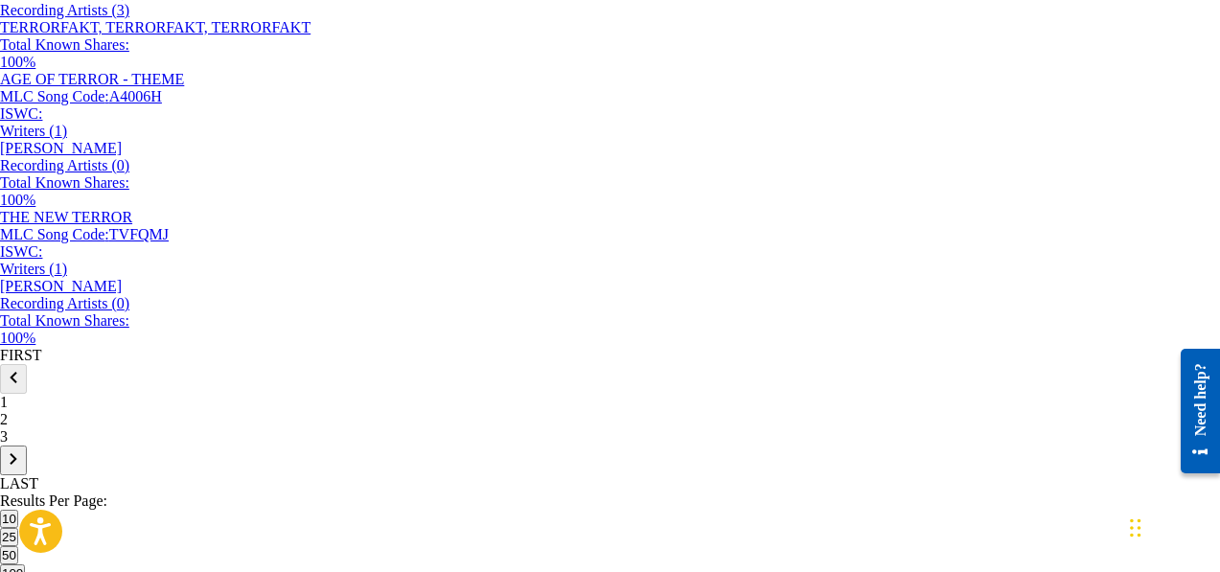
click at [25, 471] on img at bounding box center [13, 459] width 23 height 23
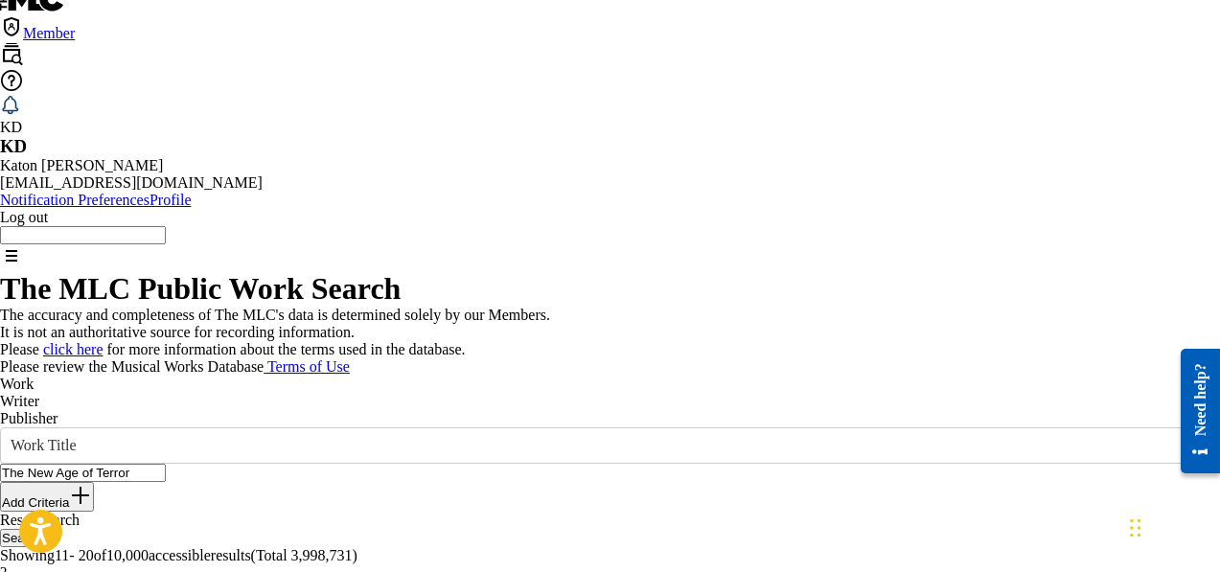
scroll to position [0, 0]
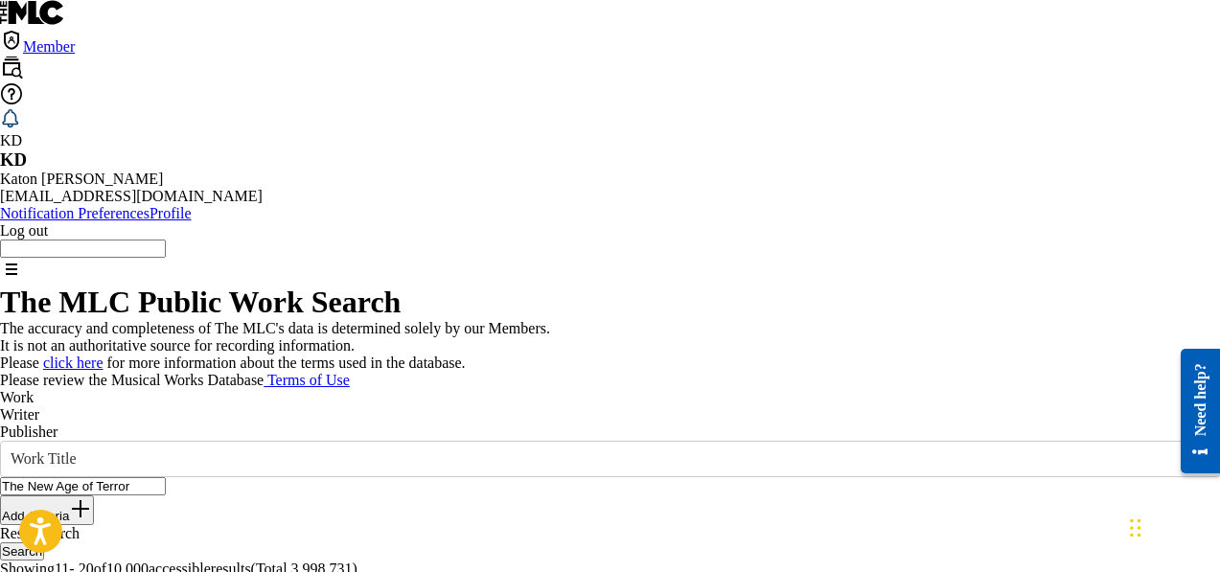
click at [92, 512] on img "Search Form" at bounding box center [80, 508] width 23 height 23
click at [166, 532] on input "Search Form" at bounding box center [83, 541] width 166 height 18
type input "[PERSON_NAME]"
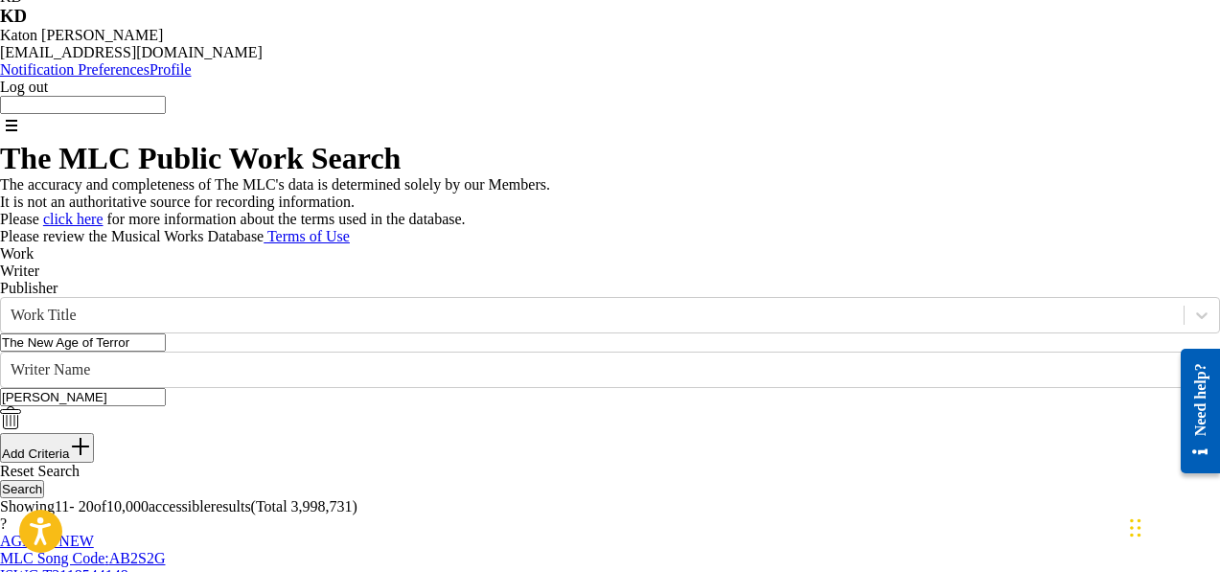
scroll to position [431, 0]
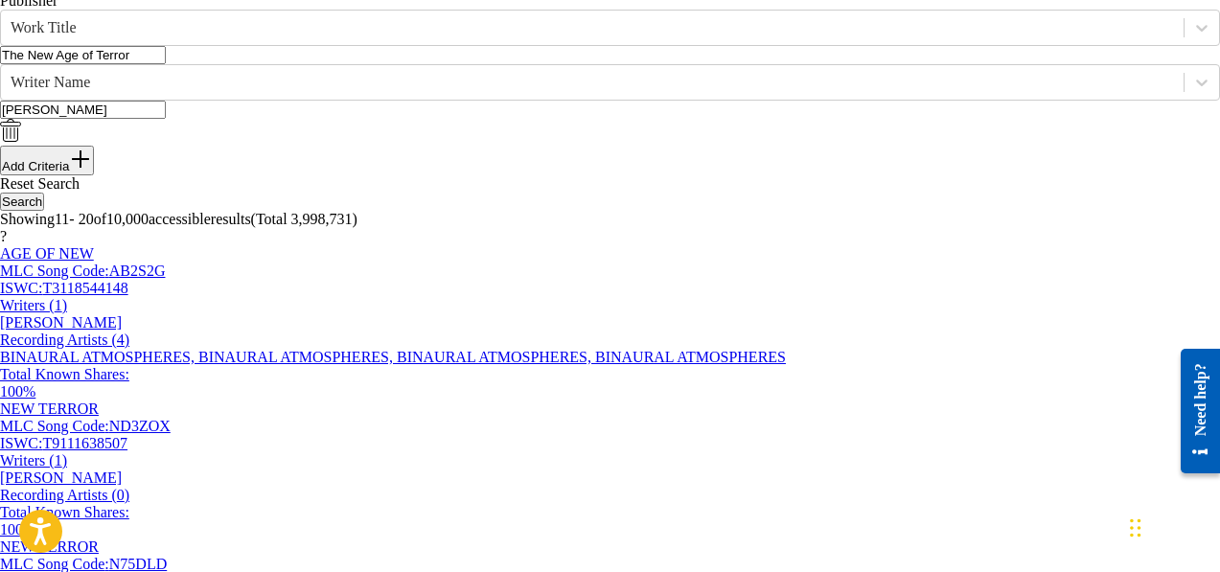
click at [44, 205] on button "Search" at bounding box center [22, 202] width 44 height 18
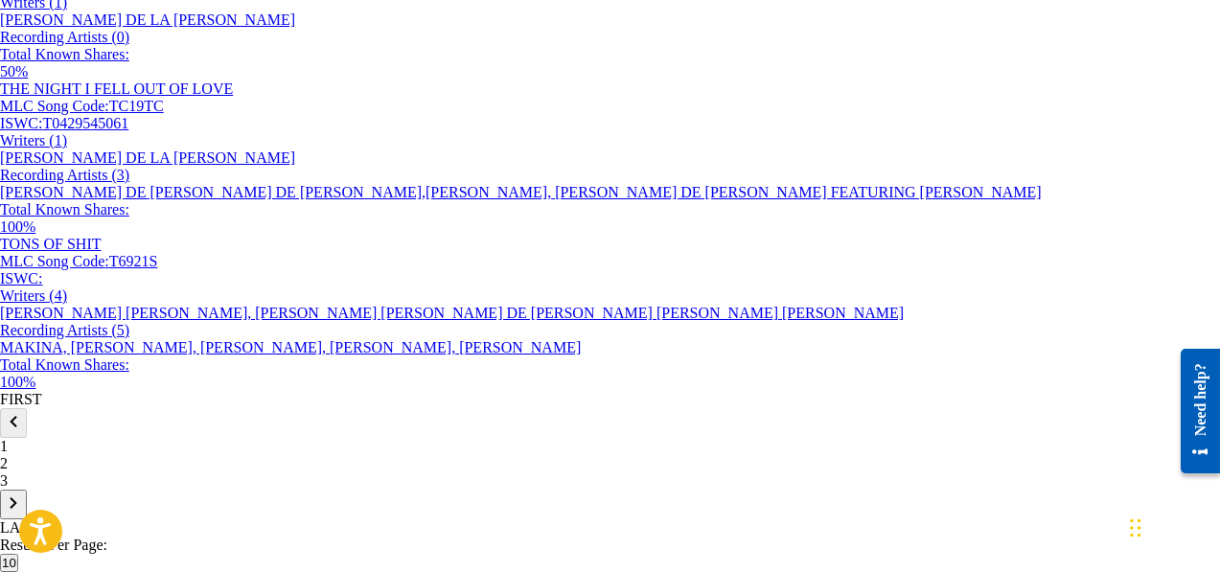
scroll to position [1834, 0]
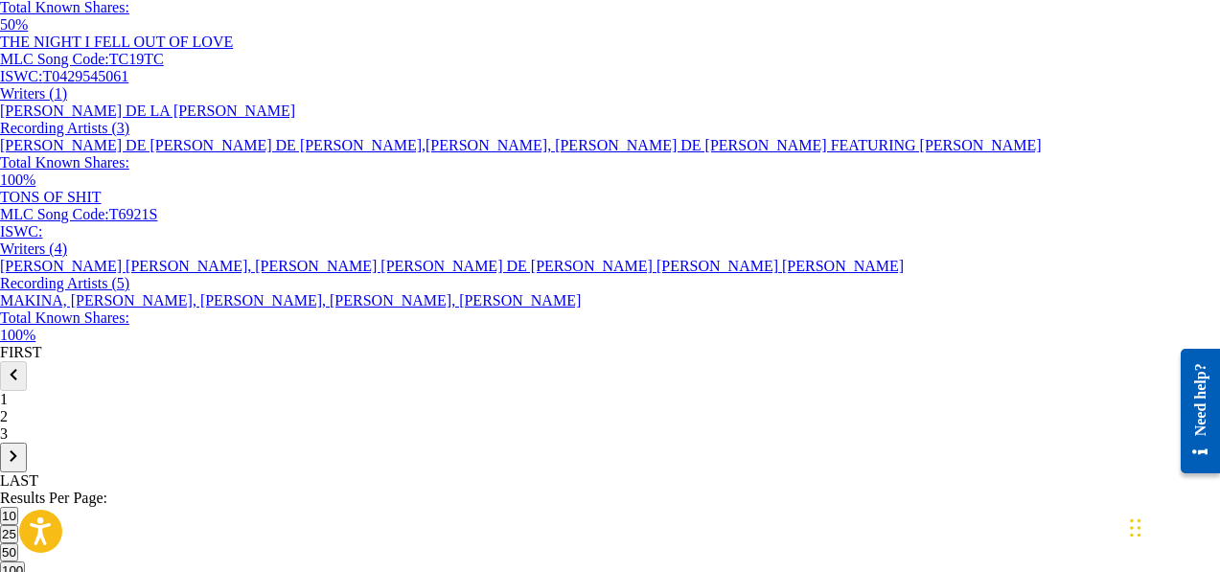
click at [25, 562] on button "100" at bounding box center [12, 571] width 25 height 18
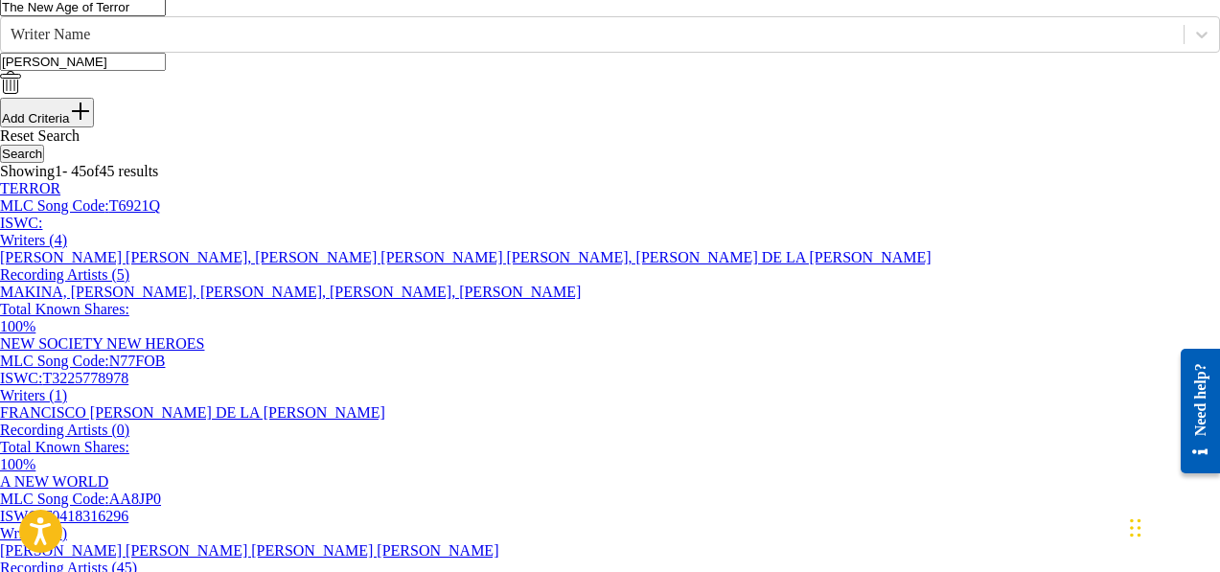
scroll to position [0, 0]
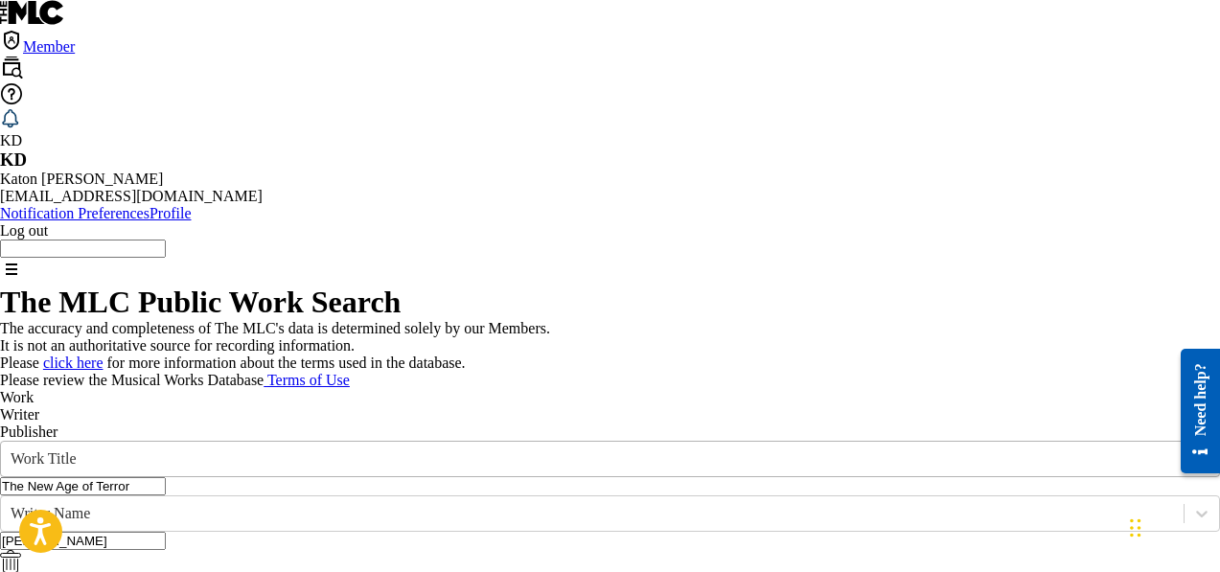
drag, startPoint x: 493, startPoint y: 459, endPoint x: 138, endPoint y: 459, distance: 354.6
click at [138, 459] on div "SearchWithCriteria8a8c88c0-de0c-4553-aca3-85460d0883b1 Work Title The New Age o…" at bounding box center [610, 468] width 1220 height 55
drag, startPoint x: 500, startPoint y: 442, endPoint x: 156, endPoint y: 459, distance: 344.5
click at [156, 459] on div "SearchWithCriteria8a8c88c0-de0c-4553-aca3-85460d0883b1 Work Title ImThe New Age…" at bounding box center [610, 468] width 1220 height 55
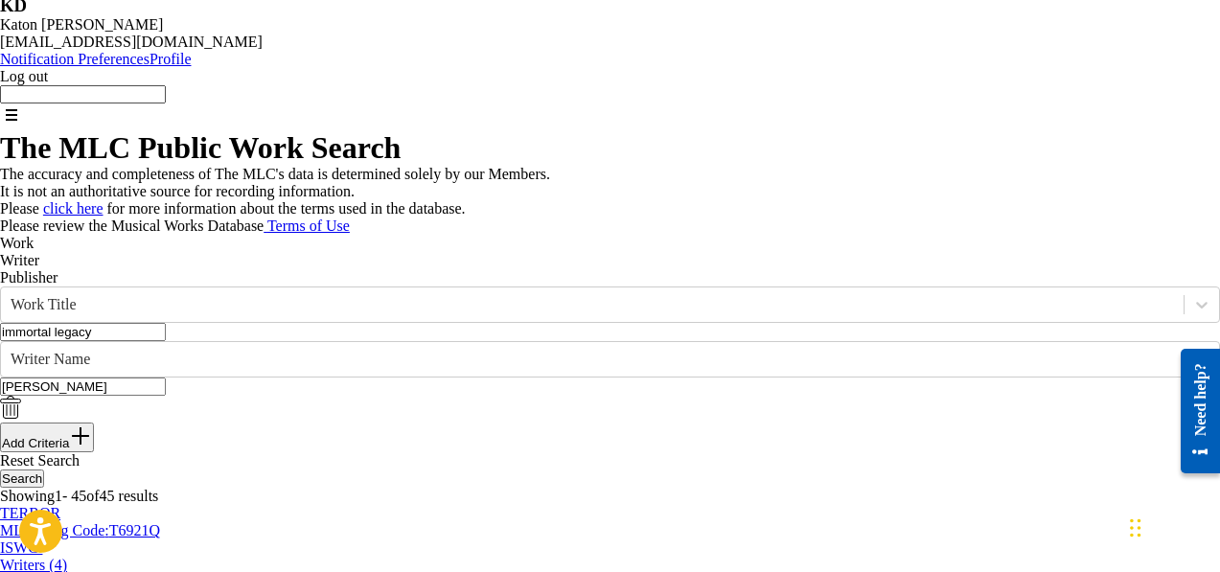
scroll to position [241, 0]
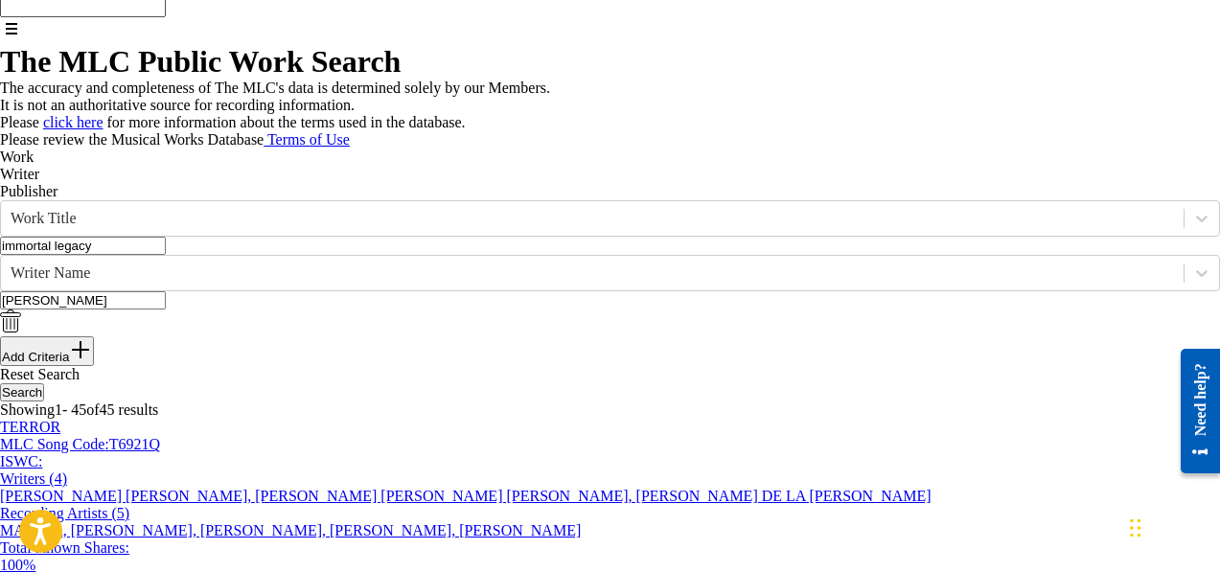
type input "immortal legacy"
click at [44, 385] on button "Search" at bounding box center [22, 392] width 44 height 18
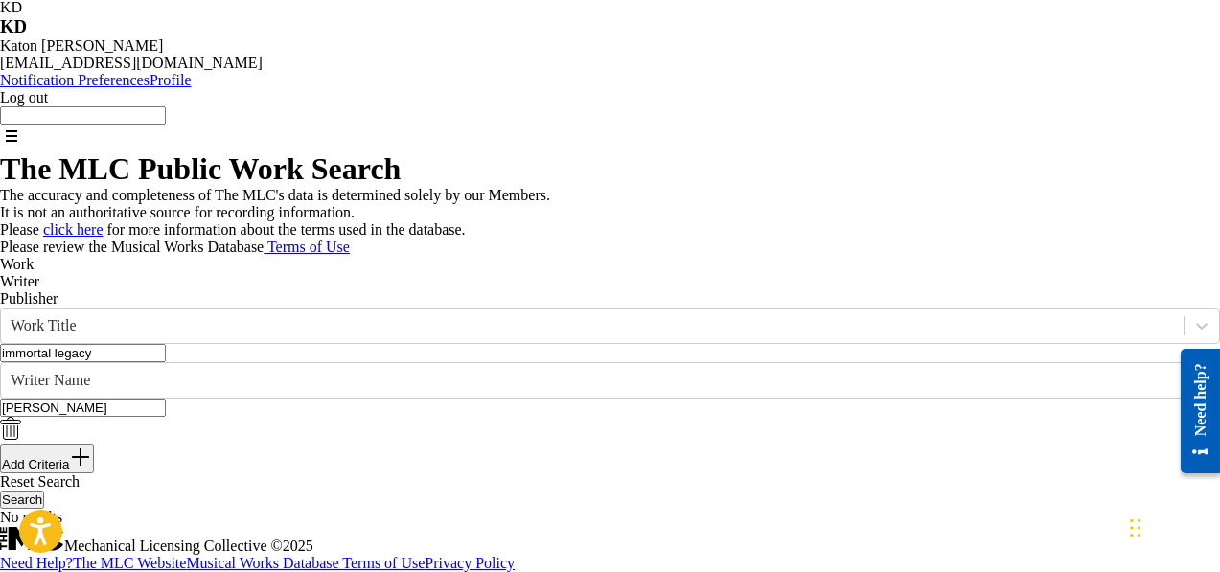
click at [166, 399] on input "[PERSON_NAME]" at bounding box center [83, 408] width 166 height 18
drag, startPoint x: 367, startPoint y: 269, endPoint x: 142, endPoint y: 268, distance: 225.2
click at [142, 362] on div "SearchWithCriteria47116a8b-8d4a-4afa-be80-932fbb0b8f21 Writer Name De Pena" at bounding box center [610, 402] width 1220 height 81
click at [80, 473] on link "Reset Search" at bounding box center [40, 481] width 80 height 16
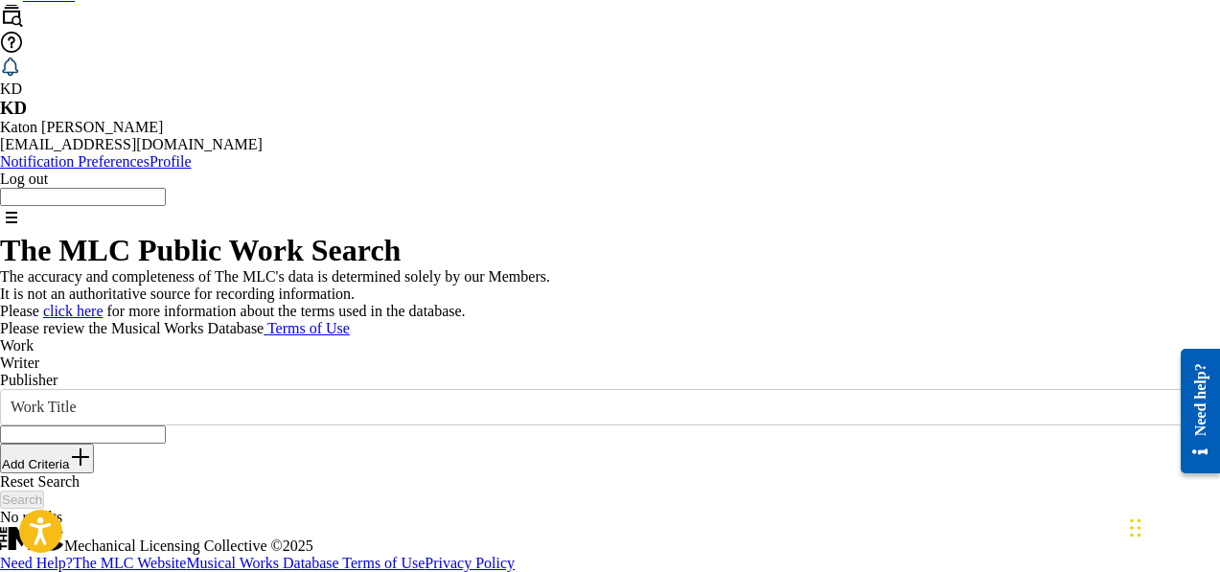
scroll to position [200, 0]
click at [166, 426] on input "Search Form" at bounding box center [83, 435] width 166 height 18
type input "hirax"
click at [44, 491] on button "Search" at bounding box center [22, 500] width 44 height 18
click at [80, 473] on link "Reset Search" at bounding box center [40, 481] width 80 height 16
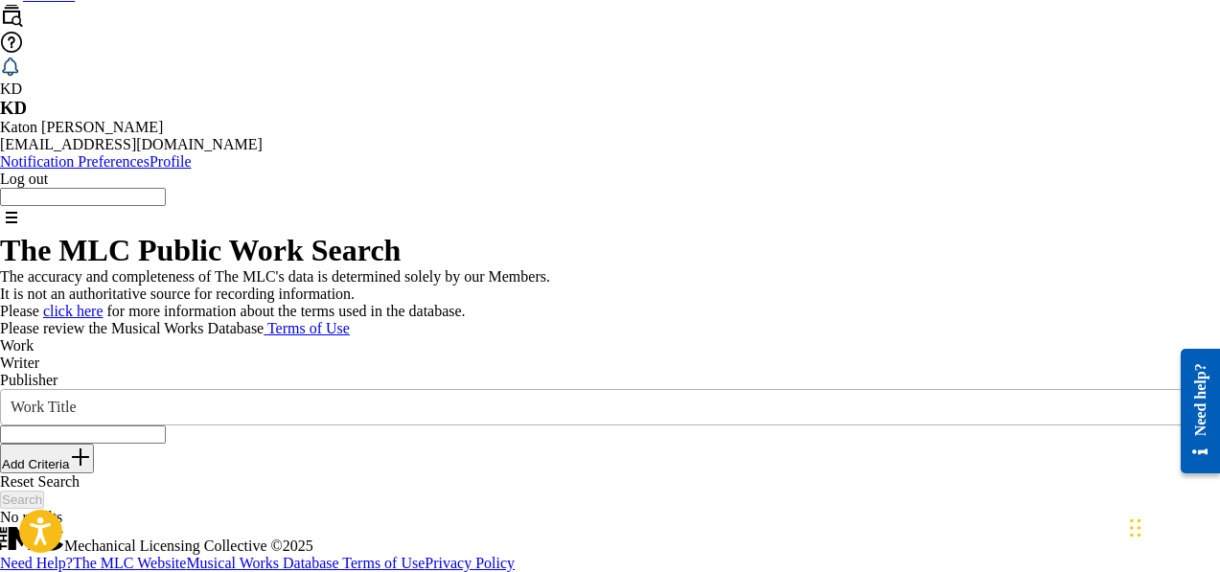
click at [1192, 398] on icon "Search Form" at bounding box center [1201, 407] width 19 height 19
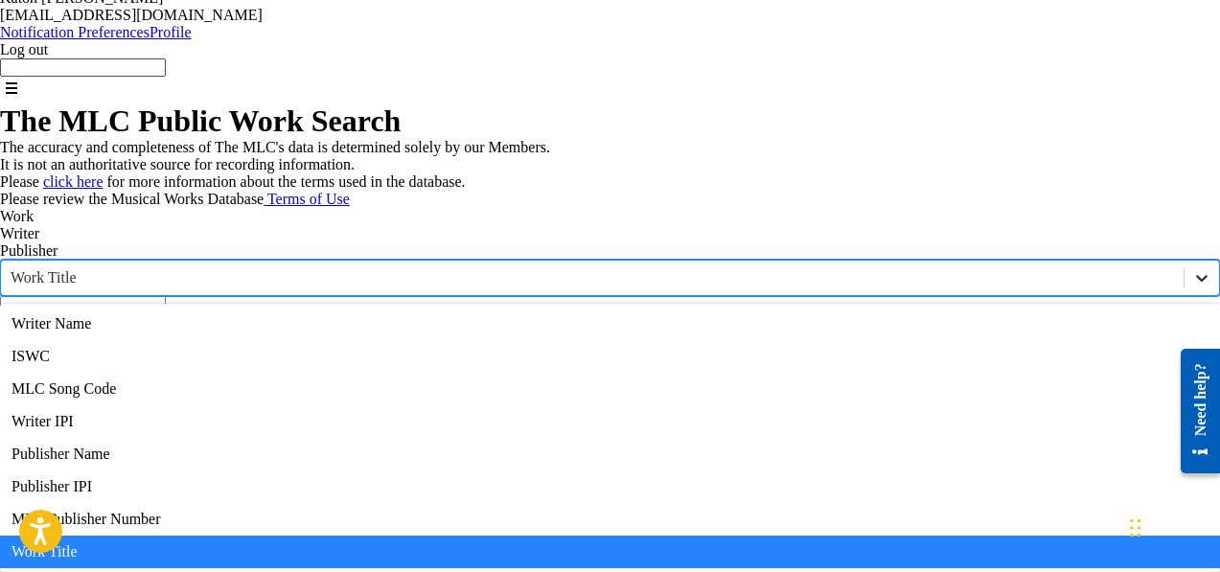
scroll to position [96, 0]
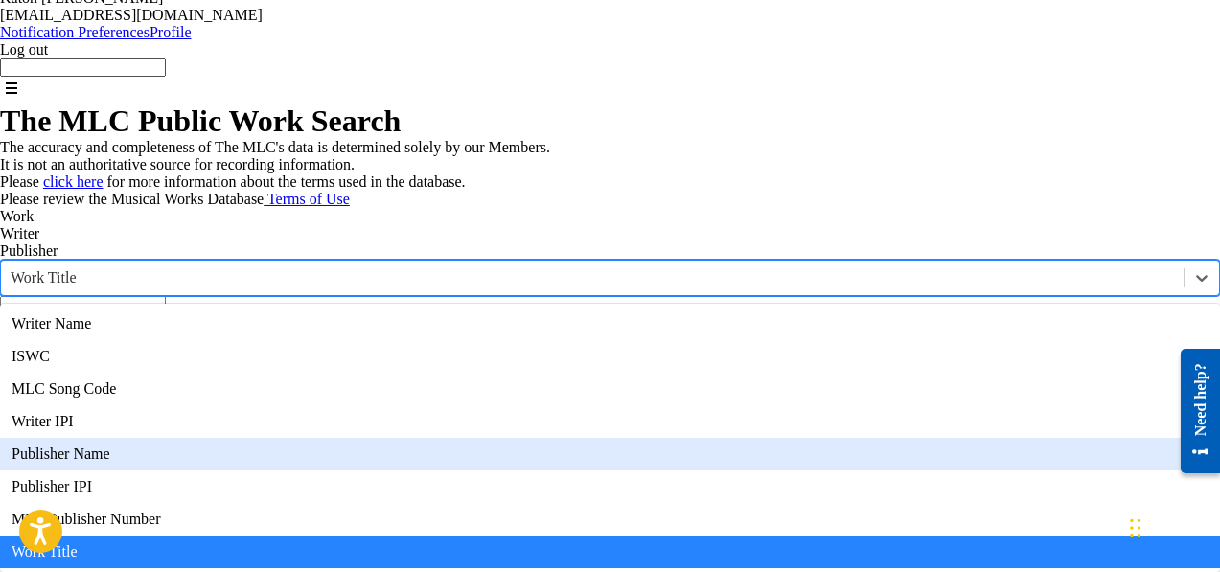
click at [157, 438] on div "Publisher Name" at bounding box center [610, 454] width 1220 height 33
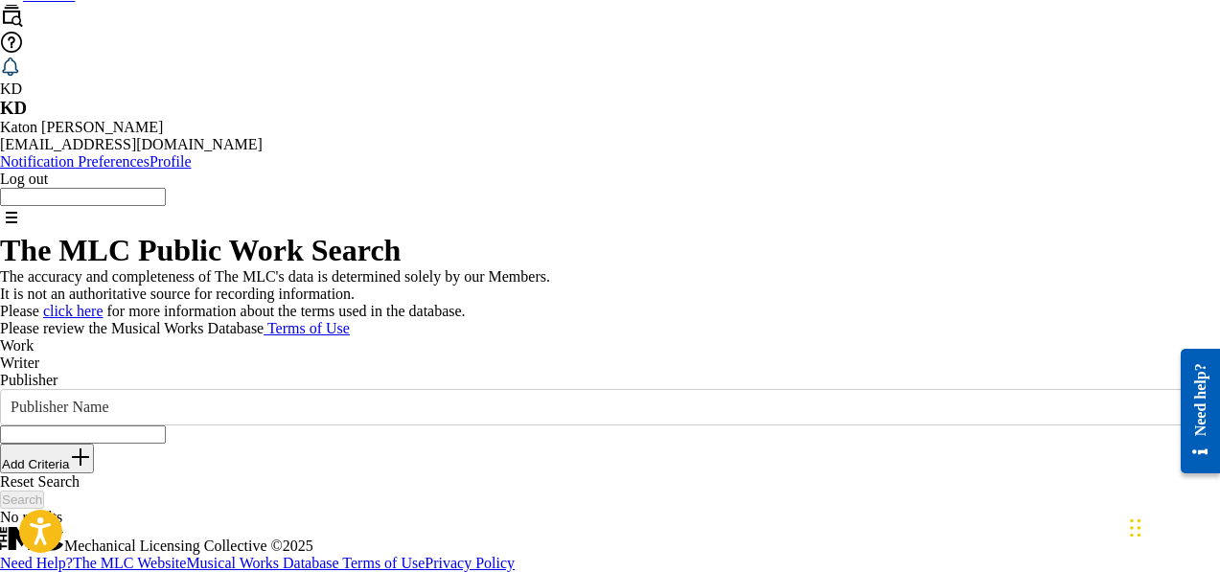
click at [166, 426] on input "Search Form" at bounding box center [83, 435] width 166 height 18
type input "armageddon"
click at [44, 491] on button "Search" at bounding box center [22, 500] width 44 height 18
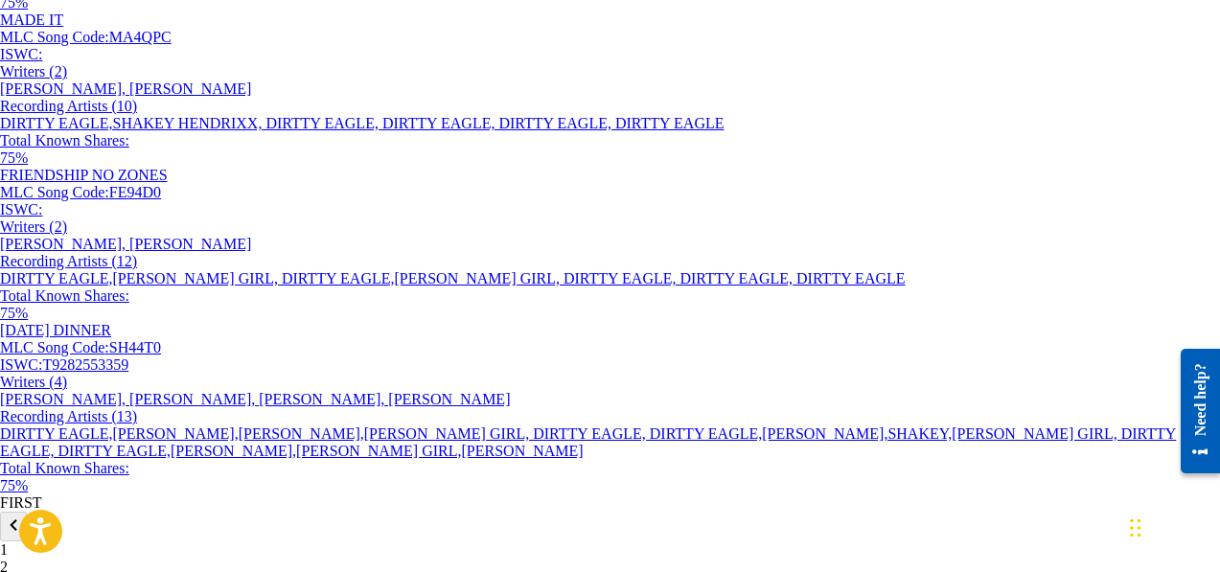
scroll to position [1689, 0]
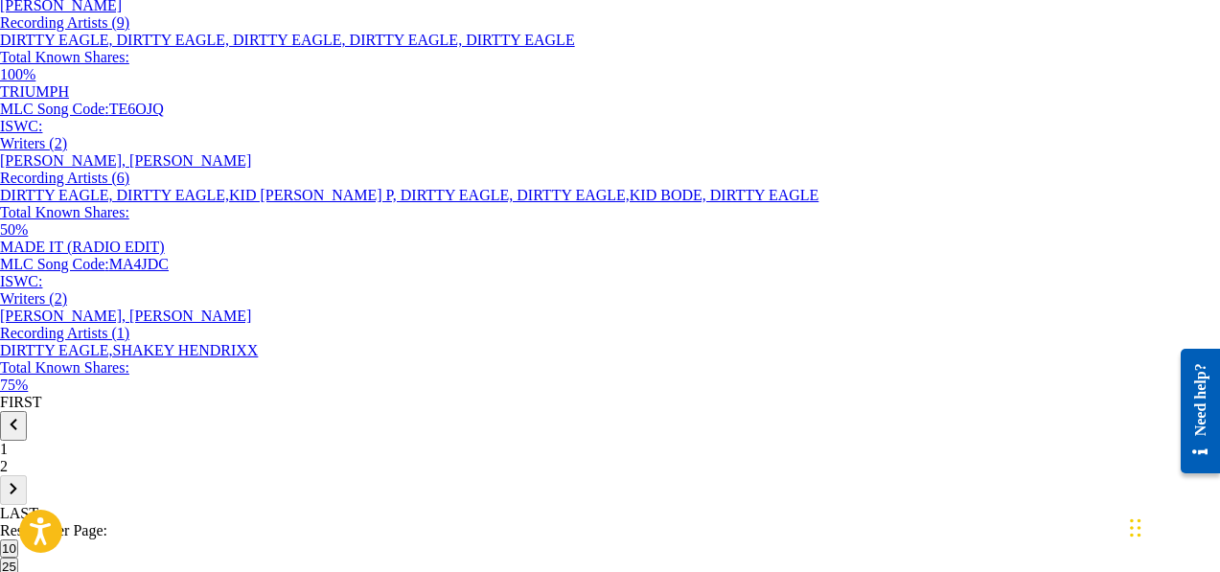
scroll to position [59, 0]
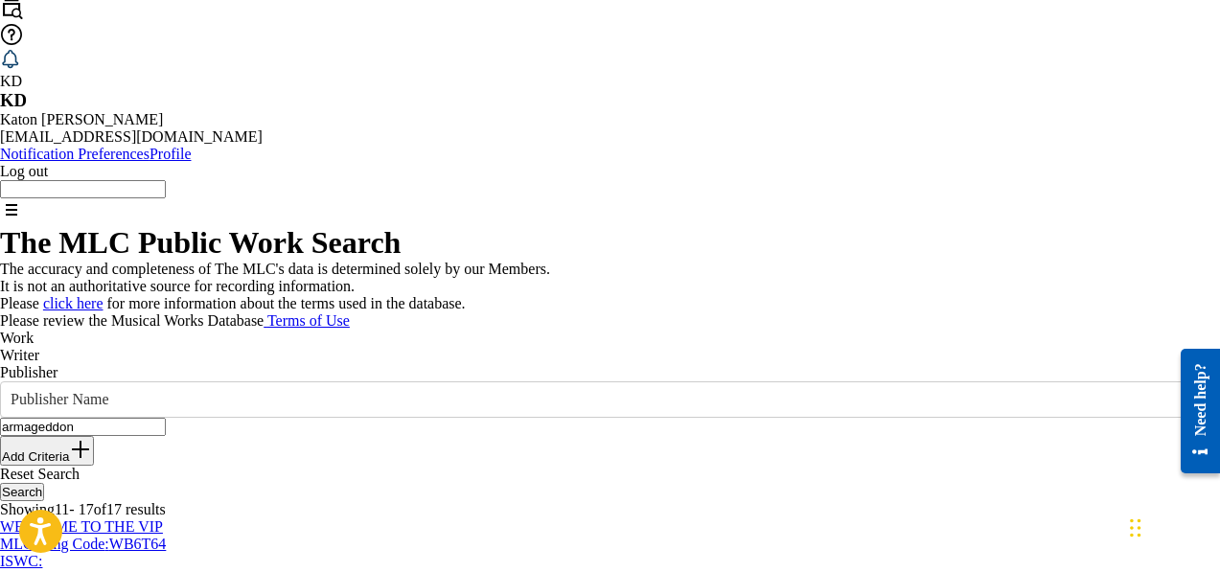
click at [104, 295] on link "click here" at bounding box center [73, 303] width 60 height 16
click at [350, 312] on link "Terms of Use" at bounding box center [307, 320] width 86 height 16
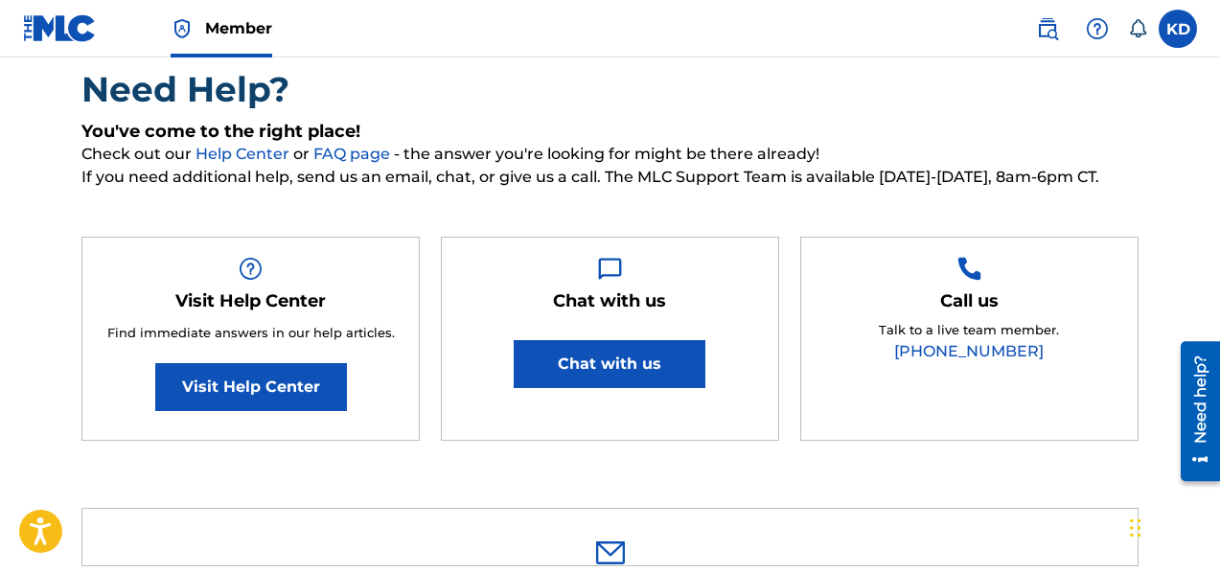
scroll to position [152, 0]
click at [220, 389] on link "Visit Help Center" at bounding box center [251, 387] width 192 height 48
